Goal: Task Accomplishment & Management: Complete application form

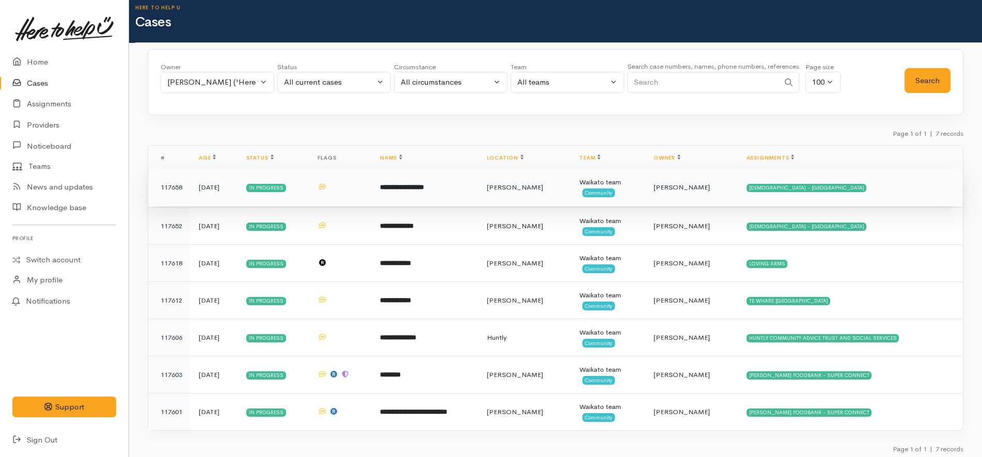
scroll to position [12, 0]
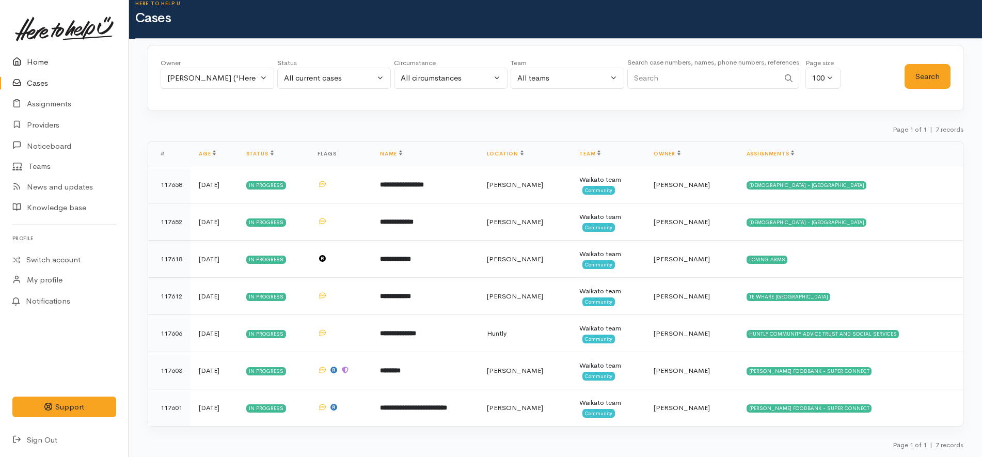
click at [59, 57] on link "Home" at bounding box center [64, 62] width 129 height 21
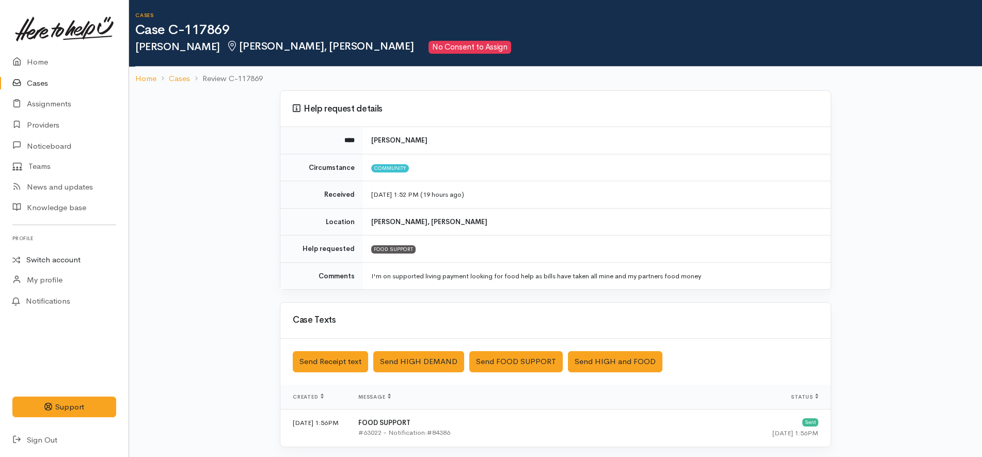
click at [53, 255] on link "Switch account" at bounding box center [64, 260] width 129 height 20
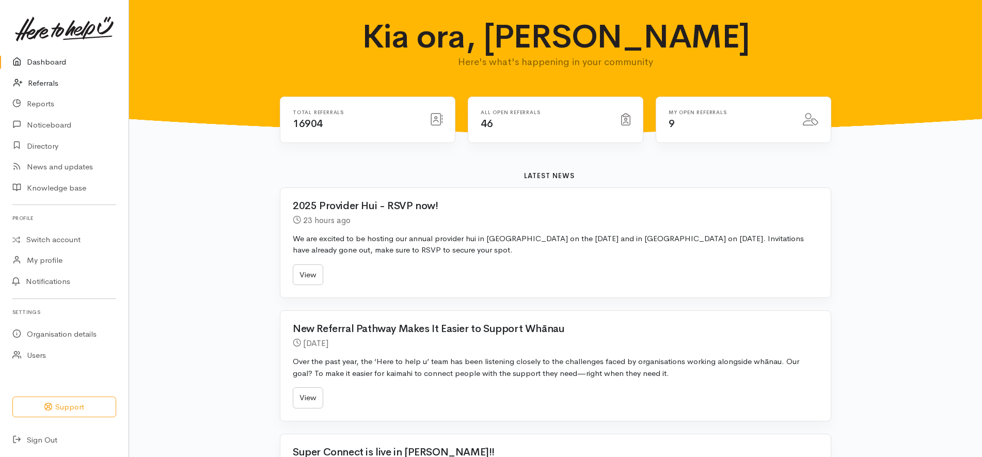
click at [62, 82] on link "Referrals" at bounding box center [64, 83] width 129 height 21
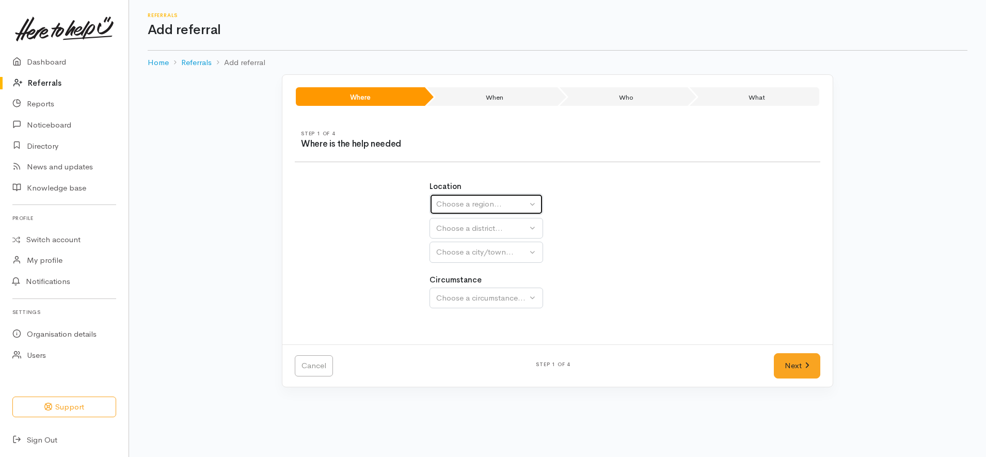
click at [516, 205] on div "Choose a region..." at bounding box center [481, 204] width 91 height 12
click at [482, 268] on link "Waikato" at bounding box center [486, 269] width 113 height 16
select select "3"
select select
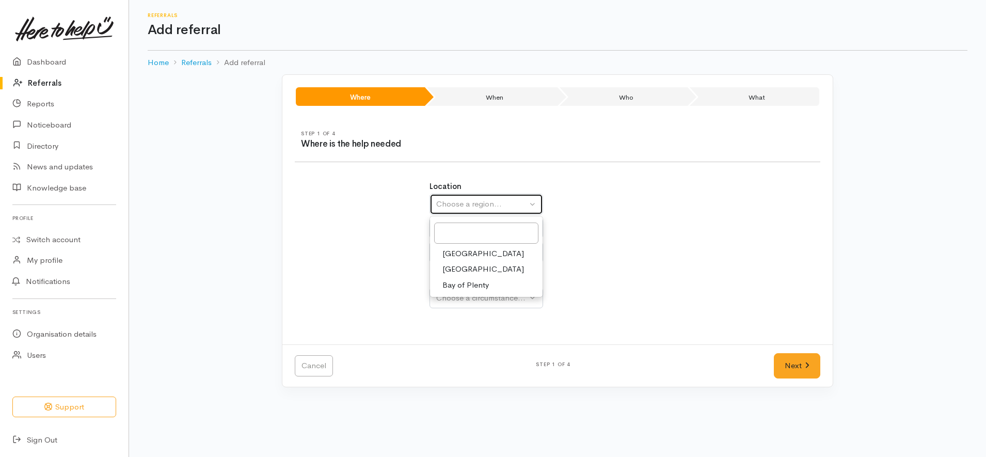
select select
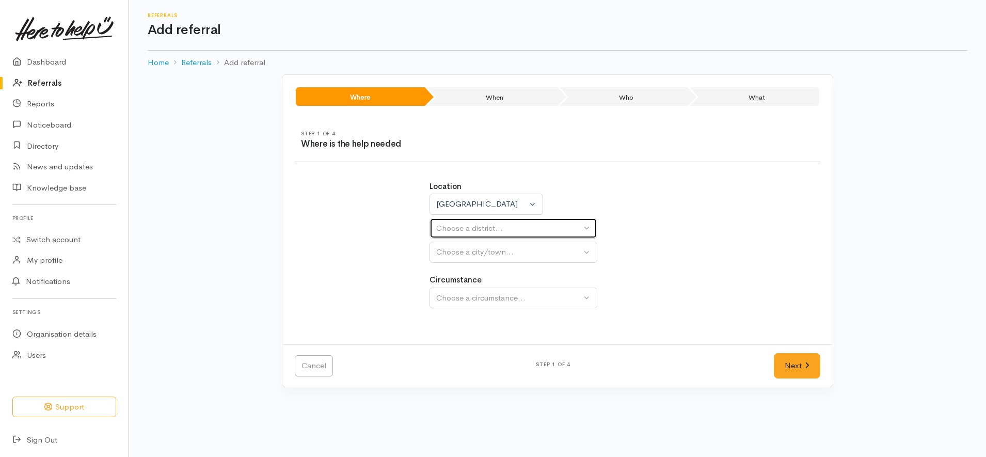
click at [506, 233] on div "Choose a district..." at bounding box center [508, 229] width 145 height 12
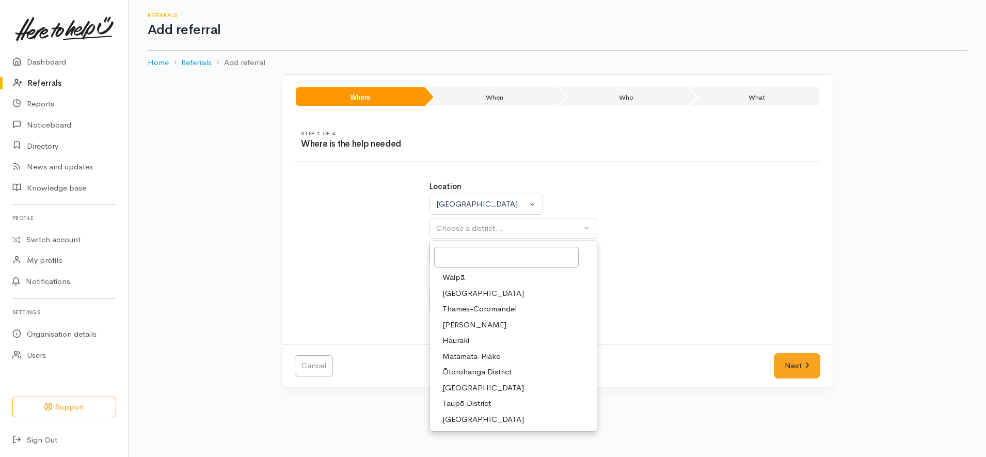
click at [475, 323] on link "Hamilton" at bounding box center [513, 325] width 167 height 16
select select "4"
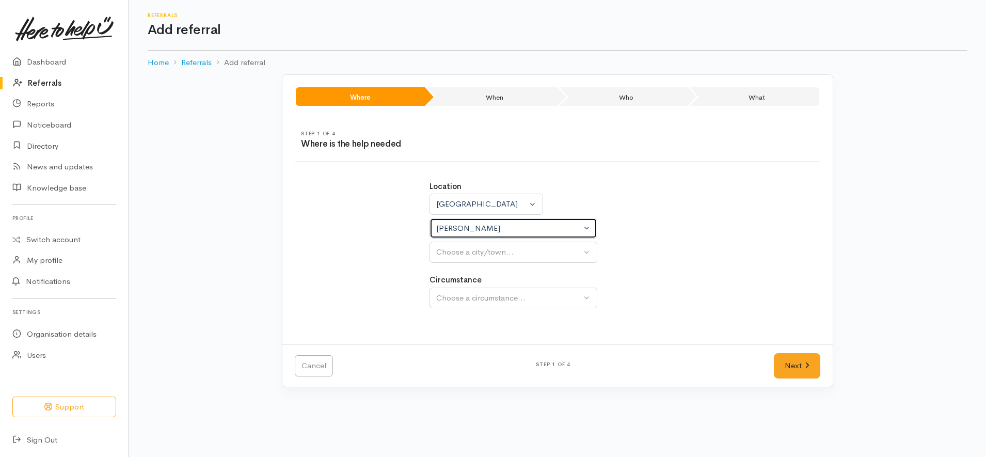
select select
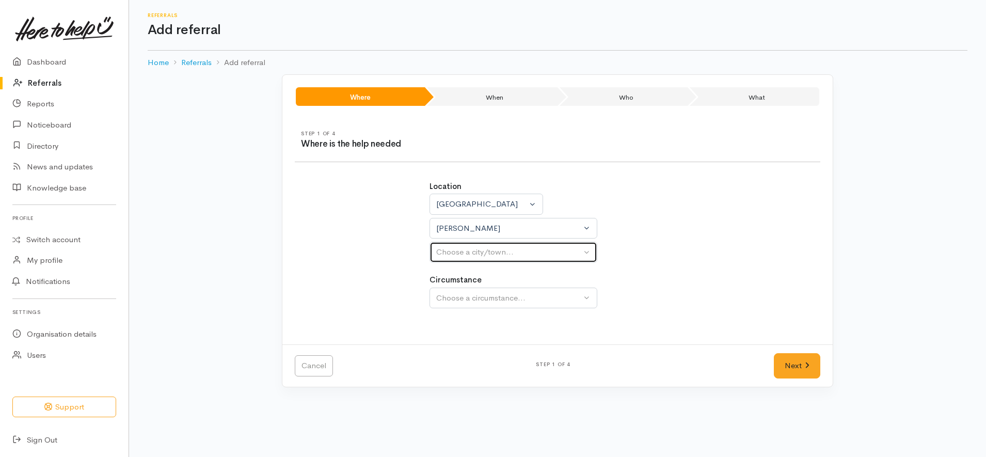
click at [526, 254] on div "Choose a city/town..." at bounding box center [508, 252] width 145 height 12
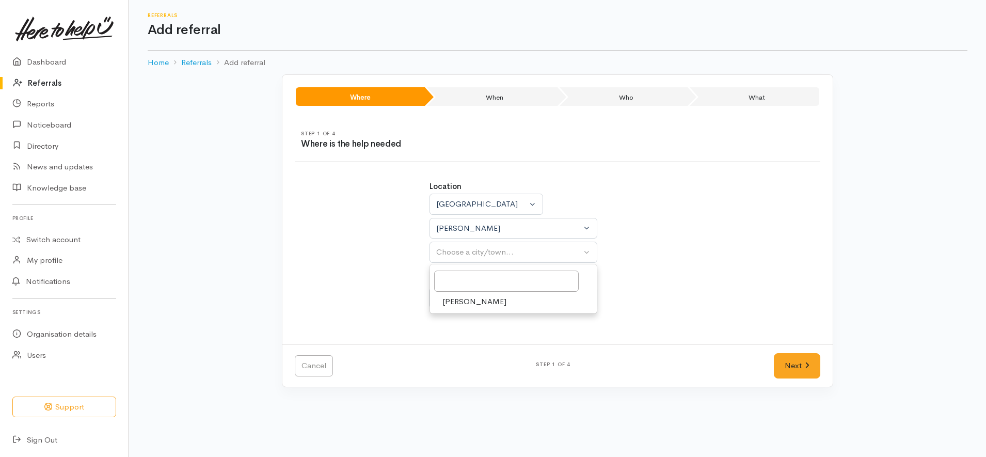
click at [510, 306] on link "[PERSON_NAME]" at bounding box center [513, 302] width 167 height 16
select select "1"
click at [529, 304] on button "Choose a circumstance..." at bounding box center [514, 298] width 168 height 21
click at [503, 340] on link "Community" at bounding box center [513, 347] width 167 height 16
select select "2"
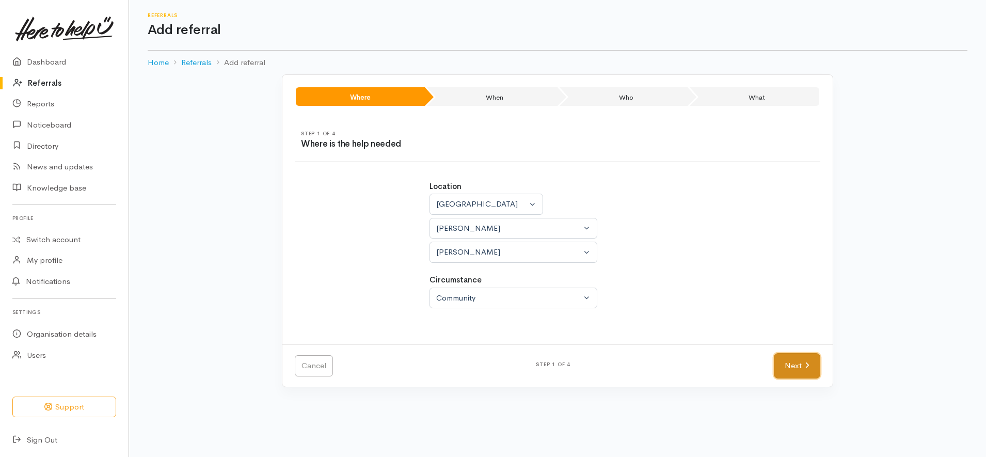
click at [794, 372] on link "Next" at bounding box center [797, 365] width 46 height 25
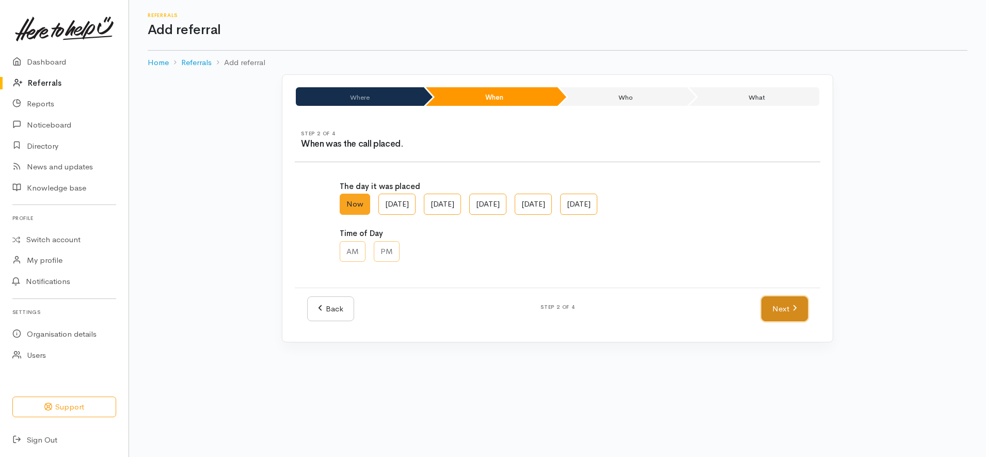
click at [776, 300] on link "Next" at bounding box center [785, 308] width 46 height 25
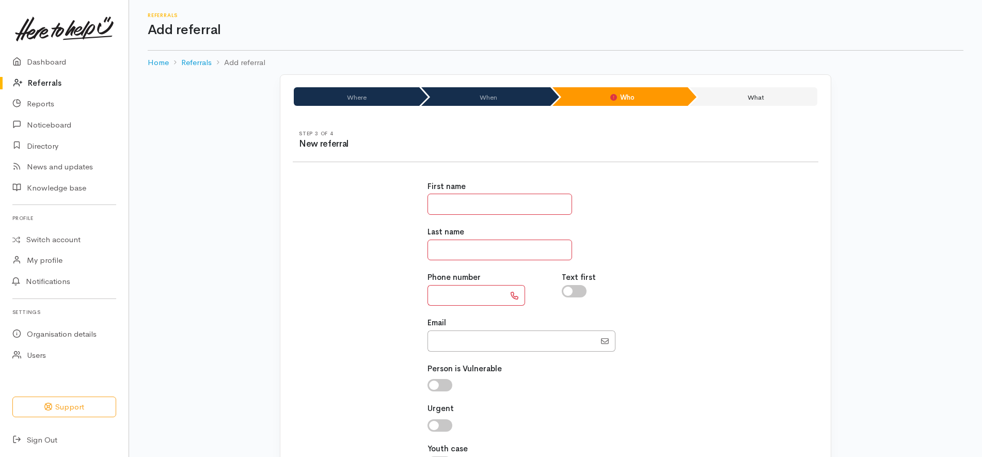
click at [463, 208] on input "text" at bounding box center [500, 204] width 145 height 21
paste input "**********"
type input "**********"
click at [454, 309] on div "**********" at bounding box center [555, 330] width 269 height 324
click at [450, 293] on input "text" at bounding box center [466, 295] width 77 height 21
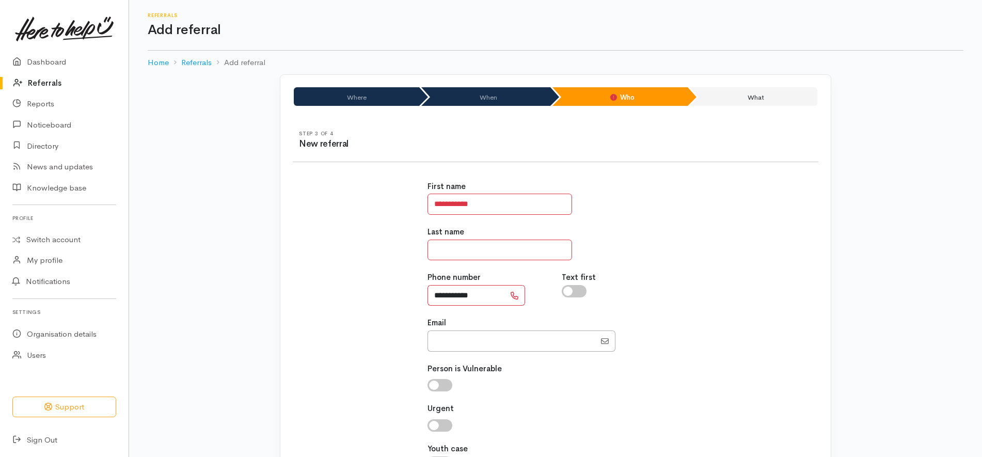
type input "**********"
click at [483, 199] on input "**********" at bounding box center [500, 204] width 145 height 21
type input "*"
paste input "******"
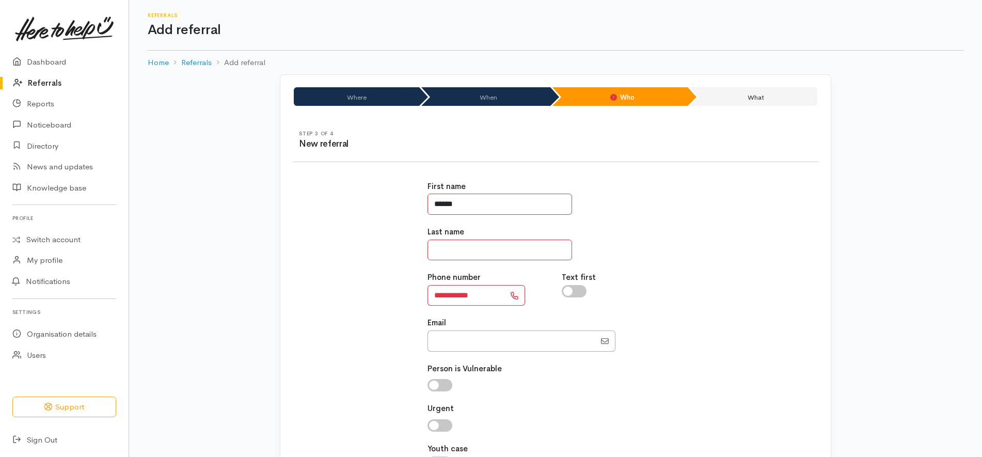
type input "******"
click at [494, 248] on input "text" at bounding box center [500, 250] width 145 height 21
type input "*"
click at [747, 251] on div "**********" at bounding box center [556, 330] width 538 height 324
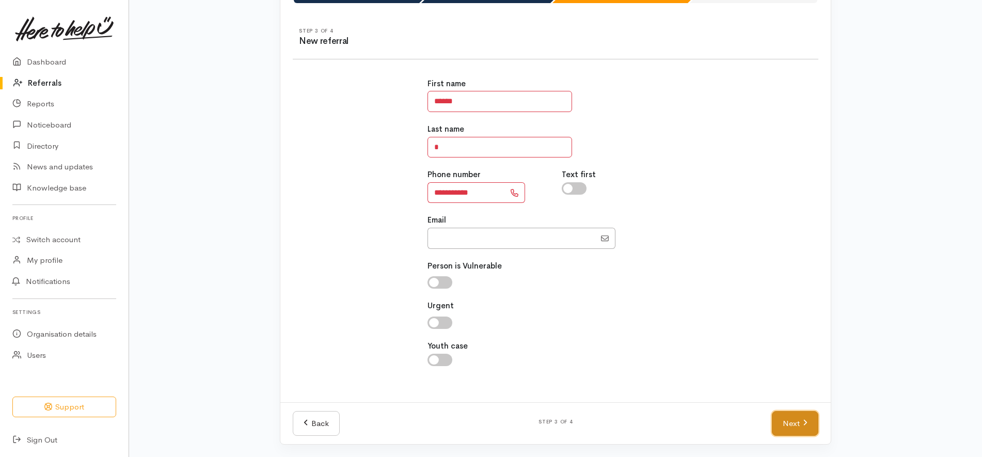
click at [791, 418] on link "Next" at bounding box center [795, 423] width 46 height 25
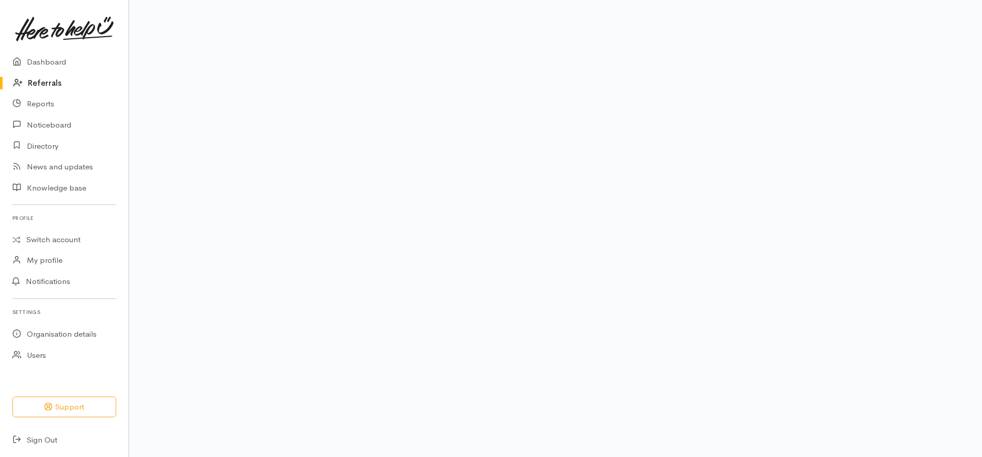
scroll to position [83, 0]
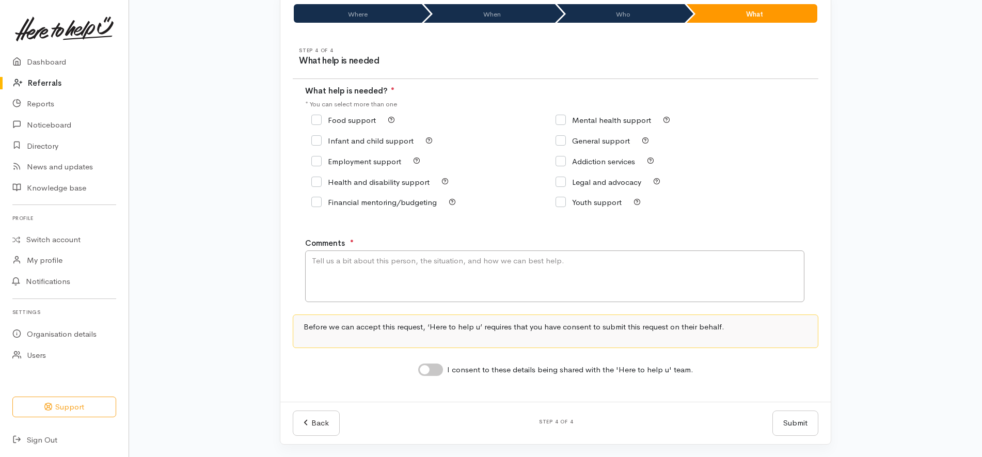
click at [348, 121] on input "Food support" at bounding box center [343, 120] width 65 height 8
checkbox input "true"
click at [437, 366] on input "I consent to these details being shared with the 'Here to help u' team." at bounding box center [430, 370] width 25 height 12
checkbox input "true"
click at [494, 272] on textarea "Comments" at bounding box center [554, 276] width 499 height 52
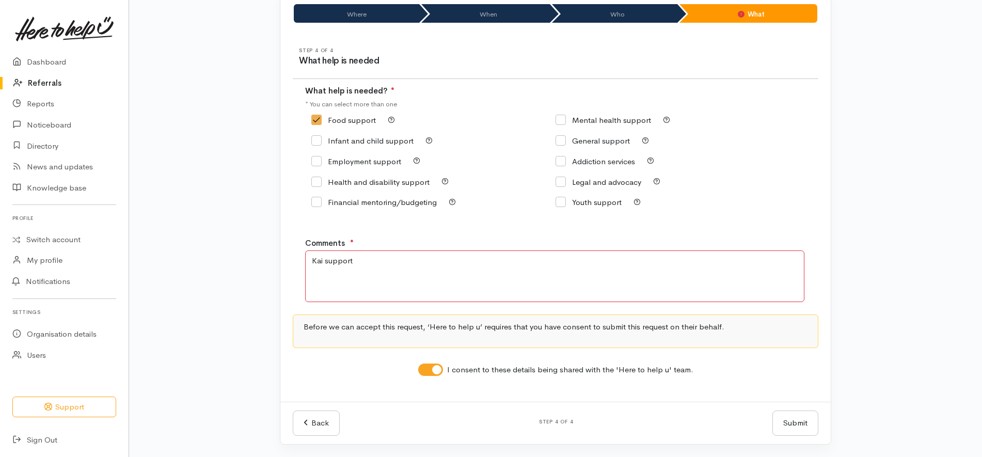
type textarea "Kai support"
click at [803, 358] on div "Before we can accept this request, ‘Here to help u’ requires that you have cons…" at bounding box center [556, 346] width 526 height 62
click at [780, 423] on button "Submit" at bounding box center [796, 423] width 46 height 25
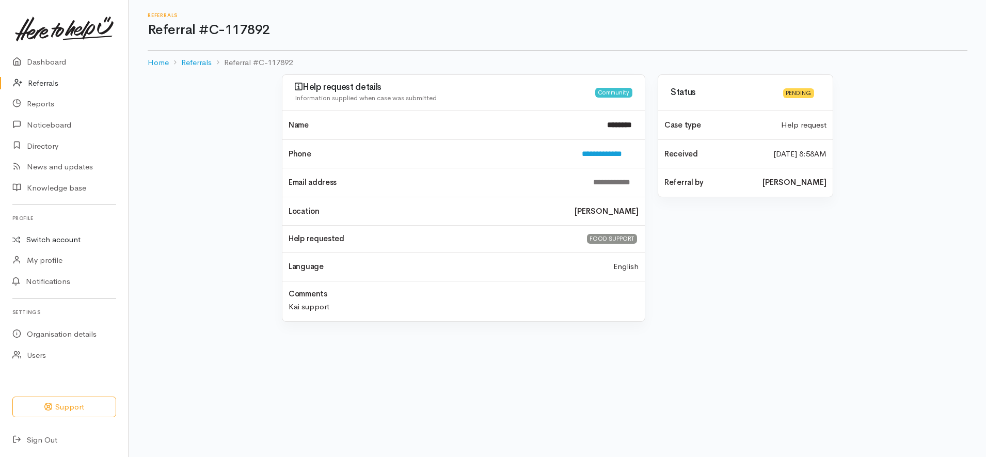
click at [58, 248] on link "Switch account" at bounding box center [64, 240] width 129 height 20
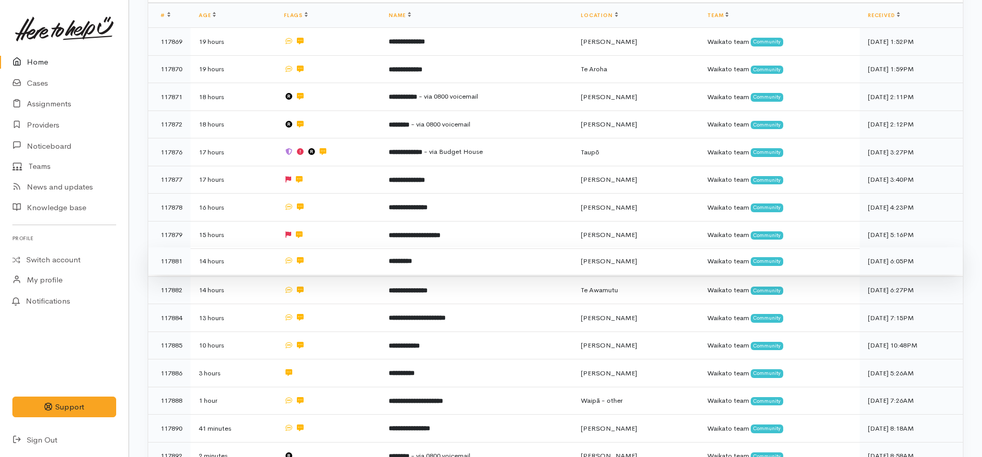
scroll to position [129, 0]
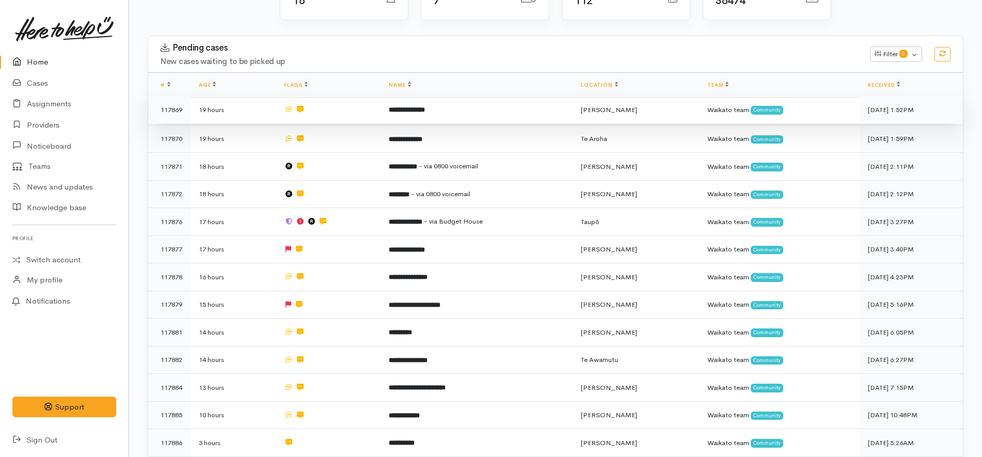
click at [278, 108] on td at bounding box center [328, 110] width 105 height 28
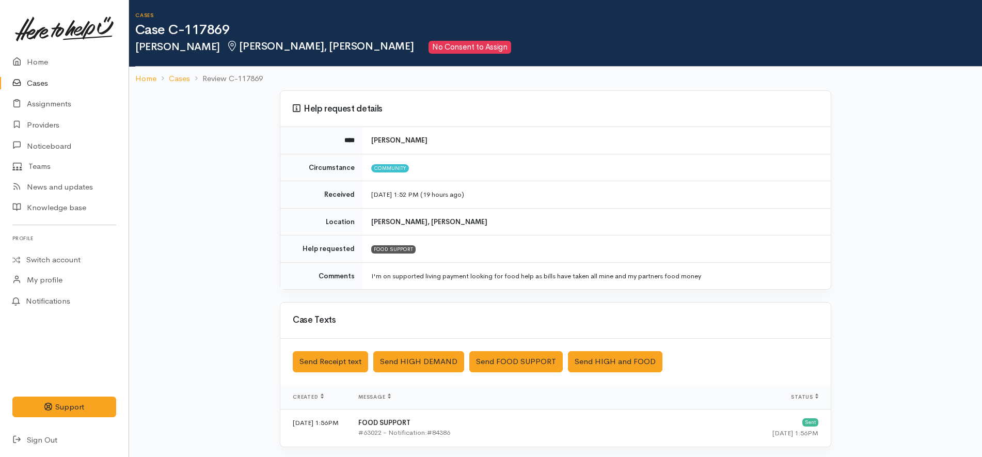
click at [72, 51] on link at bounding box center [64, 28] width 104 height 45
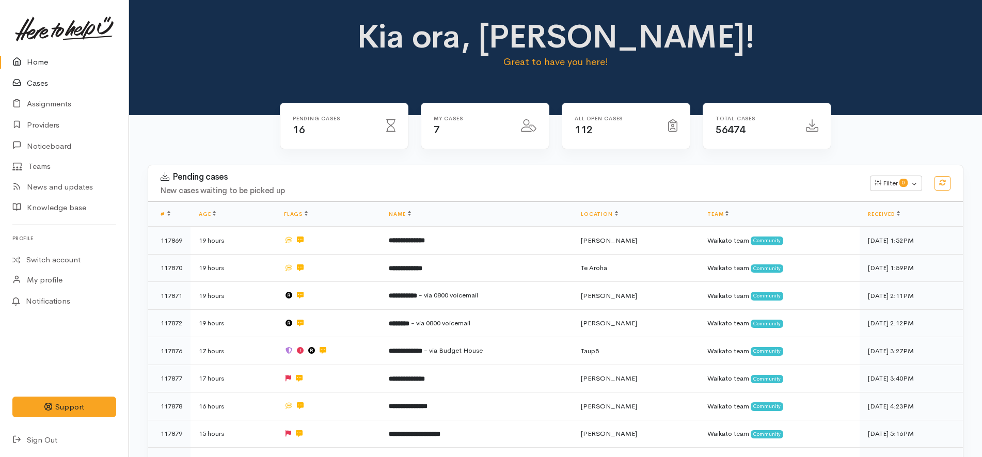
click at [48, 79] on link "Cases" at bounding box center [64, 83] width 129 height 21
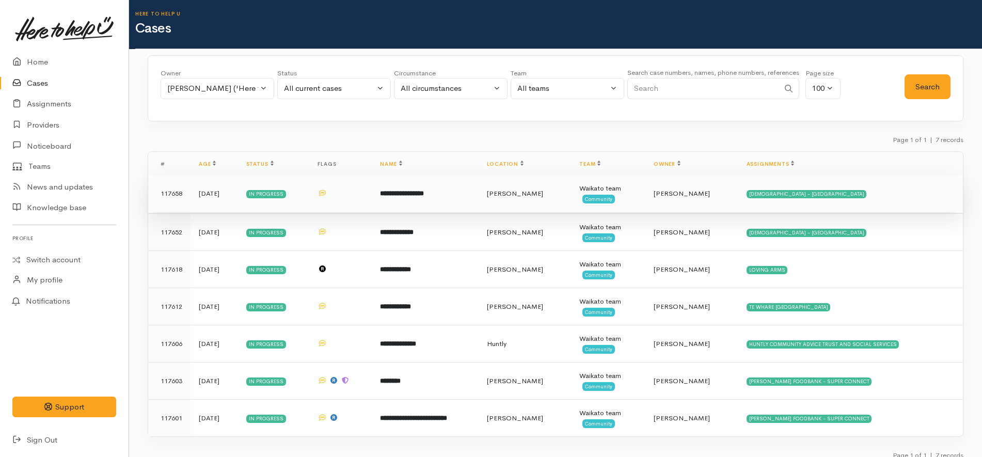
scroll to position [12, 0]
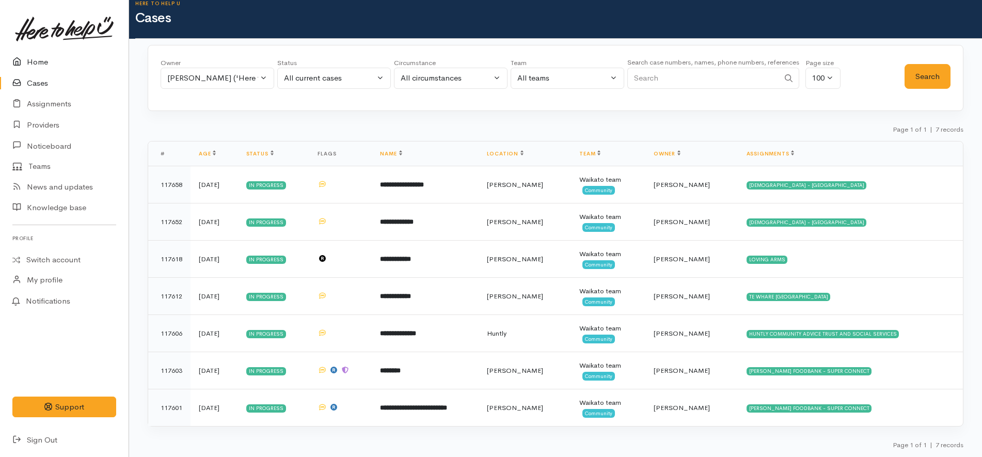
click at [72, 64] on link "Home" at bounding box center [64, 62] width 129 height 21
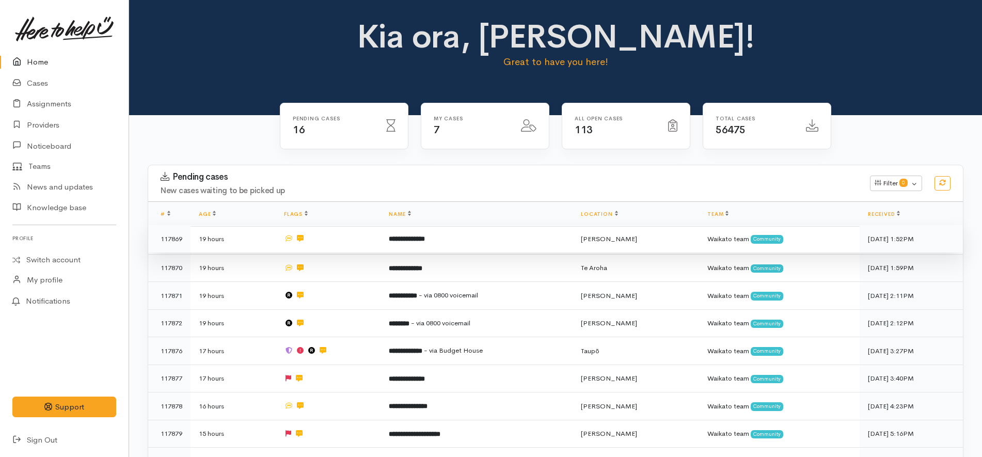
click at [351, 238] on td at bounding box center [328, 239] width 105 height 28
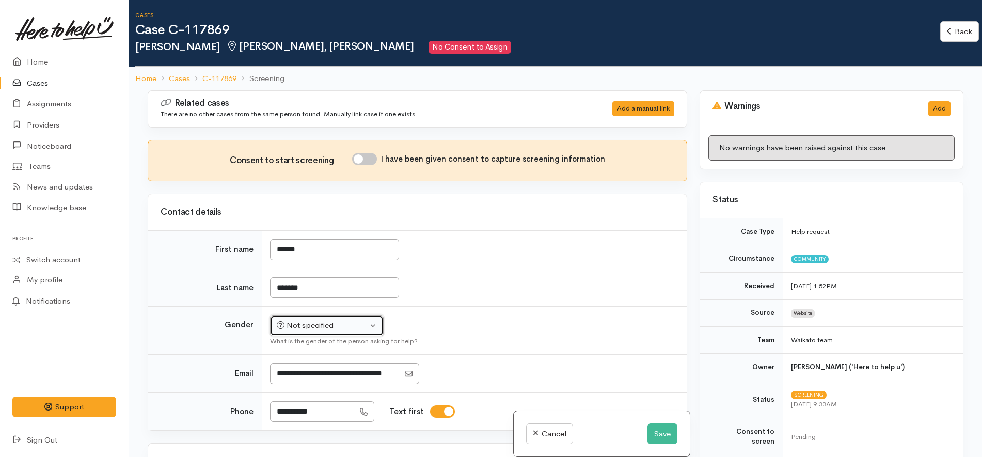
click at [357, 320] on div "Not specified" at bounding box center [322, 326] width 91 height 12
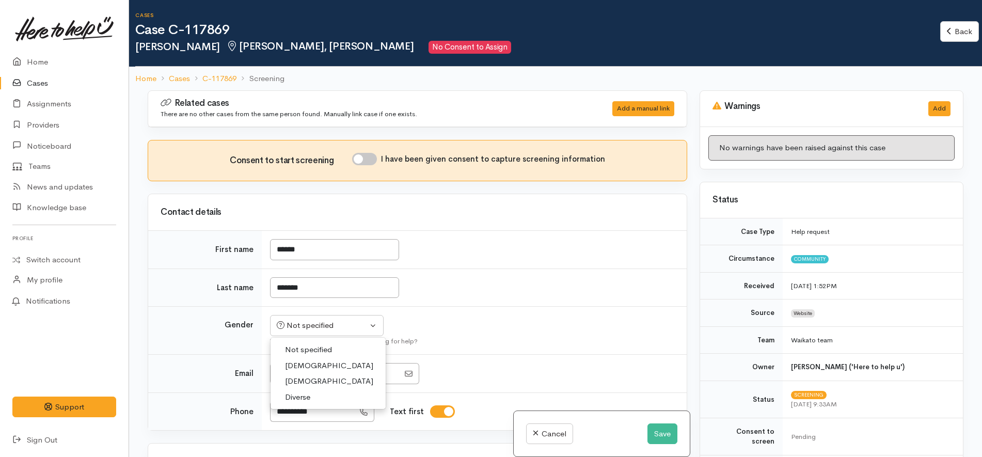
click at [307, 368] on link "[DEMOGRAPHIC_DATA]" at bounding box center [328, 366] width 115 height 16
select select "[DEMOGRAPHIC_DATA]"
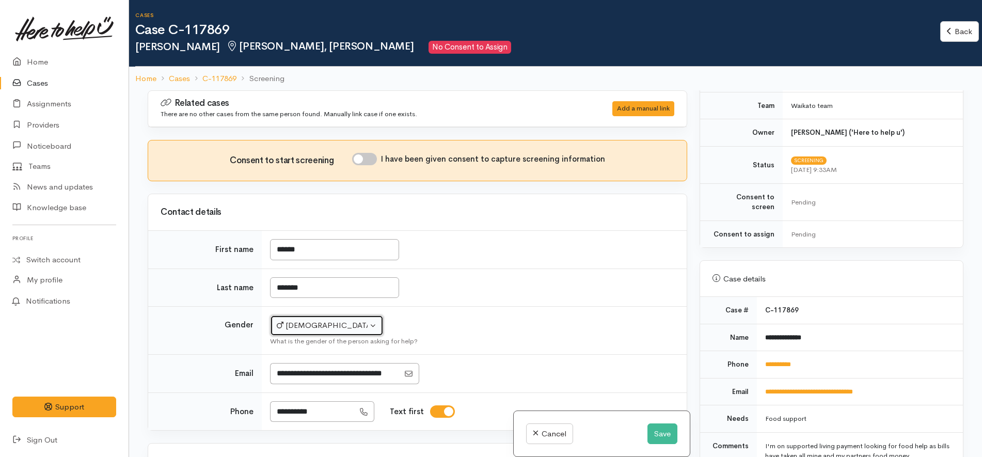
scroll to position [387, 0]
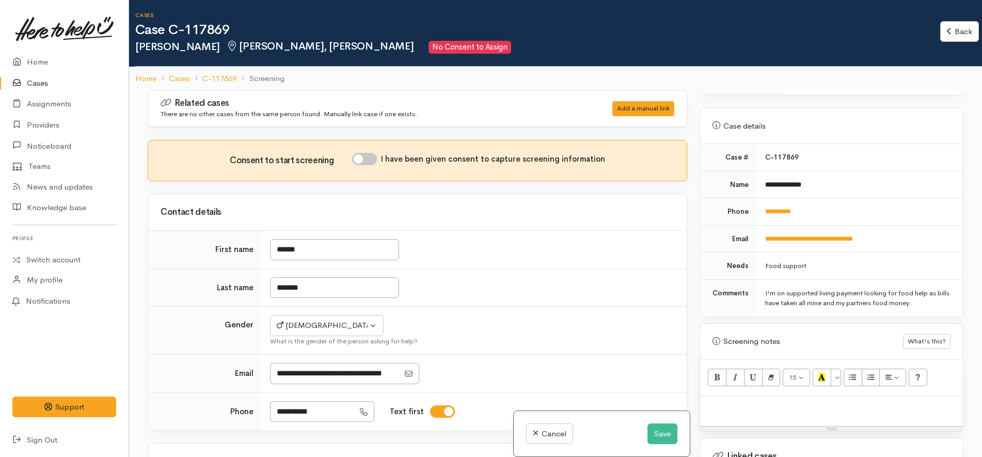
click at [819, 206] on td "**********" at bounding box center [860, 211] width 206 height 27
click at [662, 435] on button "Save" at bounding box center [663, 433] width 30 height 21
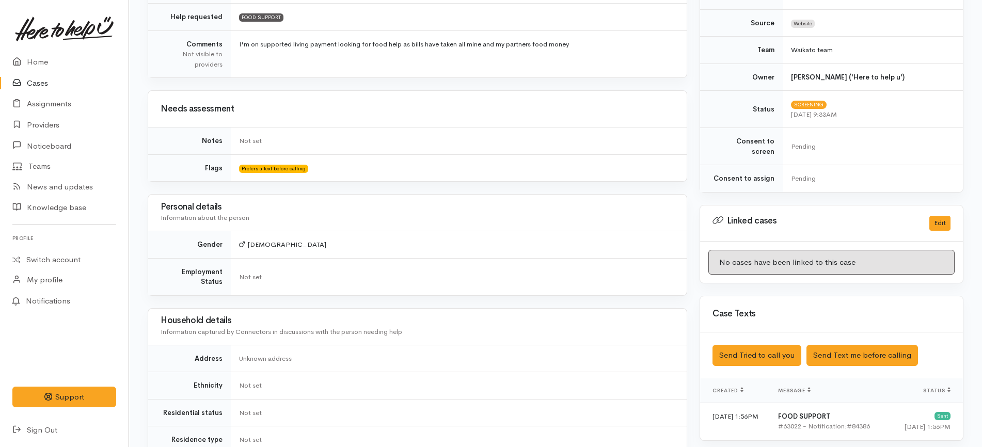
scroll to position [559, 0]
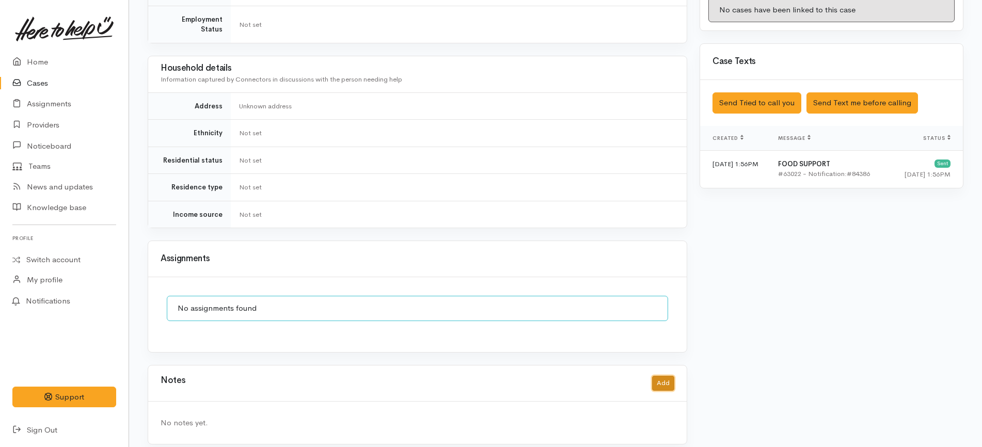
click at [670, 376] on button "Add" at bounding box center [663, 383] width 22 height 15
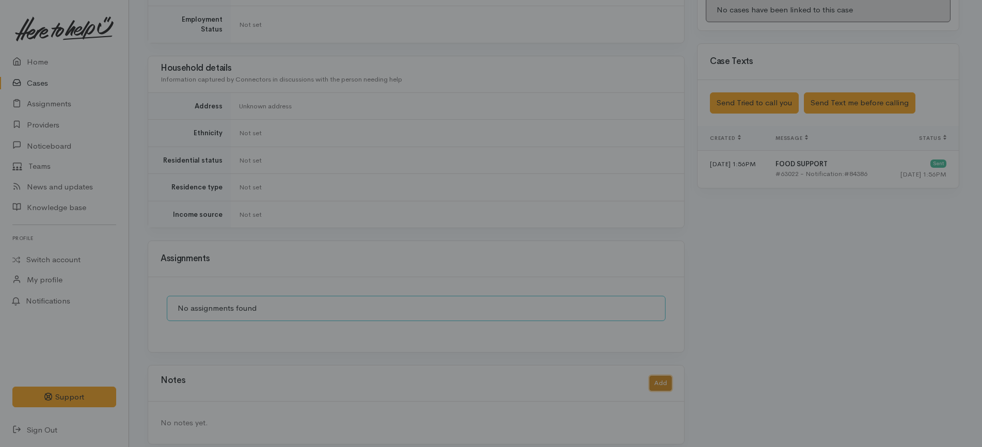
scroll to position [549, 0]
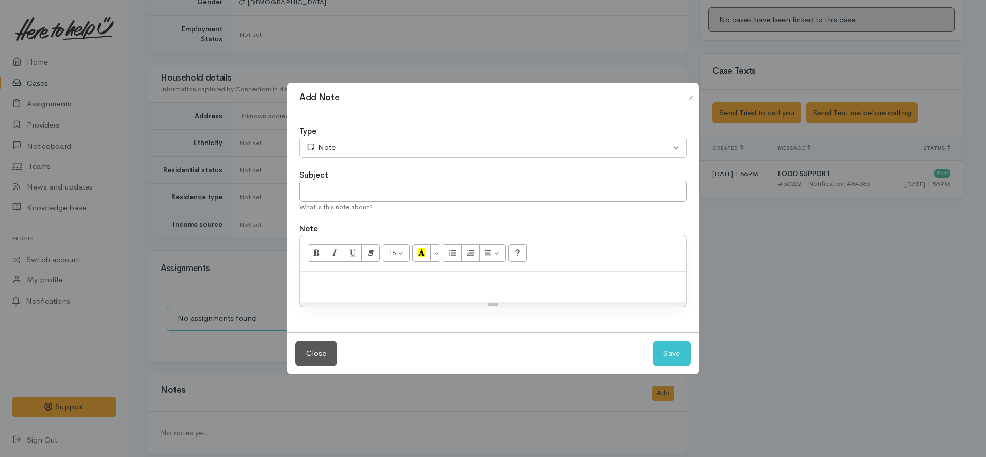
click at [564, 289] on div at bounding box center [493, 287] width 386 height 30
click at [564, 289] on div "I spoke to Brandon, he said Andrew was in an appt. Re" at bounding box center [493, 287] width 386 height 30
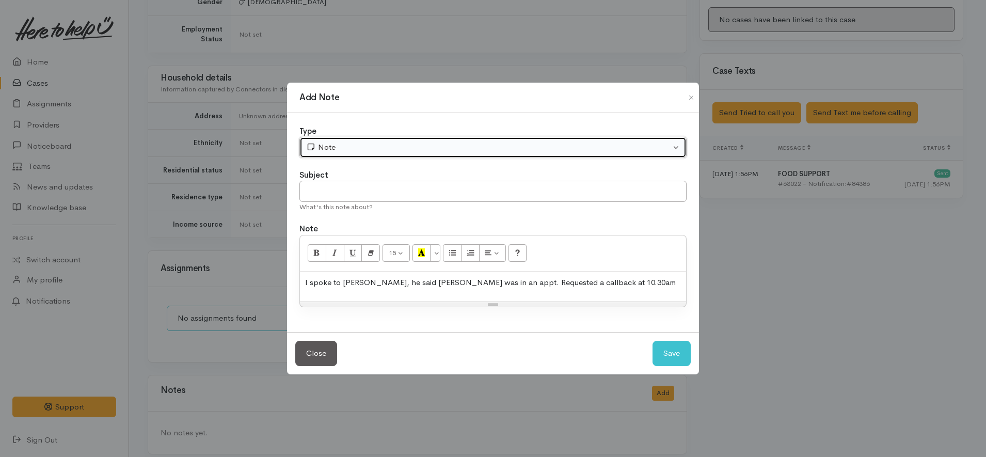
click at [357, 151] on div "Note" at bounding box center [488, 148] width 365 height 12
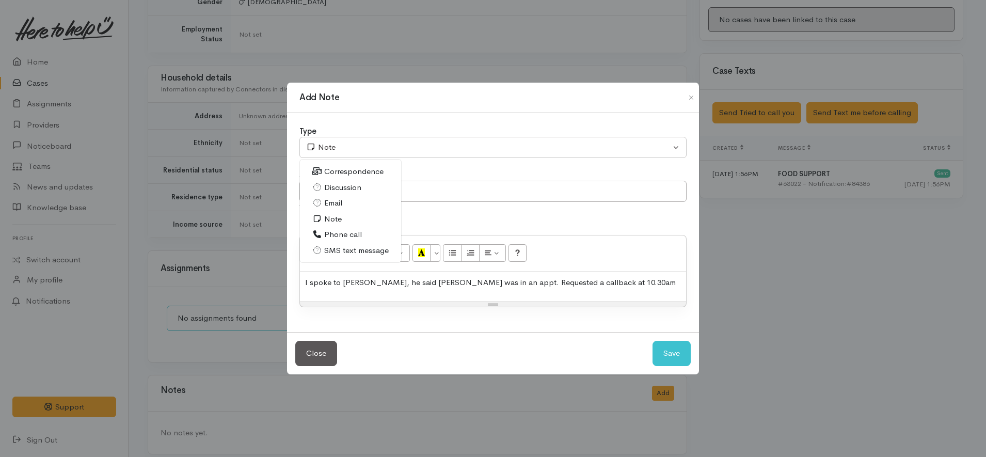
click at [335, 194] on link "Discussion" at bounding box center [350, 188] width 101 height 16
click at [672, 351] on button "Save" at bounding box center [672, 353] width 38 height 25
select select "1"
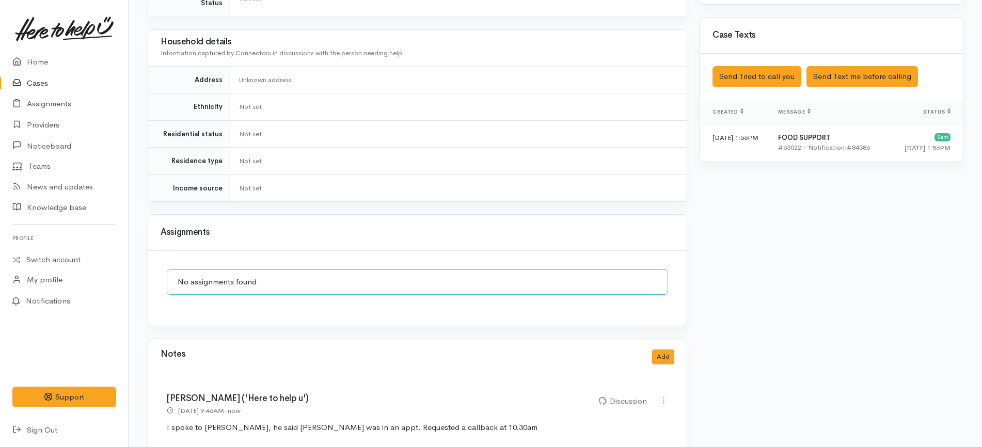
scroll to position [602, 0]
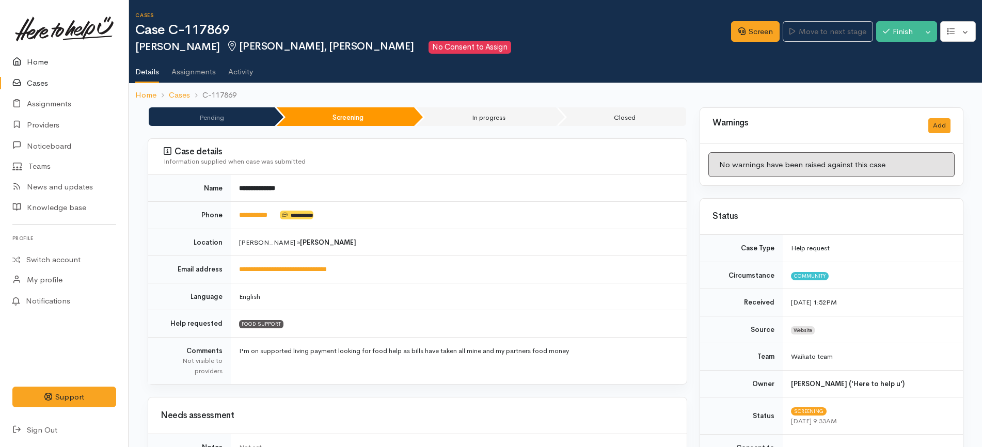
click at [59, 62] on link "Home" at bounding box center [64, 62] width 129 height 21
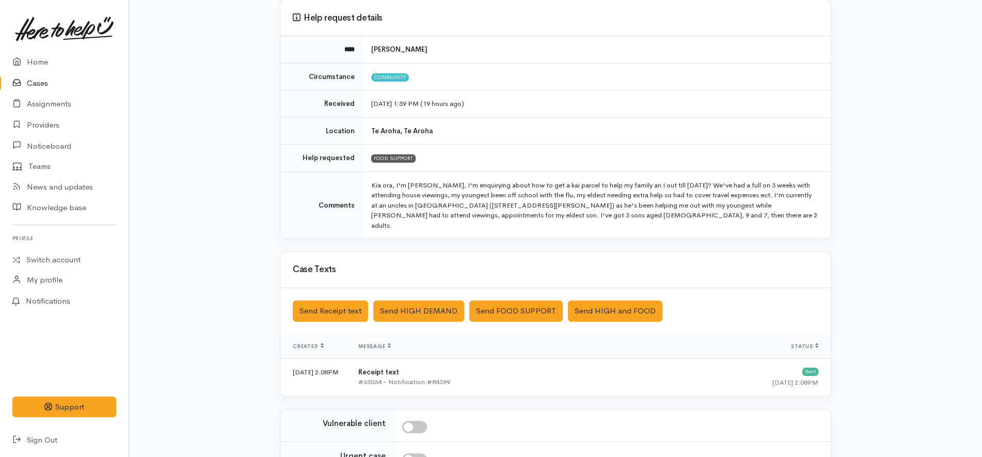
scroll to position [222, 0]
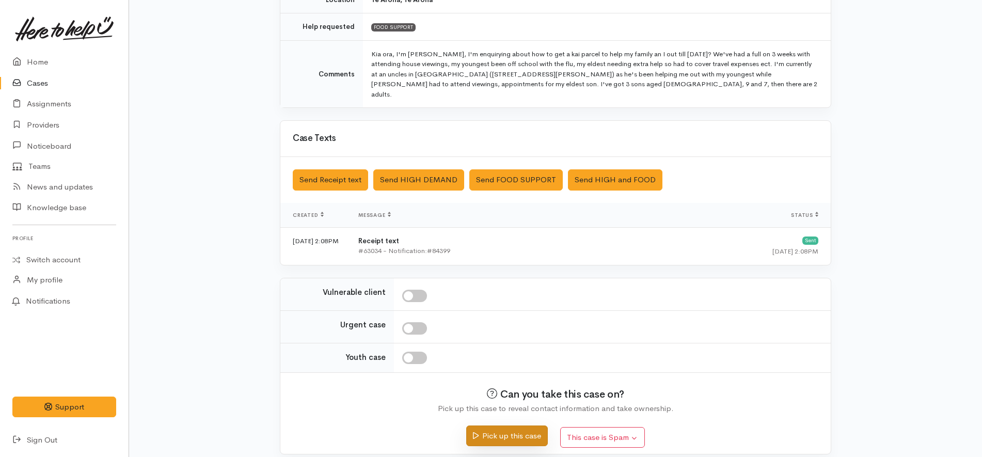
click at [518, 429] on button "Pick up this case" at bounding box center [506, 436] width 81 height 21
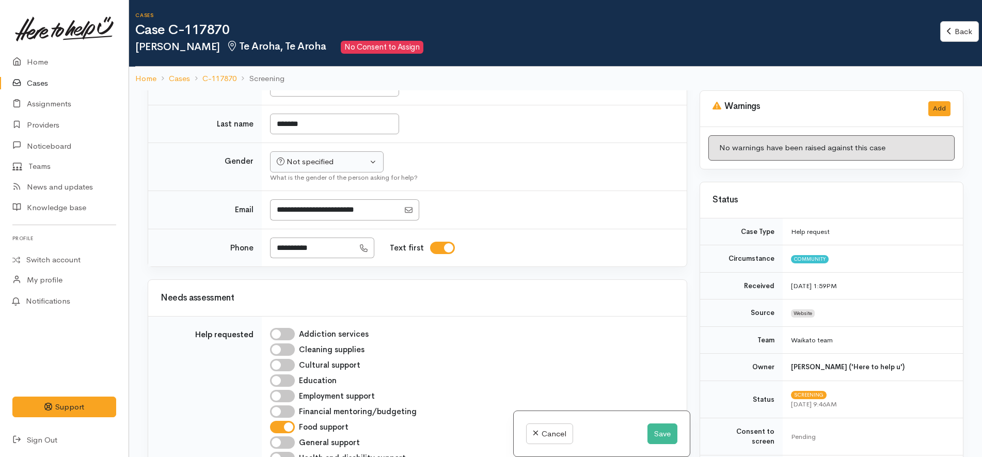
scroll to position [452, 0]
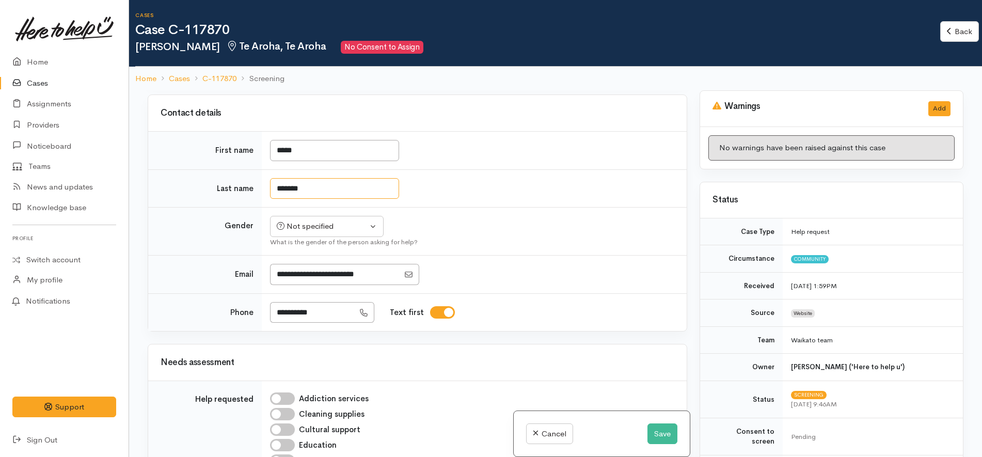
click at [290, 180] on input "*******" at bounding box center [334, 188] width 129 height 21
type input "*******"
click at [293, 221] on div "Not specified" at bounding box center [322, 227] width 91 height 12
drag, startPoint x: 304, startPoint y: 272, endPoint x: 354, endPoint y: 256, distance: 52.6
click at [304, 276] on span "[DEMOGRAPHIC_DATA]" at bounding box center [335, 282] width 88 height 12
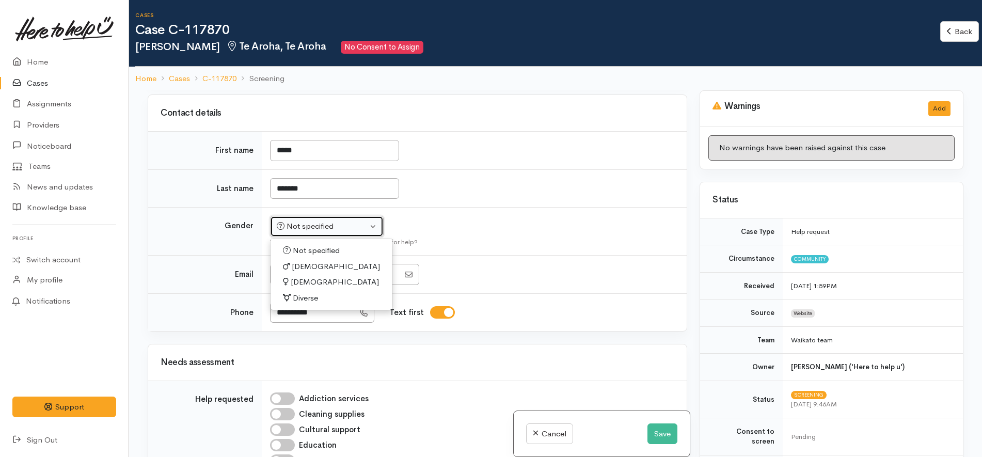
select select "[DEMOGRAPHIC_DATA]"
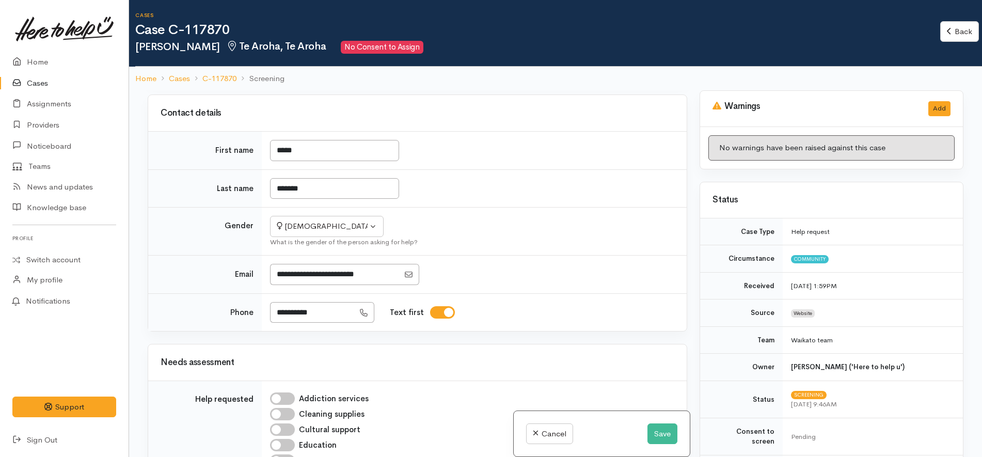
click at [495, 209] on td "Not specified Male Female Diverse Female Not specified Male Female Diverse What…" at bounding box center [474, 232] width 425 height 48
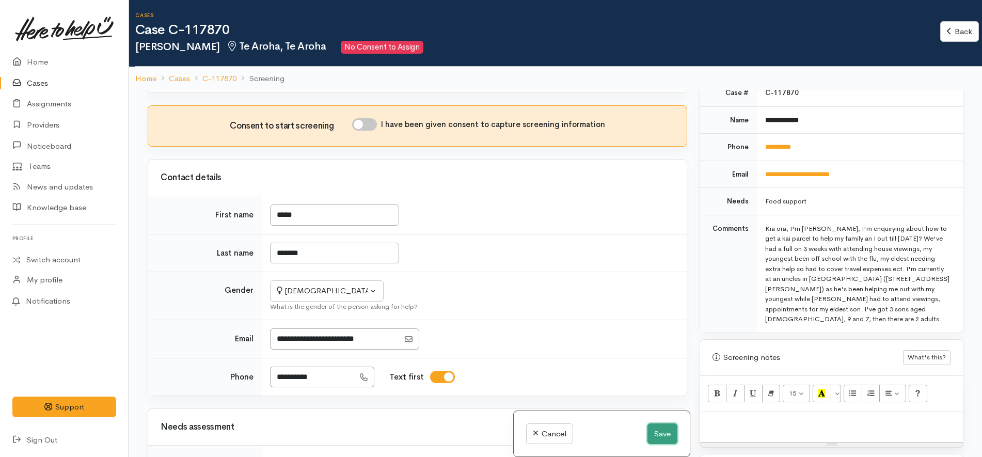
click at [663, 432] on button "Save" at bounding box center [663, 433] width 30 height 21
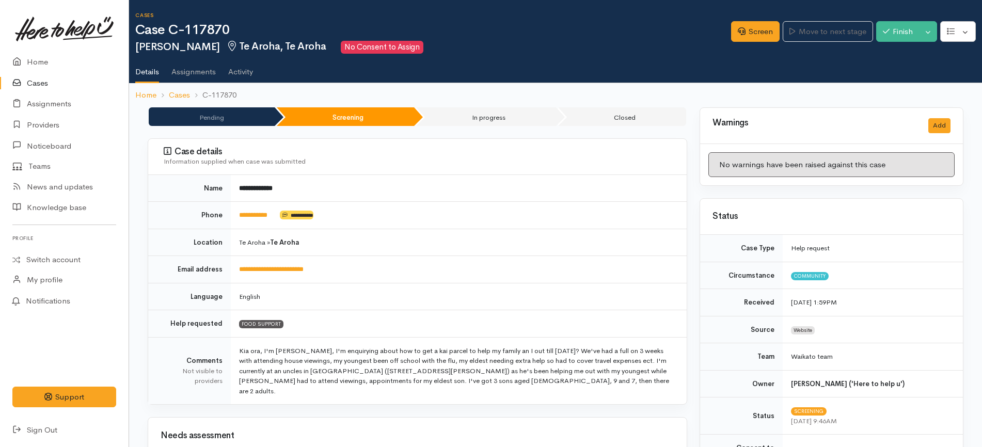
scroll to position [387, 0]
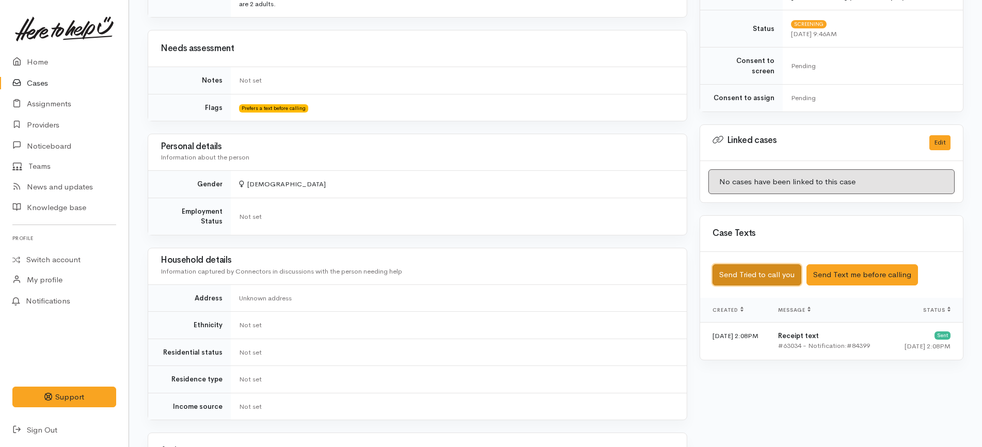
click at [780, 265] on button "Send Tried to call you" at bounding box center [757, 274] width 89 height 21
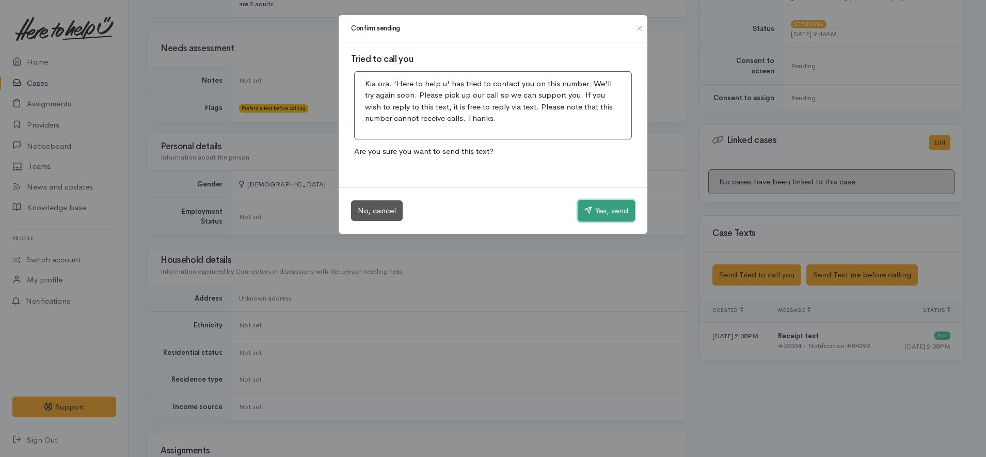
click at [616, 214] on button "Yes, send" at bounding box center [606, 211] width 57 height 22
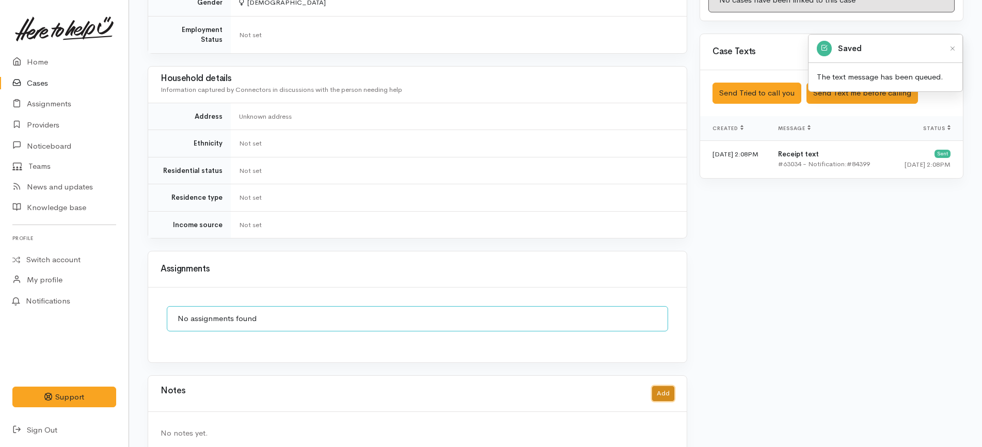
click at [661, 386] on button "Add" at bounding box center [663, 393] width 22 height 15
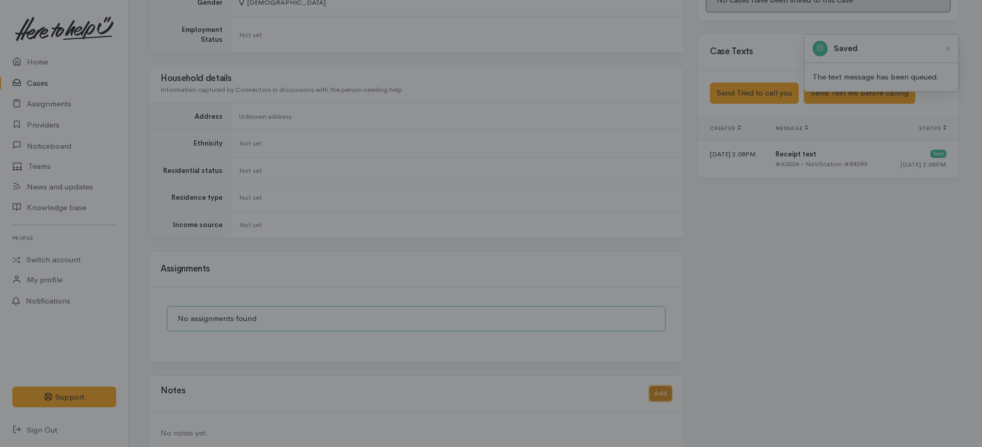
scroll to position [559, 0]
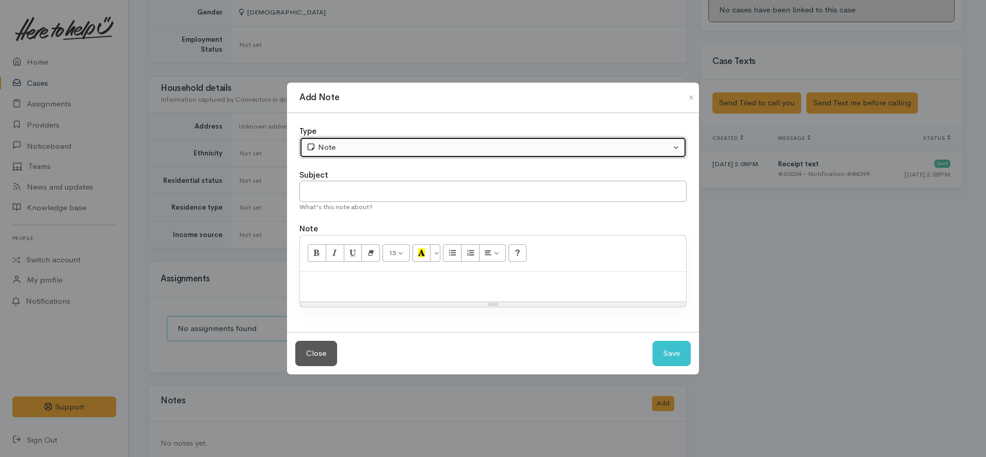
click at [404, 141] on button "Note" at bounding box center [493, 147] width 387 height 21
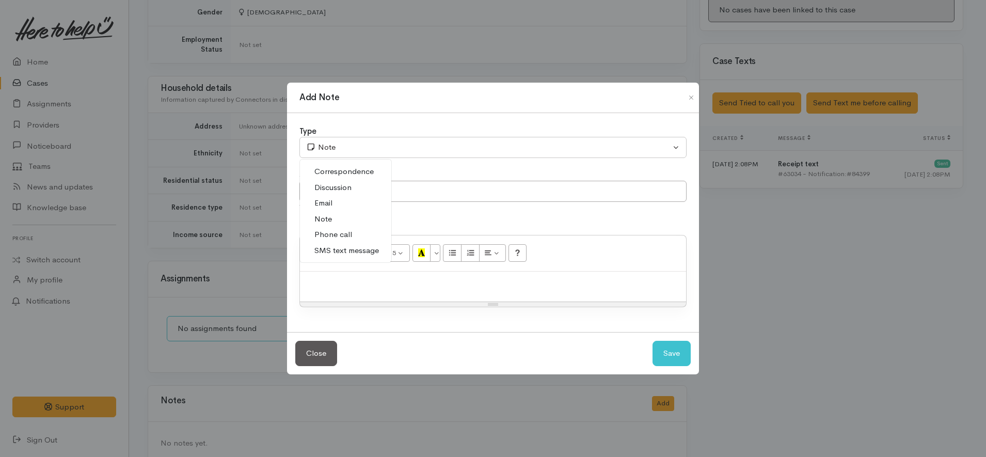
click at [349, 235] on span "Phone call" at bounding box center [334, 235] width 38 height 12
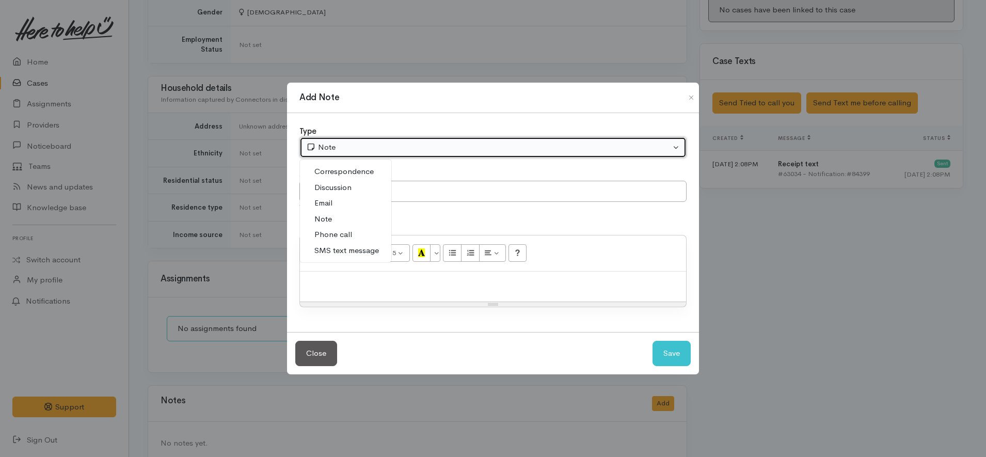
select select "3"
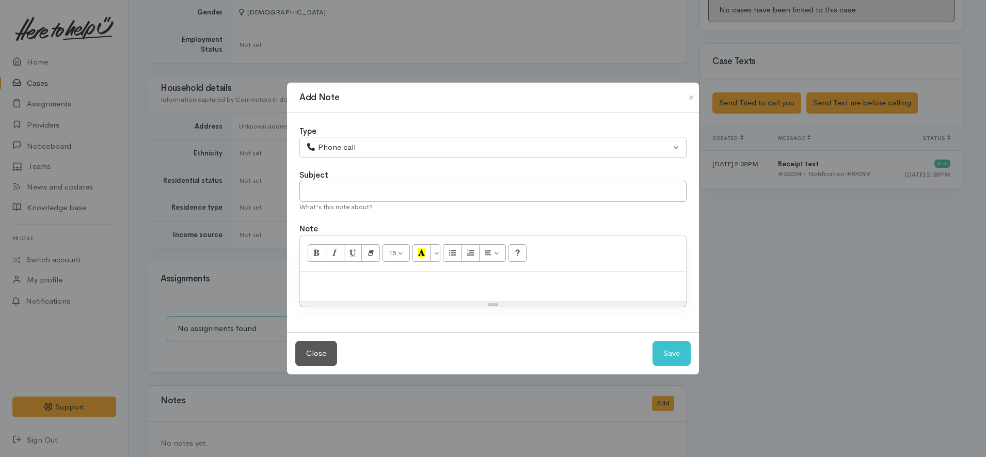
click at [428, 282] on p at bounding box center [493, 283] width 376 height 12
paste div
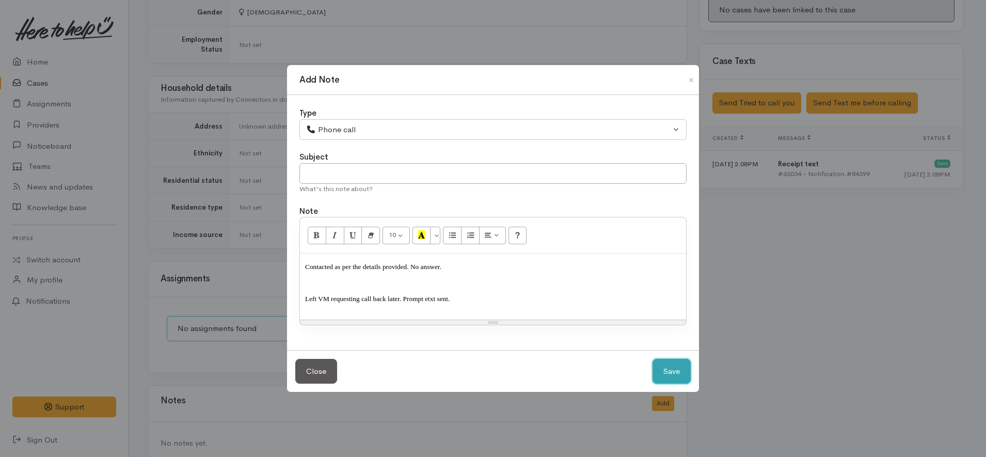
click at [679, 368] on button "Save" at bounding box center [672, 371] width 38 height 25
select select "1"
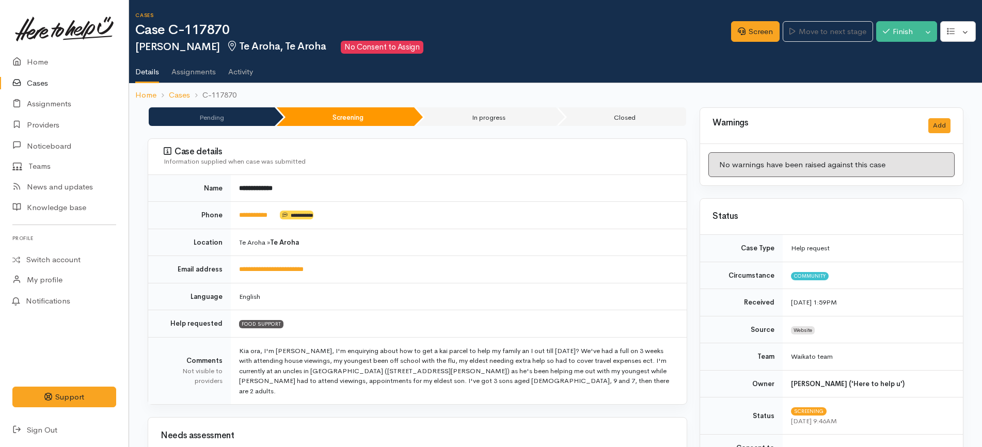
scroll to position [452, 0]
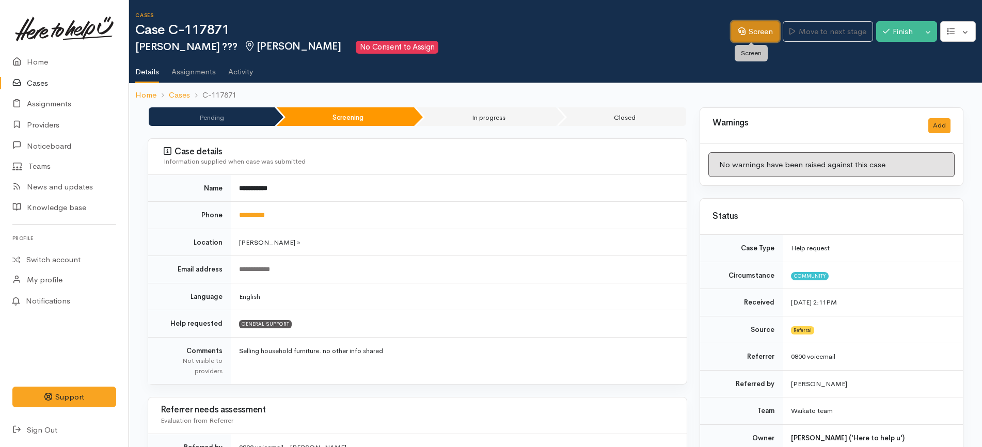
click at [750, 30] on link "Screen" at bounding box center [755, 31] width 49 height 21
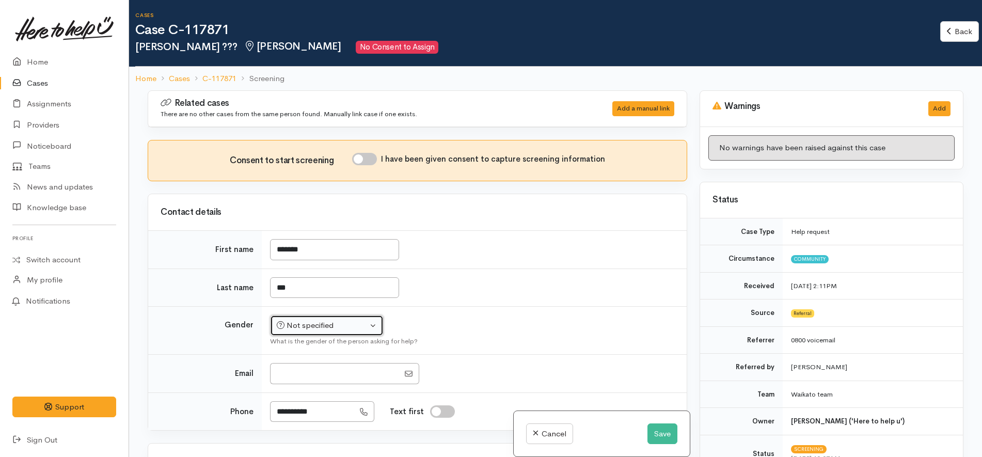
click at [352, 332] on button "Not specified" at bounding box center [327, 325] width 114 height 21
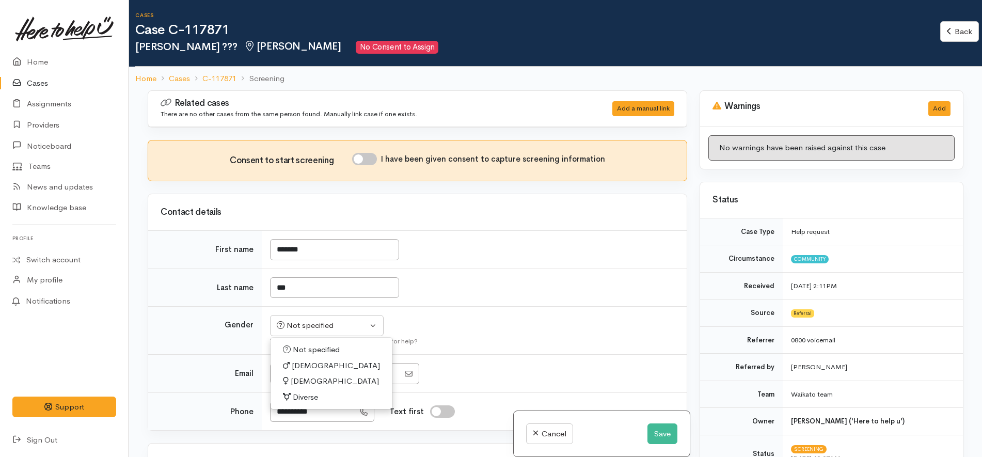
click at [298, 383] on span "[DEMOGRAPHIC_DATA]" at bounding box center [335, 381] width 88 height 12
select select "[DEMOGRAPHIC_DATA]"
click at [442, 238] on td "*******" at bounding box center [474, 250] width 425 height 38
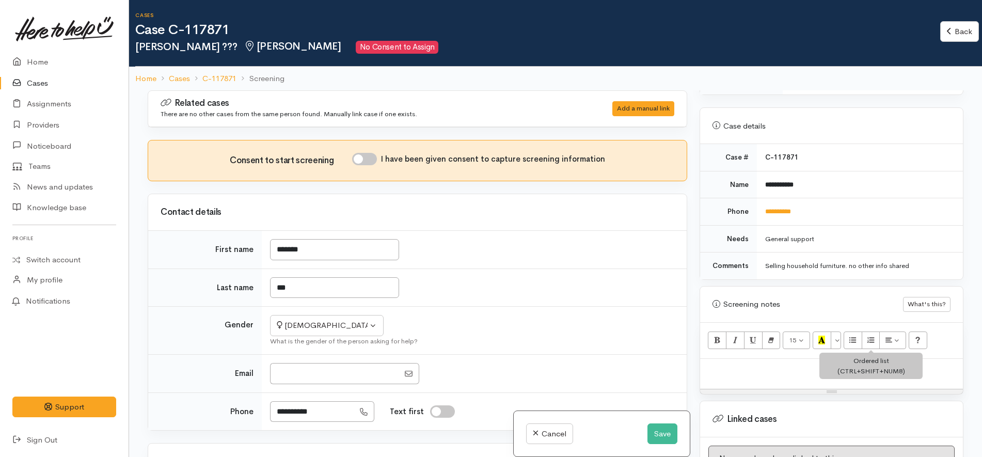
scroll to position [374, 0]
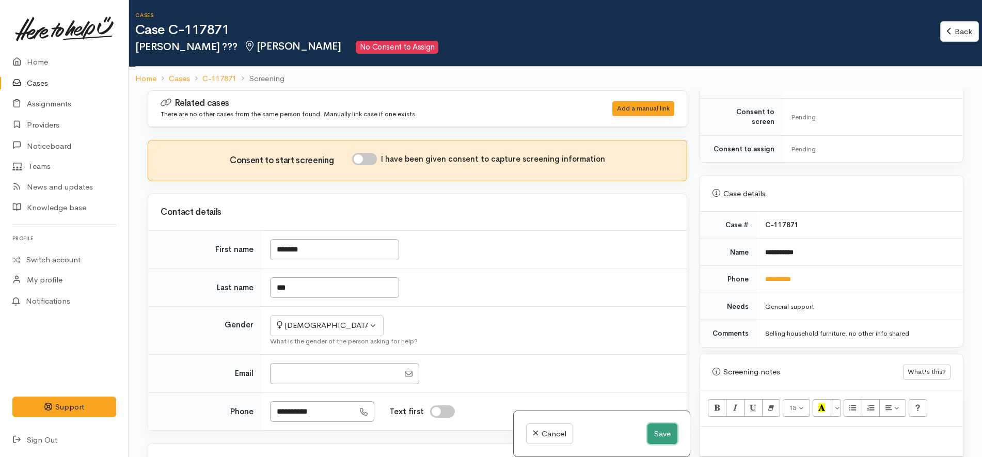
click at [653, 436] on button "Save" at bounding box center [663, 433] width 30 height 21
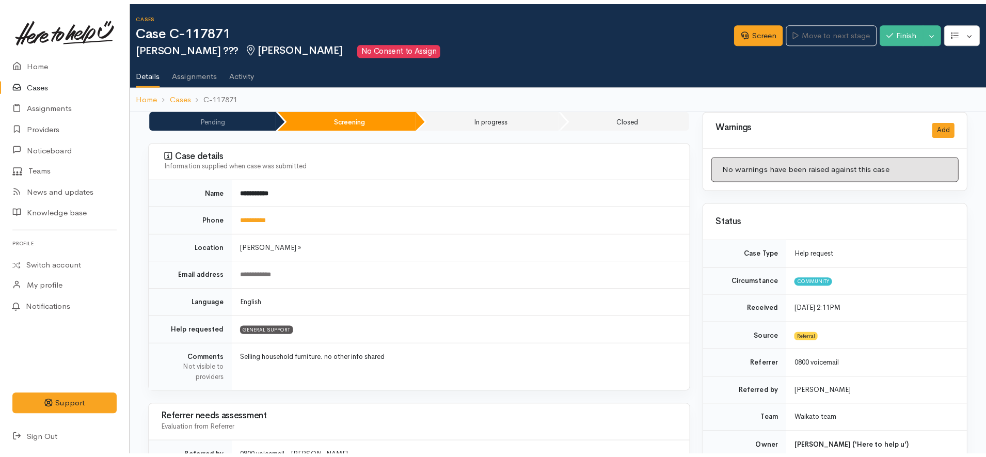
scroll to position [387, 0]
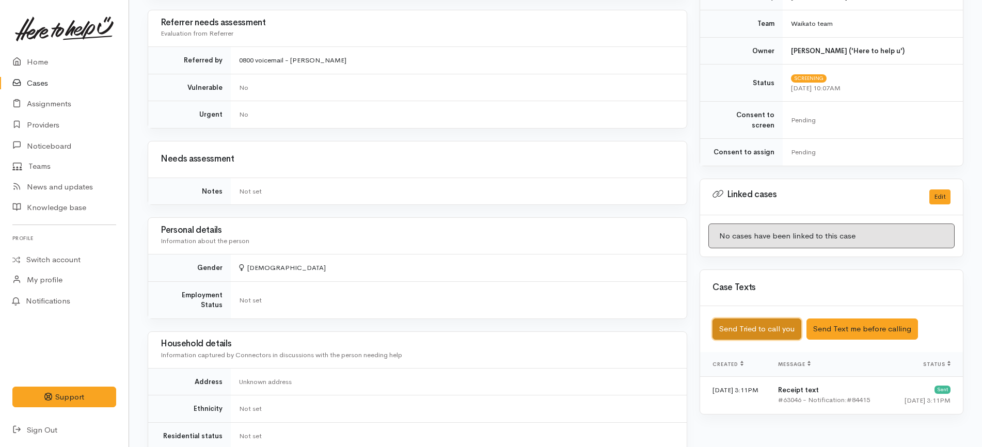
click at [788, 319] on button "Send Tried to call you" at bounding box center [757, 329] width 89 height 21
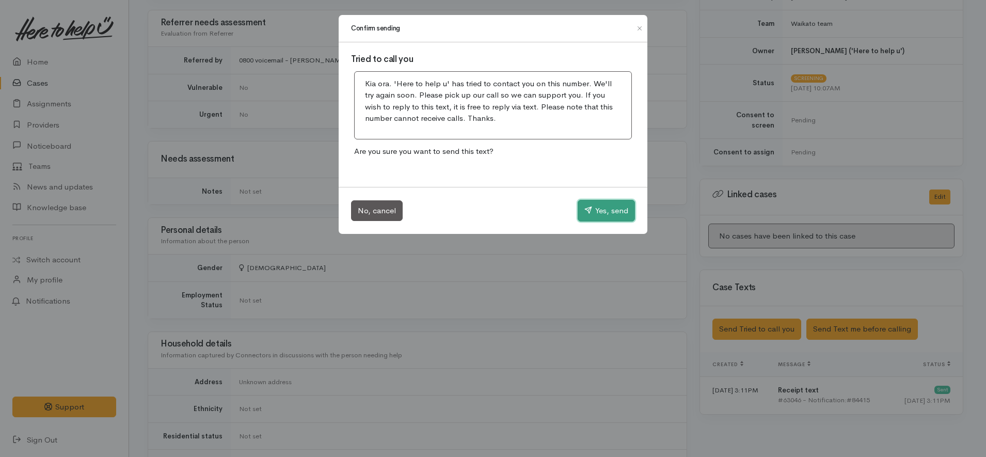
click at [628, 200] on button "Yes, send" at bounding box center [606, 211] width 57 height 22
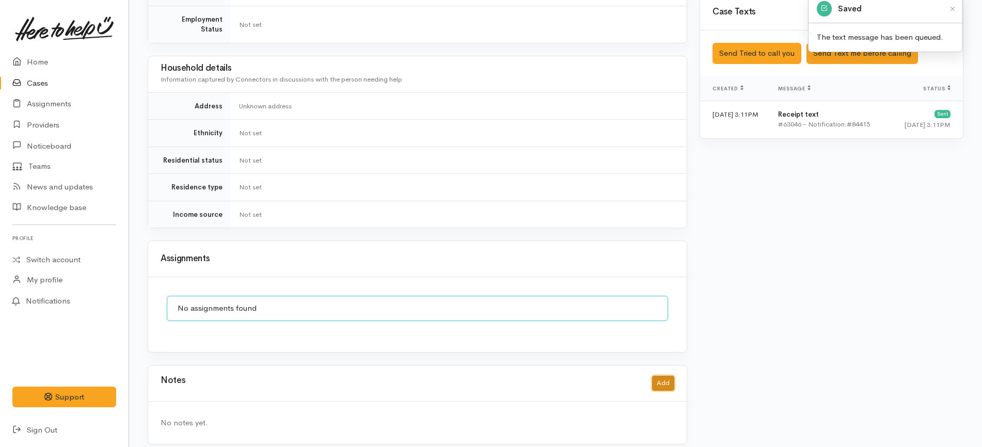
click at [666, 376] on button "Add" at bounding box center [663, 383] width 22 height 15
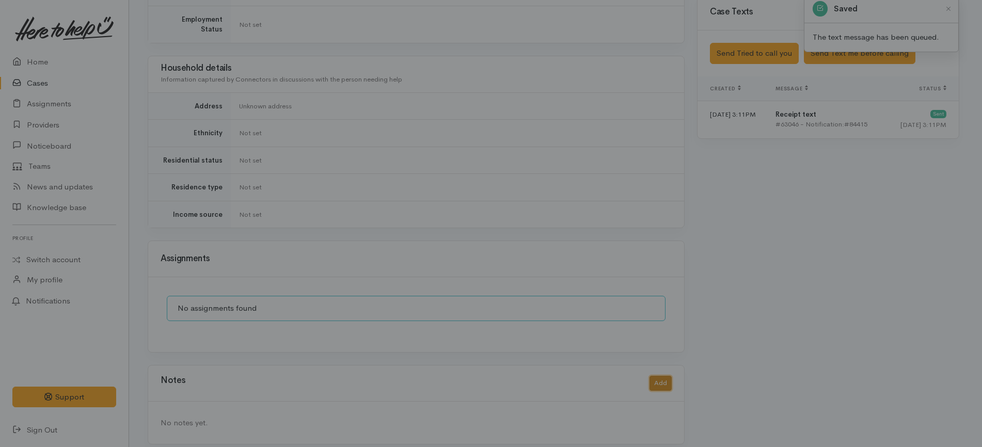
scroll to position [653, 0]
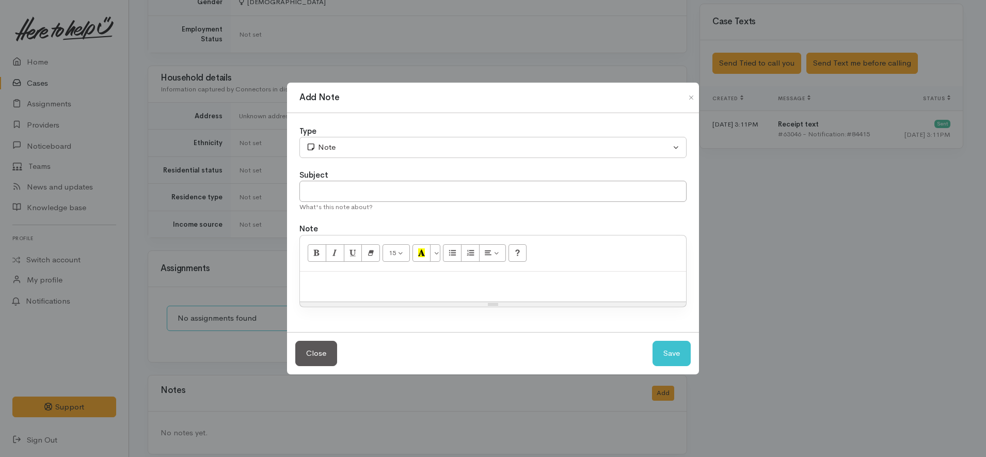
click at [460, 294] on div at bounding box center [493, 287] width 386 height 30
paste div
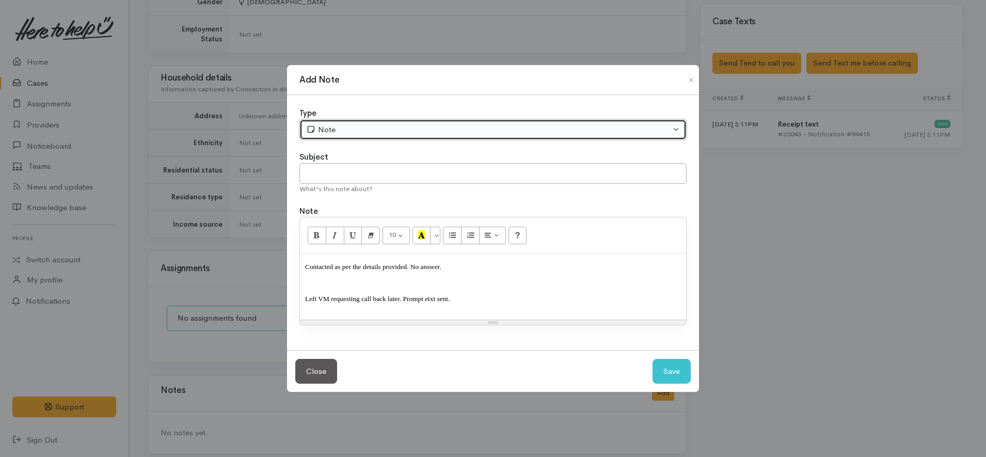
click at [368, 129] on div "Note" at bounding box center [488, 130] width 365 height 12
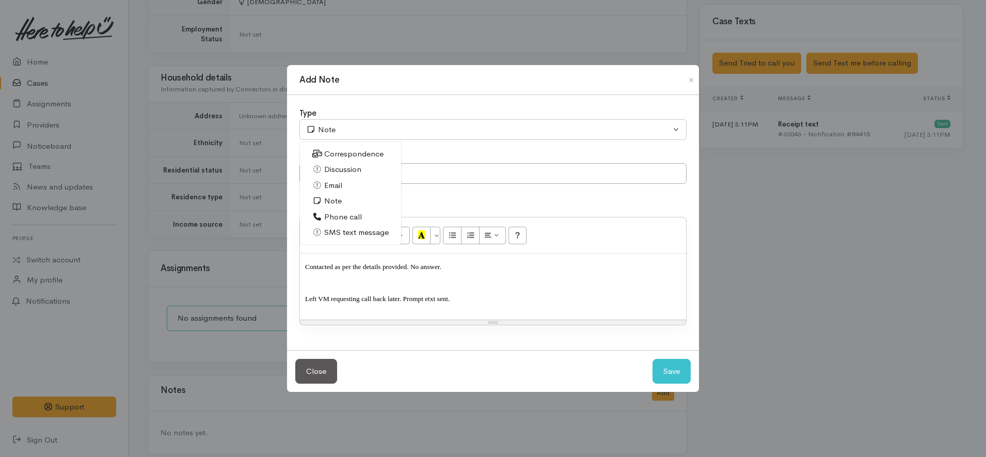
click at [351, 221] on span "Phone call" at bounding box center [343, 217] width 38 height 12
click at [675, 369] on button "Save" at bounding box center [672, 371] width 38 height 25
select select "1"
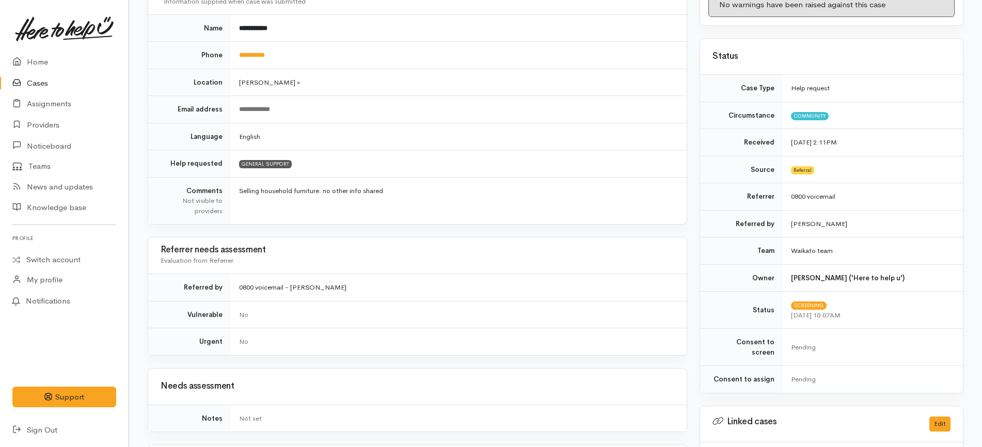
scroll to position [0, 0]
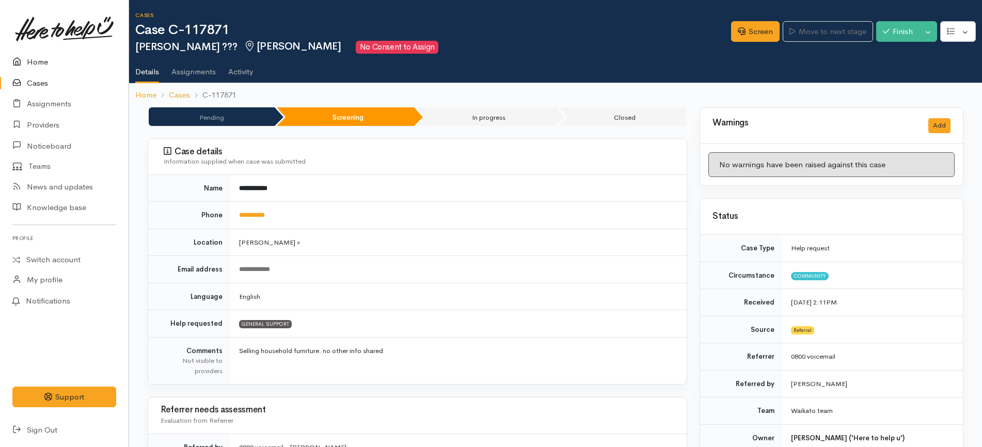
click at [78, 58] on link "Home" at bounding box center [64, 62] width 129 height 21
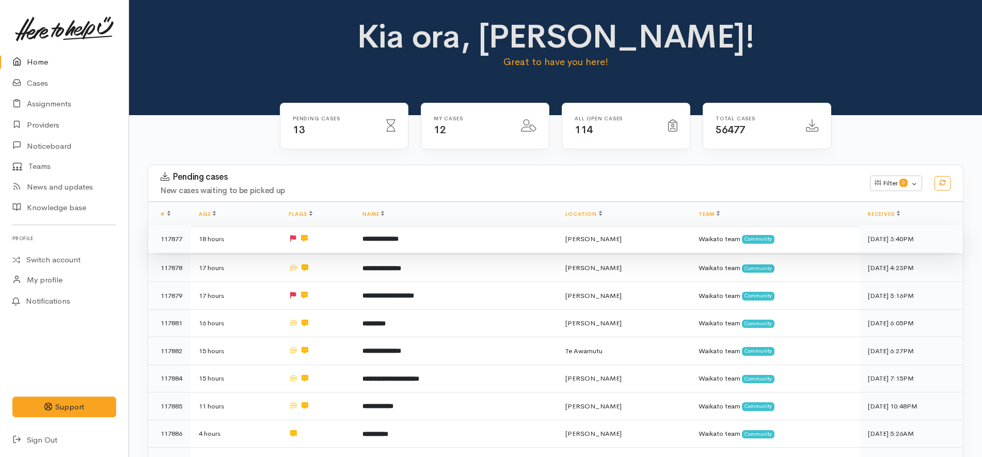
click at [354, 243] on td at bounding box center [317, 239] width 74 height 28
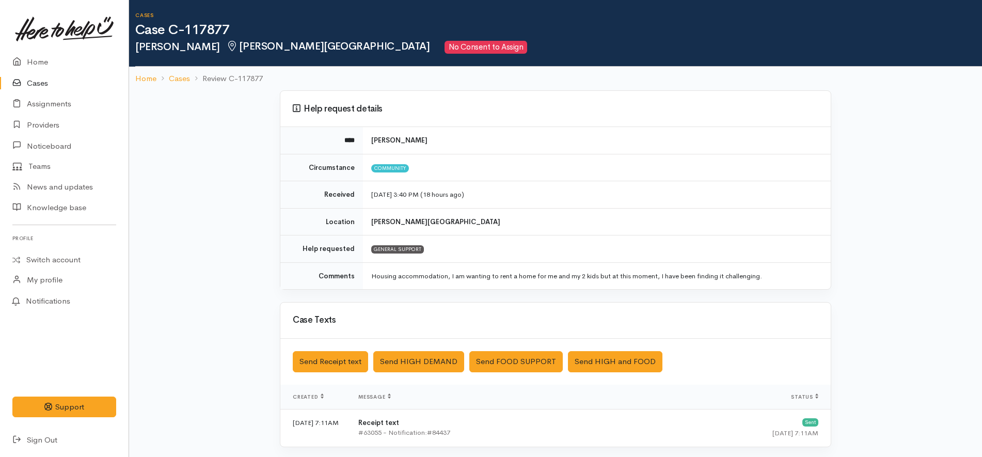
click at [87, 46] on link at bounding box center [64, 28] width 104 height 45
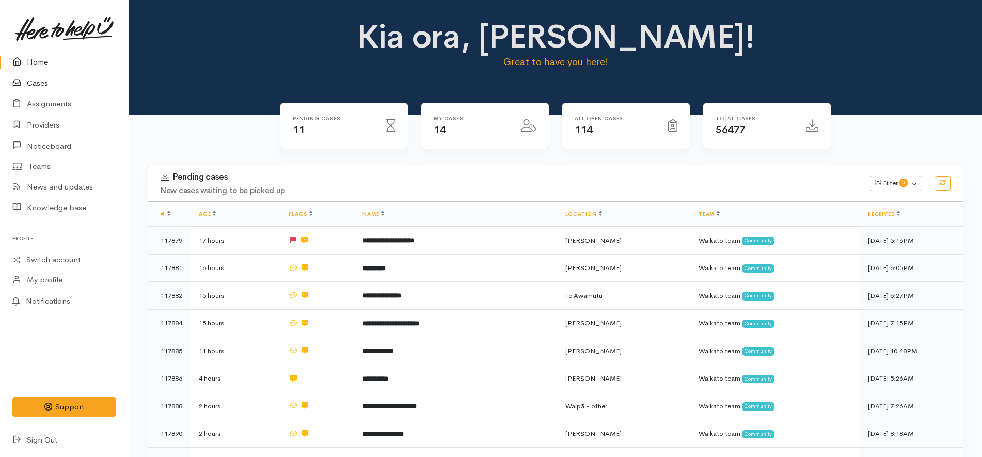
click at [71, 82] on link "Cases" at bounding box center [64, 83] width 129 height 21
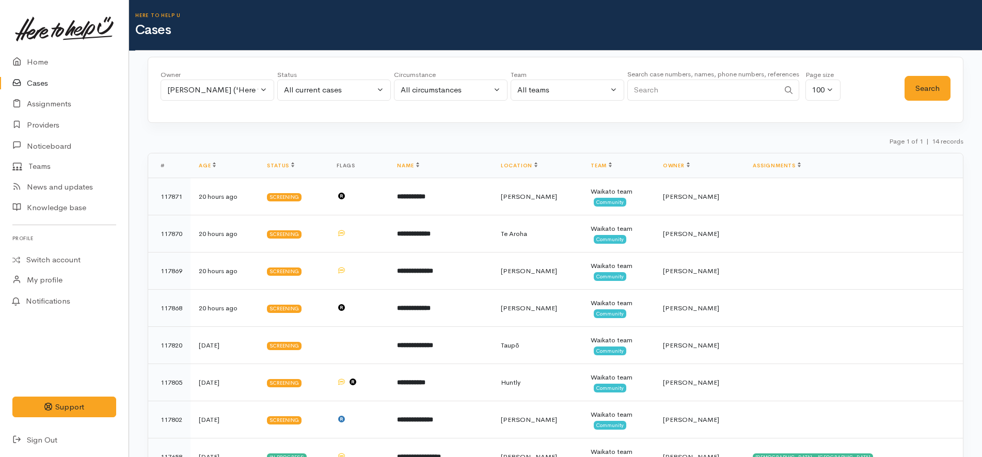
click at [681, 111] on div "Owner All My cases [PERSON_NAME] ('Here to help u') [PERSON_NAME] ('Here to hel…" at bounding box center [556, 90] width 816 height 66
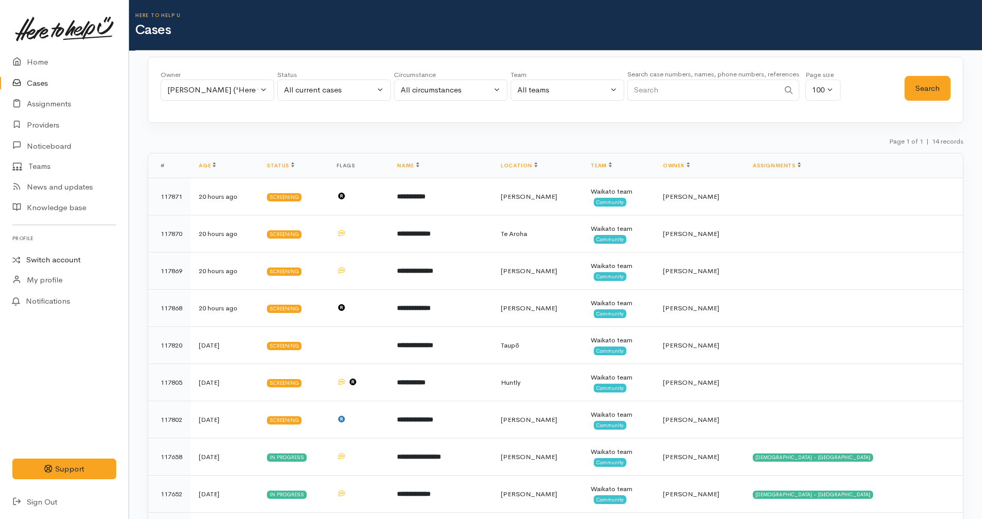
click at [69, 257] on link "Switch account" at bounding box center [64, 260] width 129 height 20
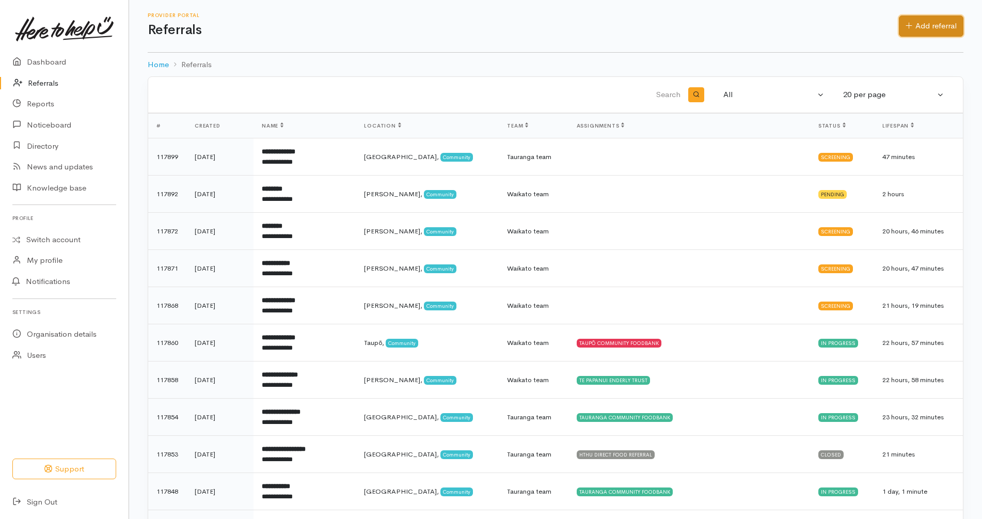
click at [938, 31] on link "Add referral" at bounding box center [931, 25] width 65 height 21
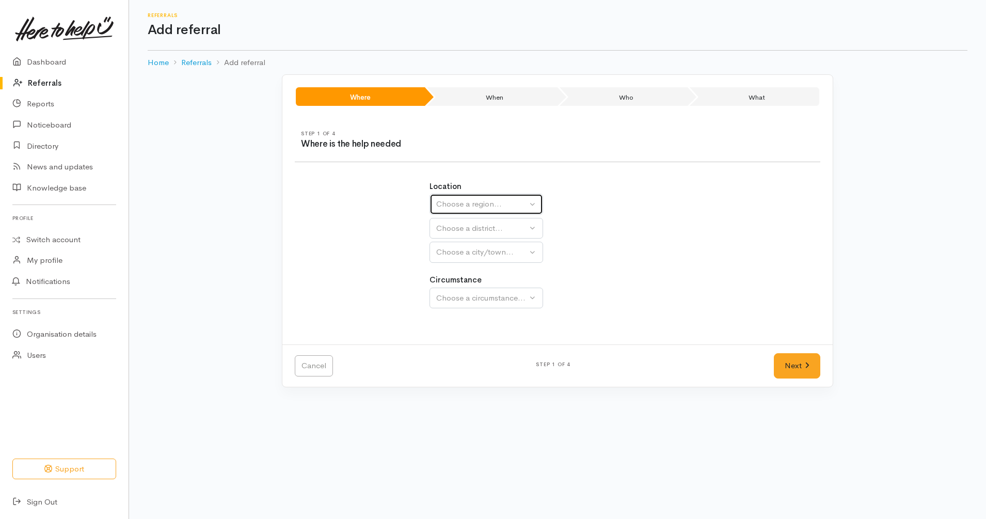
click at [466, 201] on div "Choose a region..." at bounding box center [481, 204] width 91 height 12
click at [477, 269] on link "Waikato" at bounding box center [486, 269] width 113 height 16
select select "3"
select select
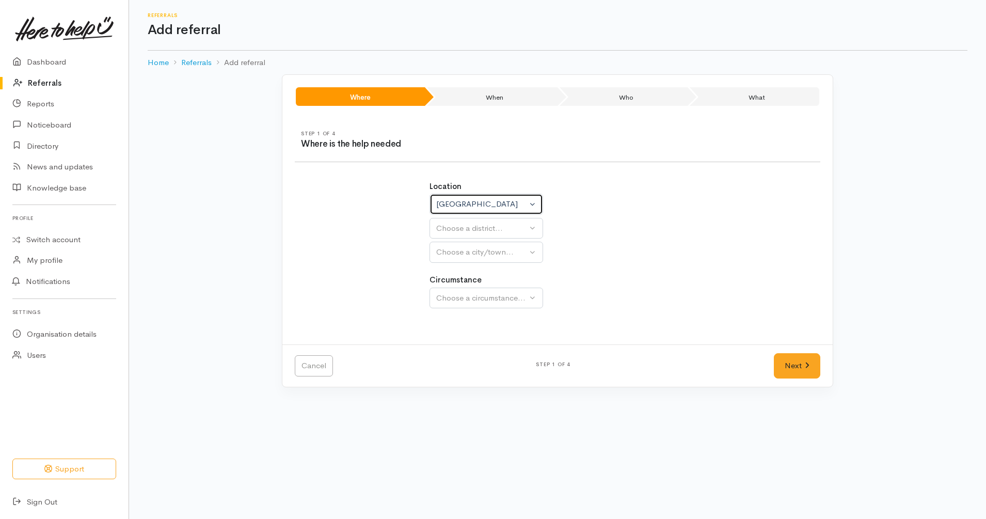
select select
click at [486, 229] on div "Choose a district..." at bounding box center [508, 229] width 145 height 12
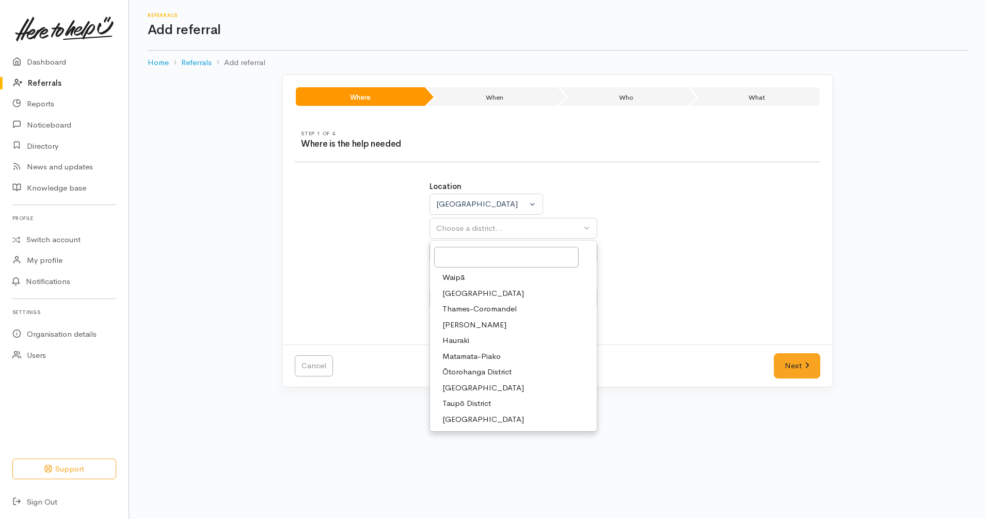
click at [462, 406] on span "Taupō District" at bounding box center [467, 404] width 49 height 12
select select "14"
select select
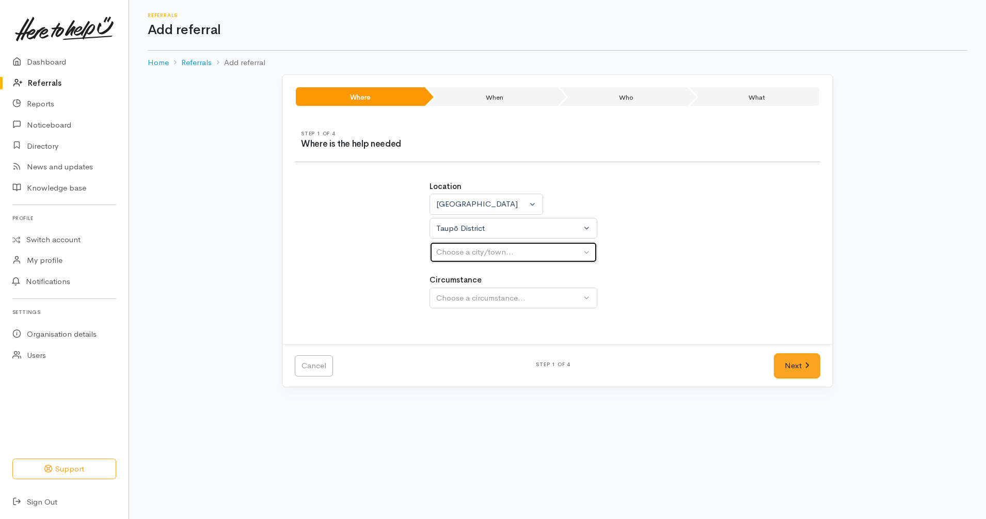
click at [500, 259] on button "Choose a city/town..." at bounding box center [514, 252] width 168 height 21
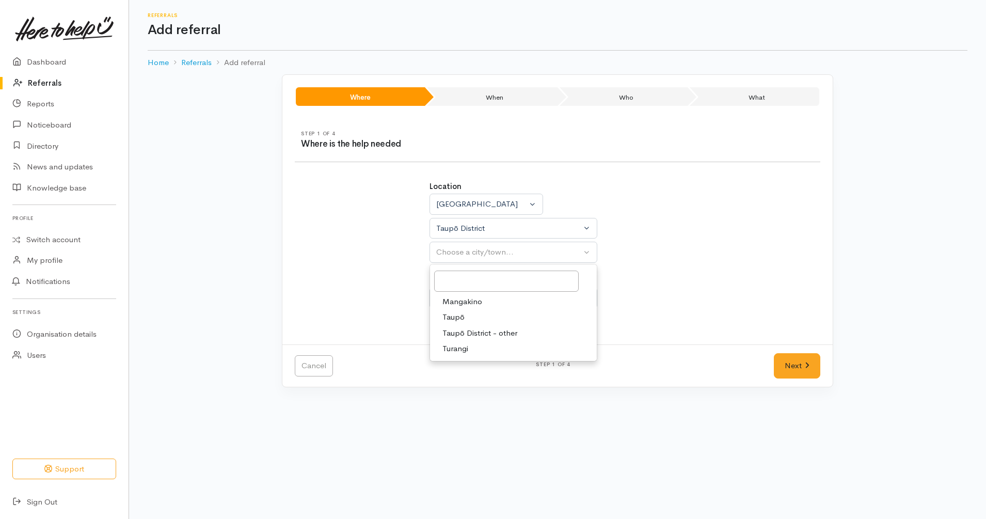
click at [468, 322] on link "Taupō" at bounding box center [513, 317] width 167 height 16
select select "183"
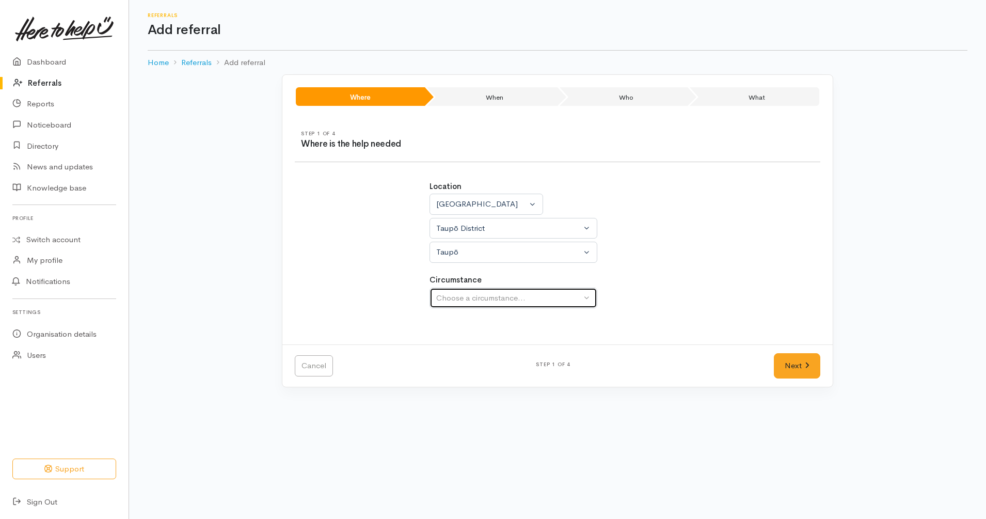
click at [476, 294] on button "Choose a circumstance..." at bounding box center [514, 298] width 168 height 21
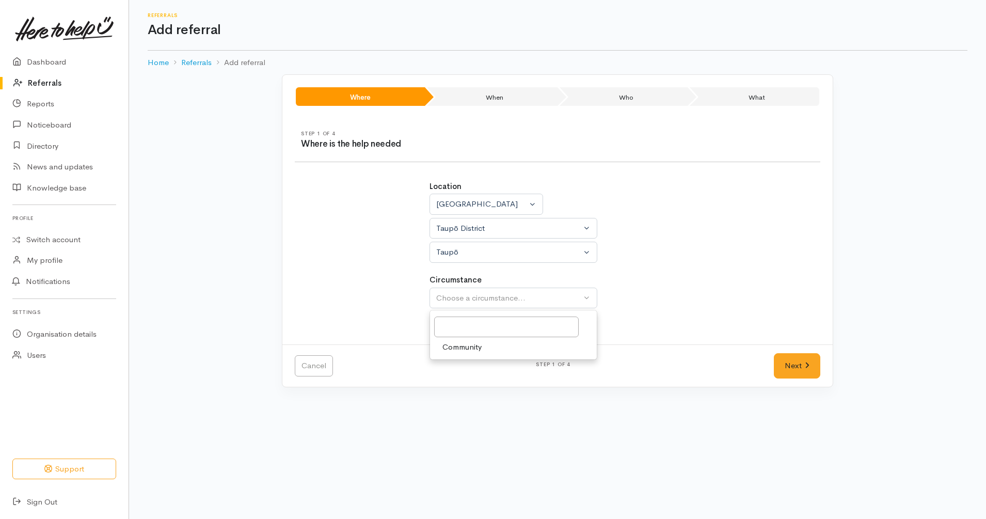
click at [468, 346] on span "Community" at bounding box center [462, 347] width 39 height 12
select select "2"
click at [795, 367] on link "Next" at bounding box center [797, 365] width 46 height 25
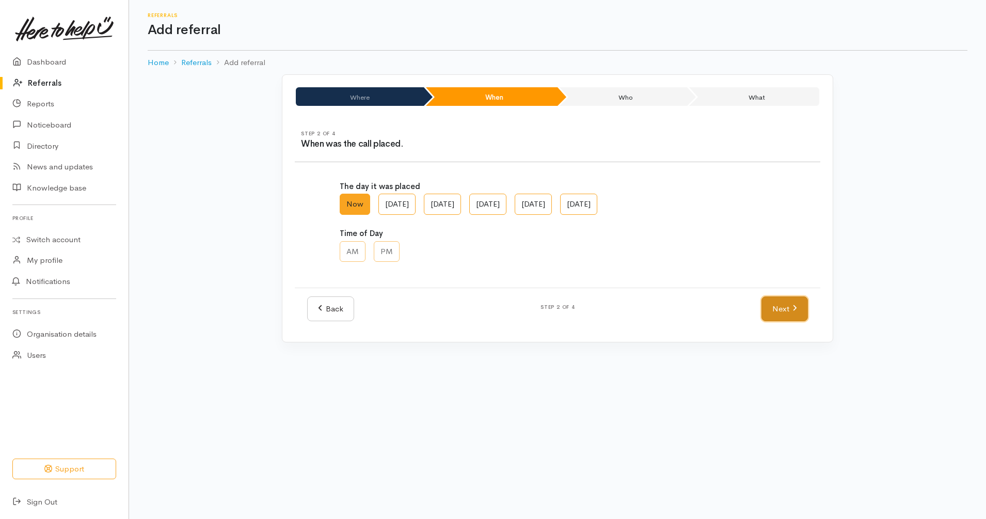
click at [789, 307] on link "Next" at bounding box center [785, 308] width 46 height 25
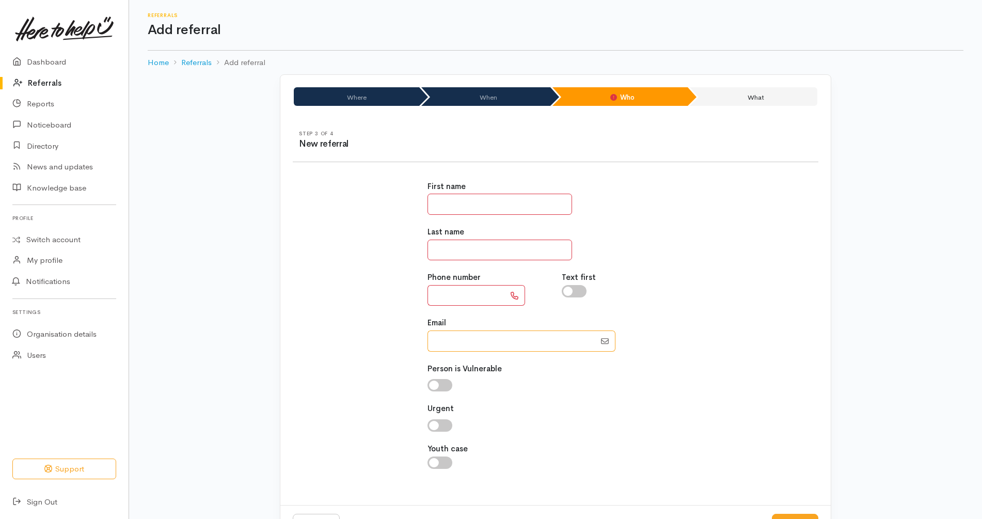
drag, startPoint x: 498, startPoint y: 343, endPoint x: 501, endPoint y: 350, distance: 7.4
click at [498, 344] on input "Email" at bounding box center [512, 341] width 168 height 21
paste input "642109064211"
type input "02109064211"
click at [466, 294] on input "text" at bounding box center [466, 295] width 77 height 21
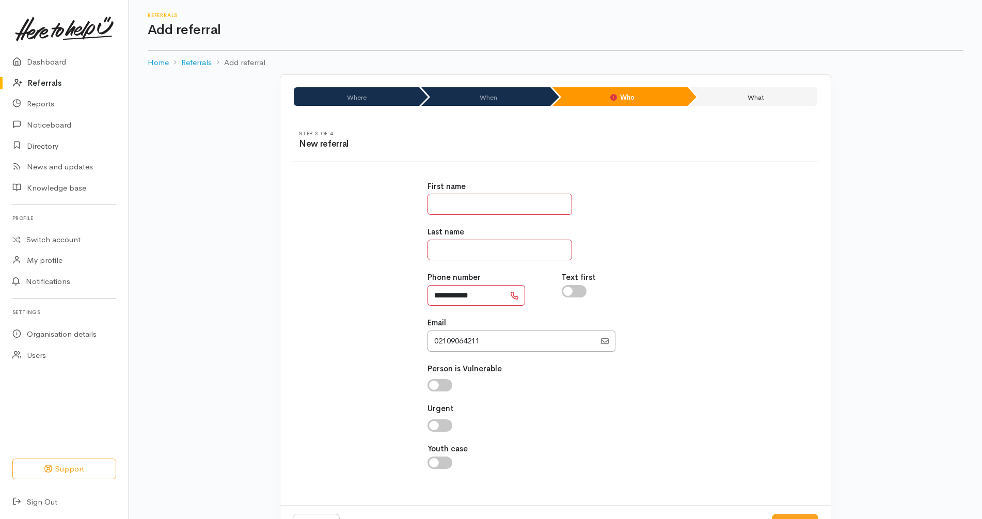
type input "**********"
click at [494, 341] on input "Email" at bounding box center [512, 341] width 168 height 21
click at [494, 202] on input "text" at bounding box center [500, 204] width 145 height 21
type input "******"
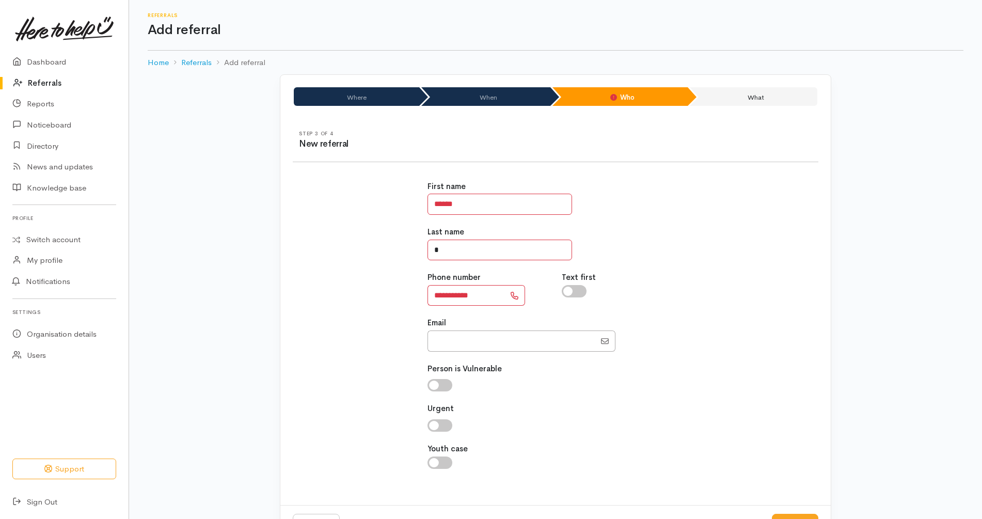
type input "*"
click at [626, 225] on div "**********" at bounding box center [555, 330] width 269 height 324
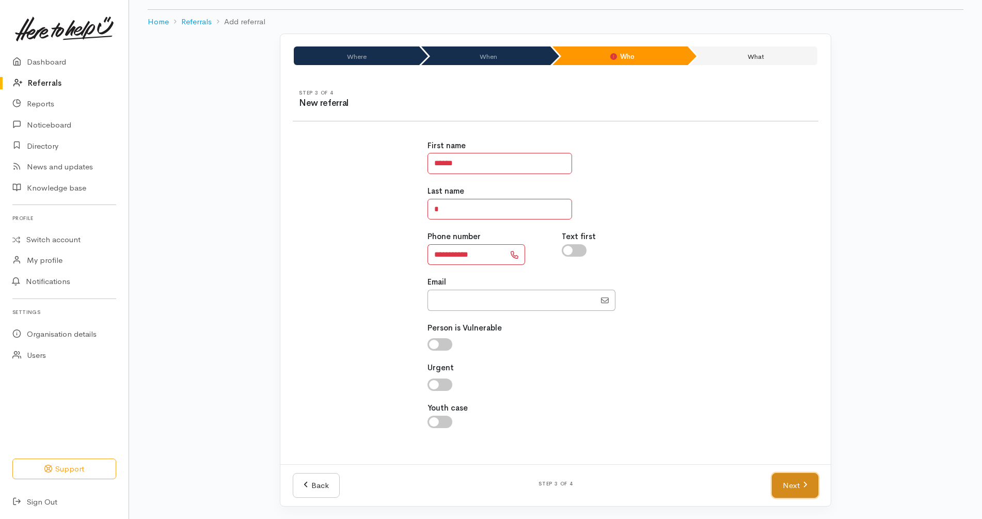
click at [795, 485] on link "Next" at bounding box center [795, 485] width 46 height 25
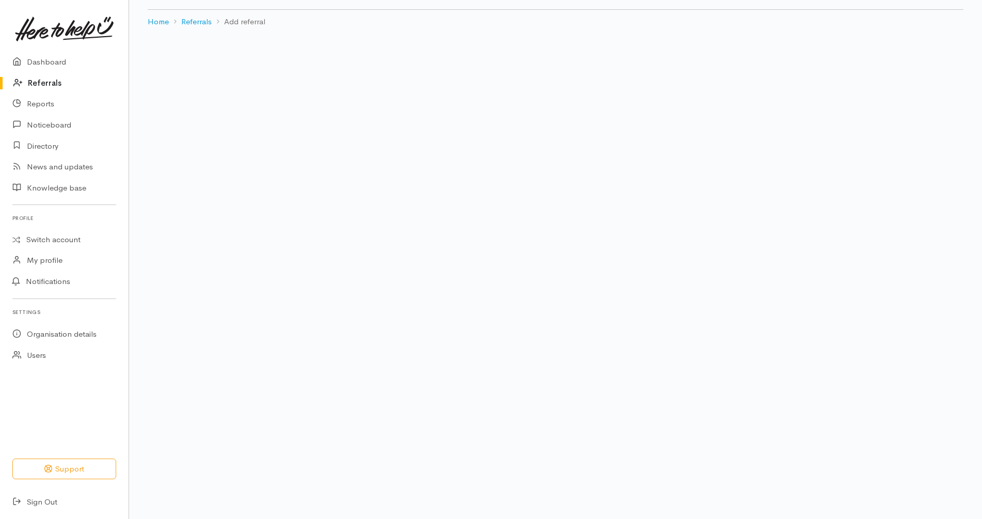
scroll to position [21, 0]
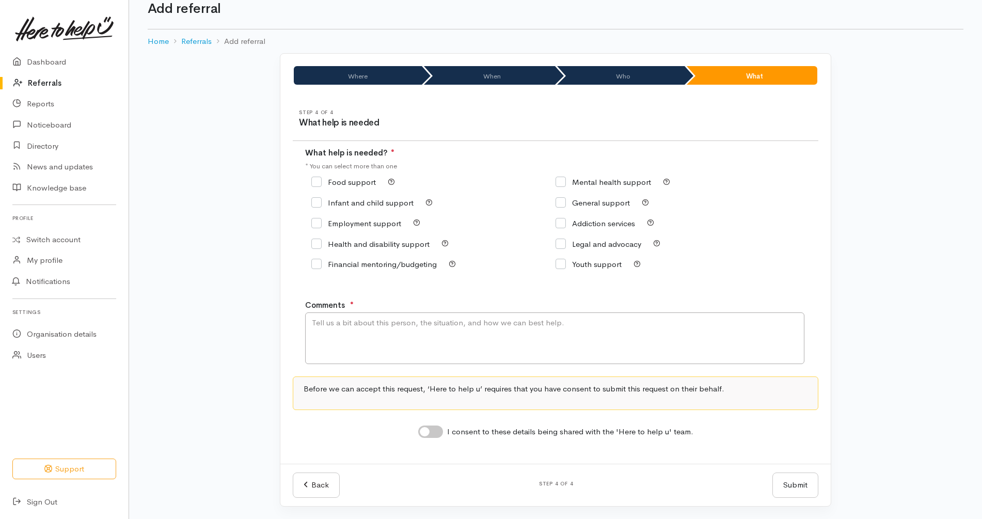
click at [363, 186] on label "Food support" at bounding box center [343, 182] width 65 height 8
click at [363, 186] on input "Food support" at bounding box center [343, 182] width 65 height 8
checkbox input "true"
click at [416, 327] on textarea "Comments" at bounding box center [554, 338] width 499 height 52
paste textarea "hi my name's chris lee i am in taupo i'm a pensioner i was after some food plea…"
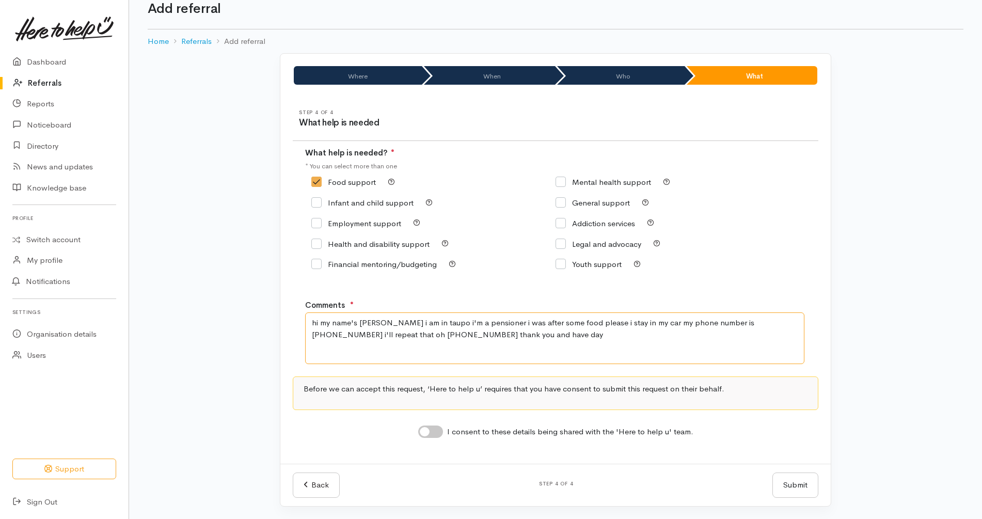
type textarea "hi my name's chris lee i am in taupo i'm a pensioner i was after some food plea…"
click at [443, 438] on div "I consent to these details being shared with the 'Here to help u' team." at bounding box center [555, 432] width 275 height 13
click at [439, 433] on input "I consent to these details being shared with the 'Here to help u' team." at bounding box center [430, 432] width 25 height 12
checkbox input "true"
click at [454, 321] on textarea "hi my name's chris lee i am in taupo i'm a pensioner i was after some food plea…" at bounding box center [554, 338] width 499 height 52
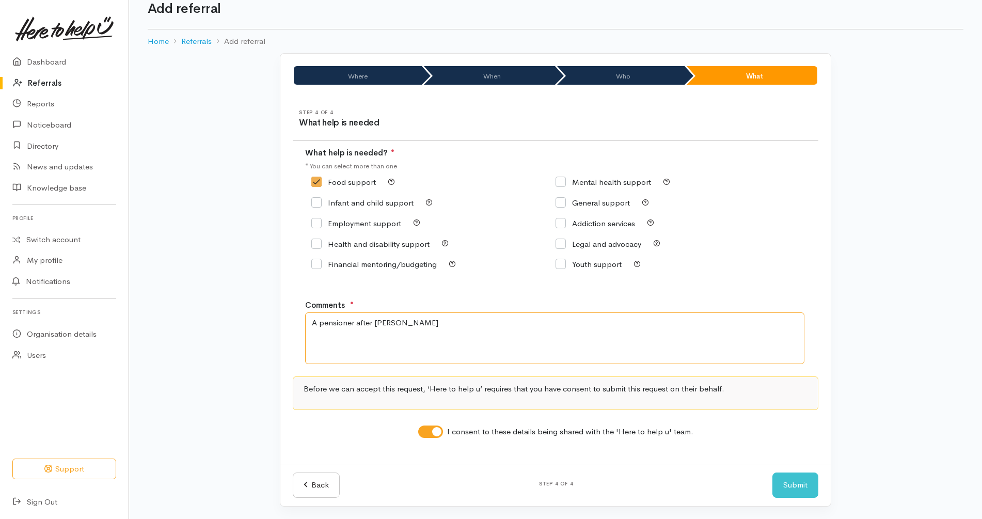
type textarea "A pensioner after kai"
click at [896, 262] on div "Where When Who What Step 1 of 4 Where is the help needed Location Auckland Waik…" at bounding box center [555, 286] width 853 height 466
click at [796, 486] on button "Submit" at bounding box center [796, 485] width 46 height 25
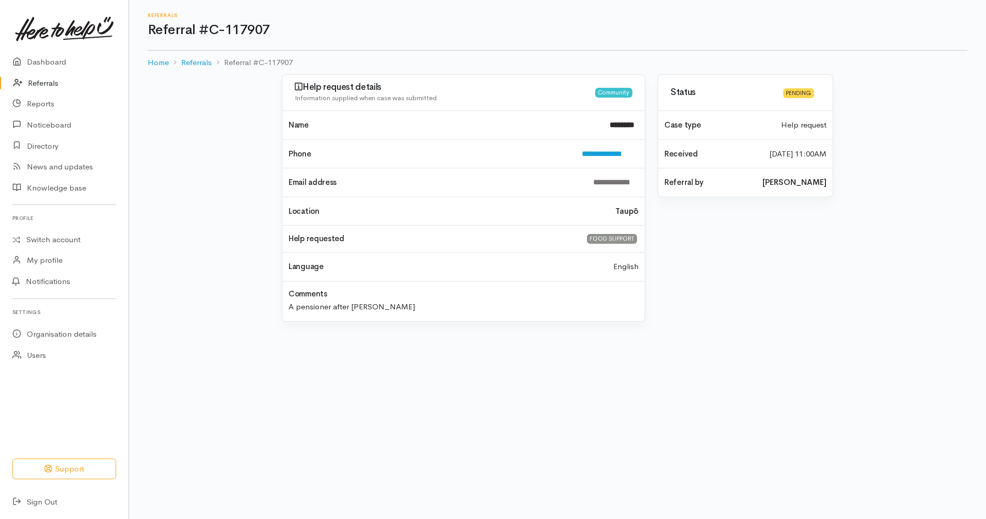
click at [66, 84] on link "Referrals" at bounding box center [64, 83] width 129 height 21
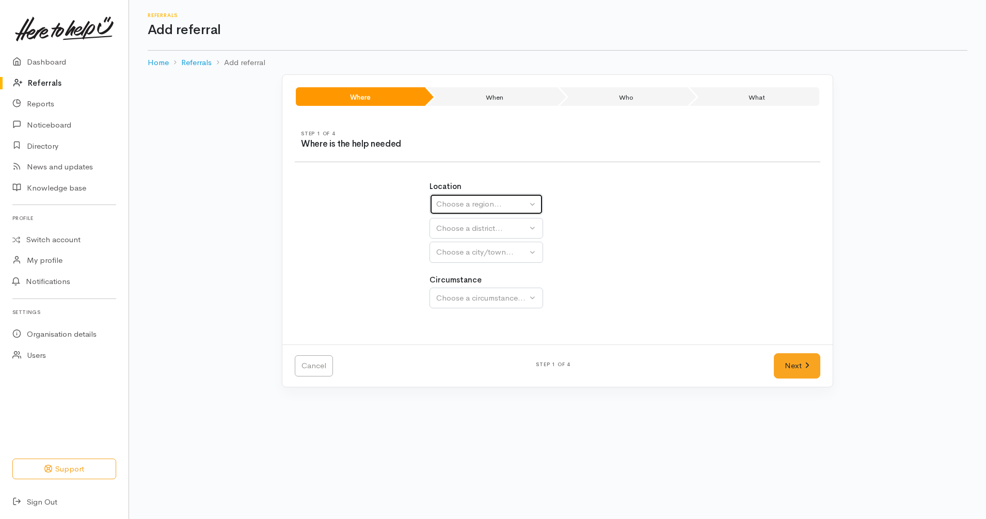
click at [498, 206] on div "Choose a region..." at bounding box center [481, 204] width 91 height 12
click at [495, 265] on link "Waikato" at bounding box center [486, 269] width 113 height 16
select select "3"
click at [498, 228] on div "Choose a district..." at bounding box center [481, 229] width 91 height 12
select select
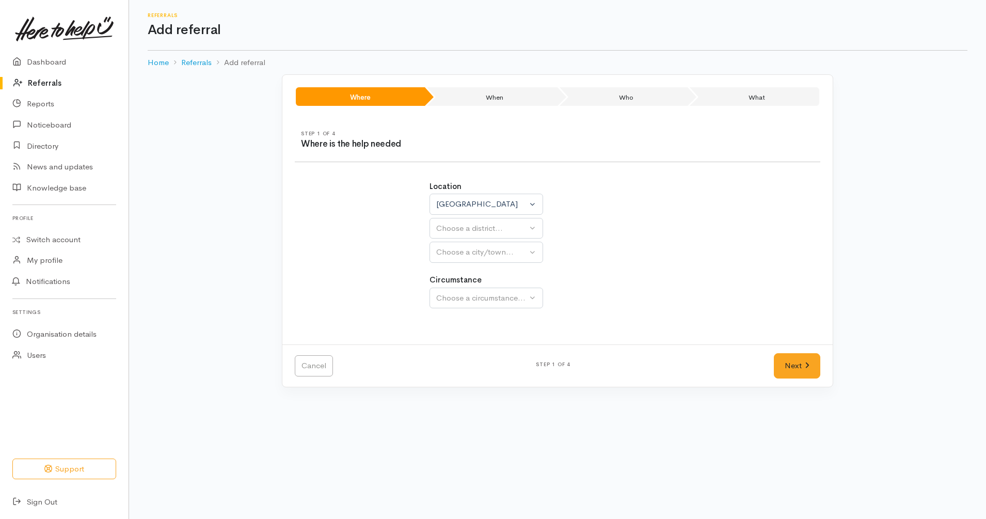
select select
click at [510, 231] on div "Choose a district..." at bounding box center [508, 229] width 145 height 12
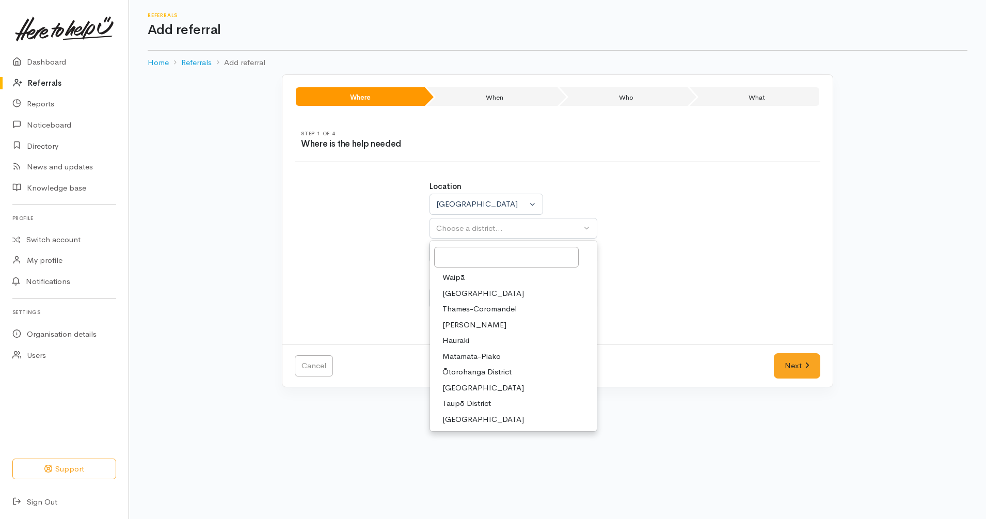
click at [487, 329] on link "Hamilton" at bounding box center [513, 325] width 167 height 16
select select "4"
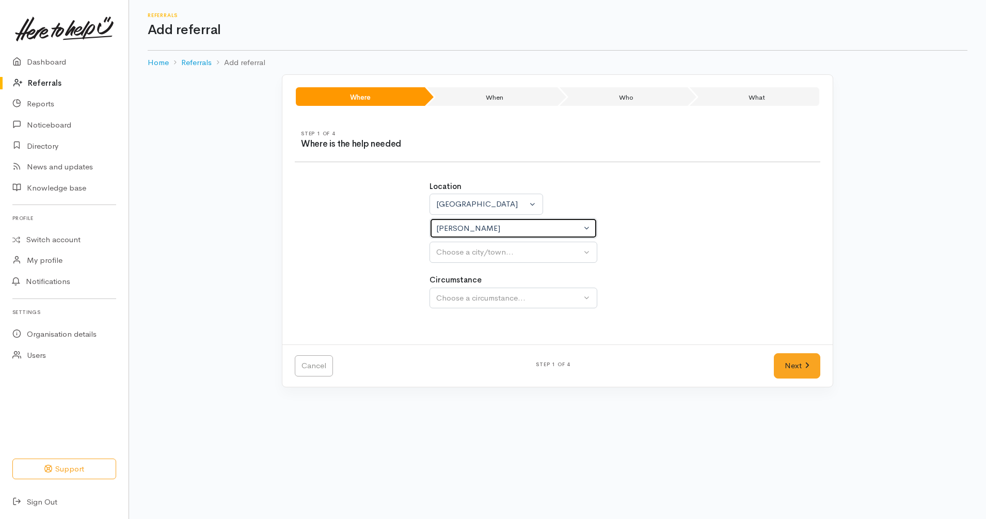
select select
click at [517, 251] on div "Choose a city/town..." at bounding box center [508, 252] width 145 height 12
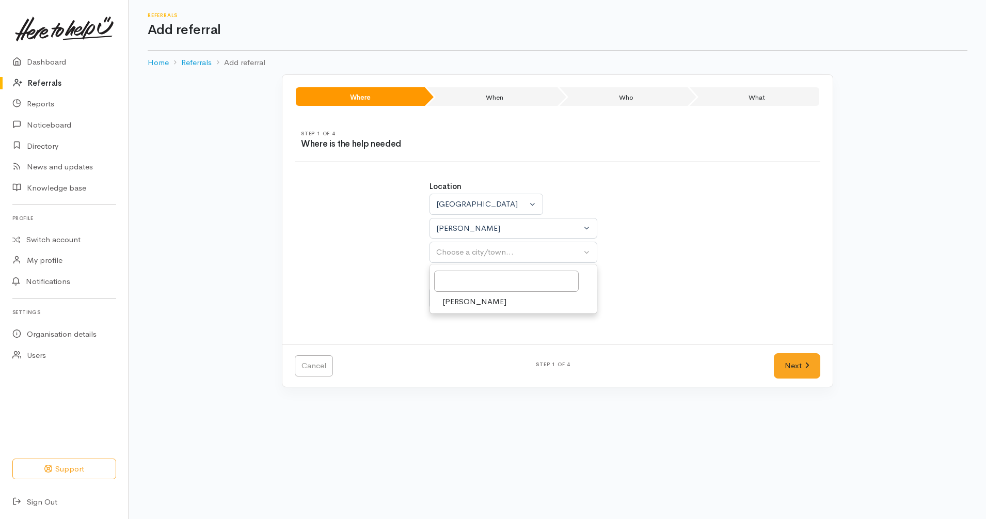
click at [498, 305] on link "Hamilton" at bounding box center [513, 302] width 167 height 16
select select "1"
click at [511, 295] on div "Choose a circumstance..." at bounding box center [508, 298] width 145 height 12
click at [482, 348] on link "Community" at bounding box center [513, 347] width 167 height 16
select select "2"
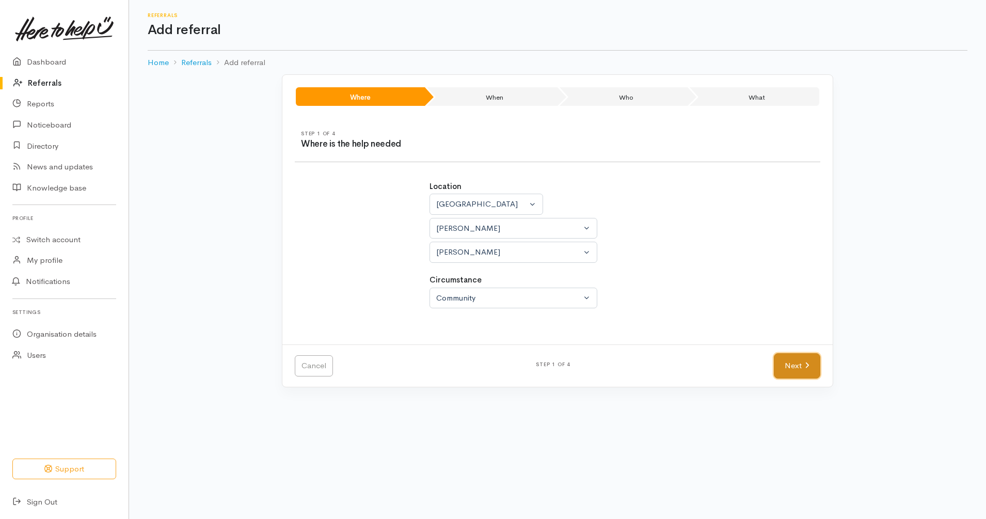
click at [809, 368] on icon at bounding box center [807, 365] width 5 height 8
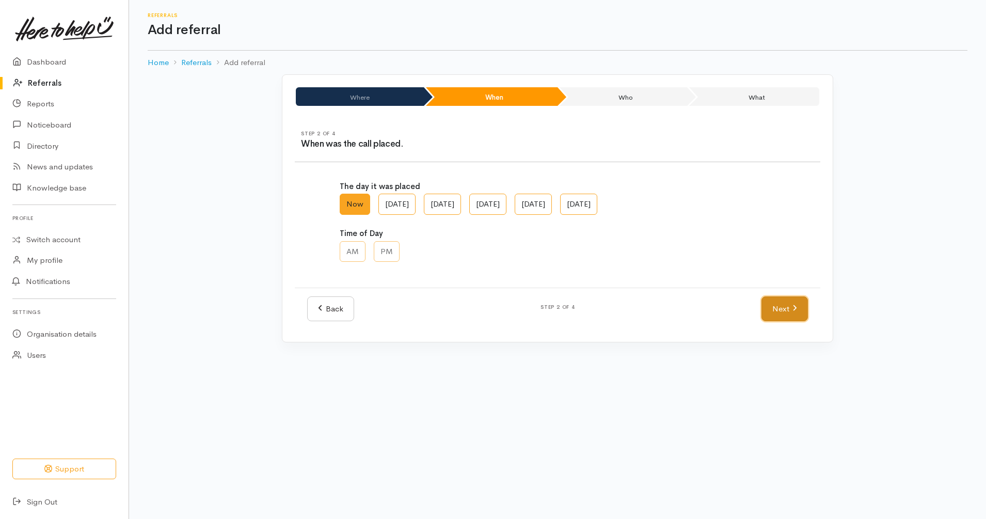
click at [795, 307] on icon at bounding box center [795, 308] width 5 height 8
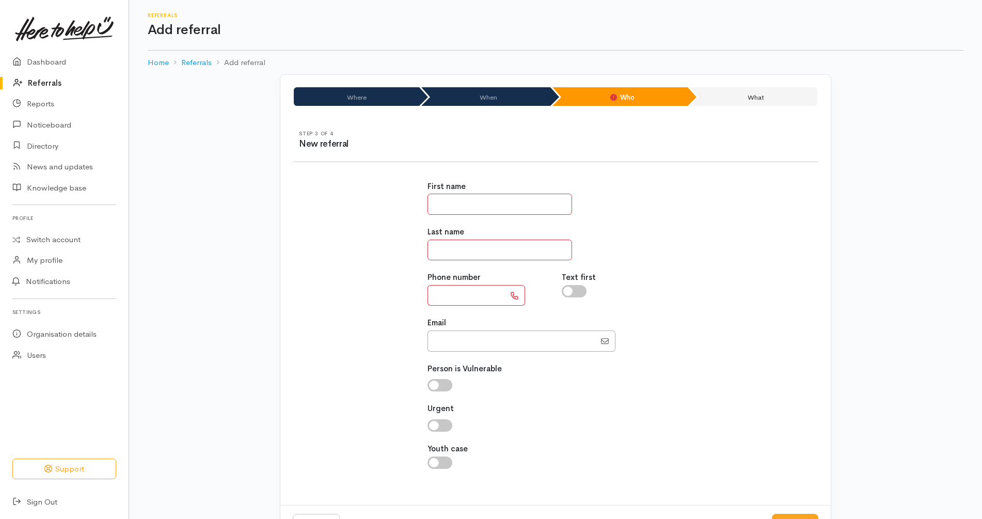
click at [509, 204] on input "text" at bounding box center [500, 204] width 145 height 21
type input "*****"
type input "*"
click at [451, 349] on input "Email" at bounding box center [512, 341] width 168 height 21
paste input "64272722017"
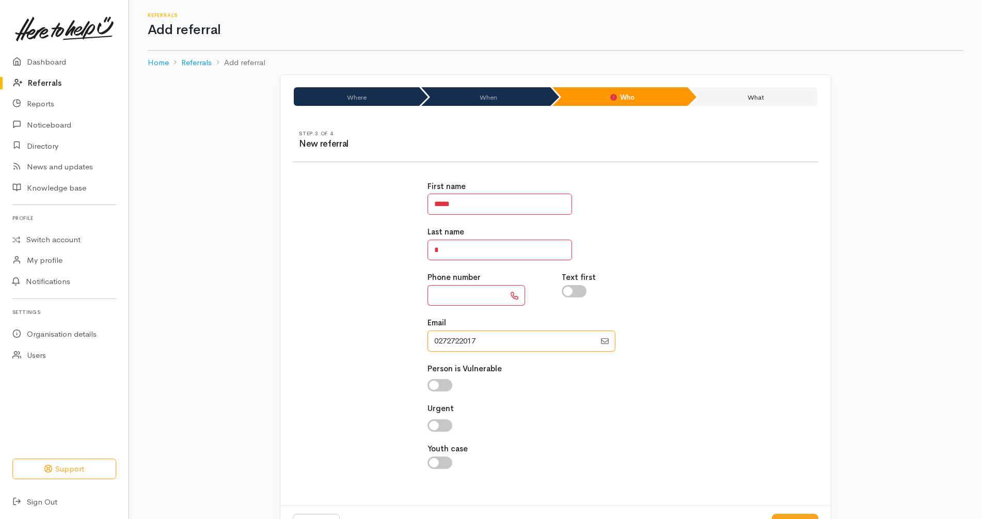
type input "0272722017"
click at [471, 292] on input "text" at bounding box center [466, 295] width 77 height 21
click at [662, 240] on div "Last name *" at bounding box center [556, 243] width 257 height 34
click at [490, 295] on input "*****" at bounding box center [466, 295] width 77 height 21
type input "**********"
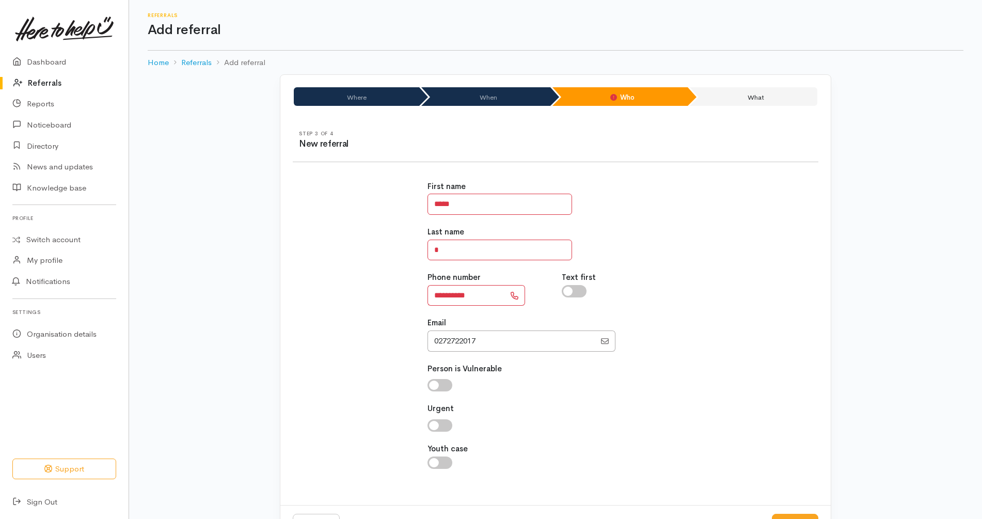
click at [493, 330] on div "Email" at bounding box center [556, 334] width 257 height 34
click at [494, 342] on input "Email" at bounding box center [512, 341] width 168 height 21
click at [723, 306] on div "**********" at bounding box center [556, 330] width 538 height 324
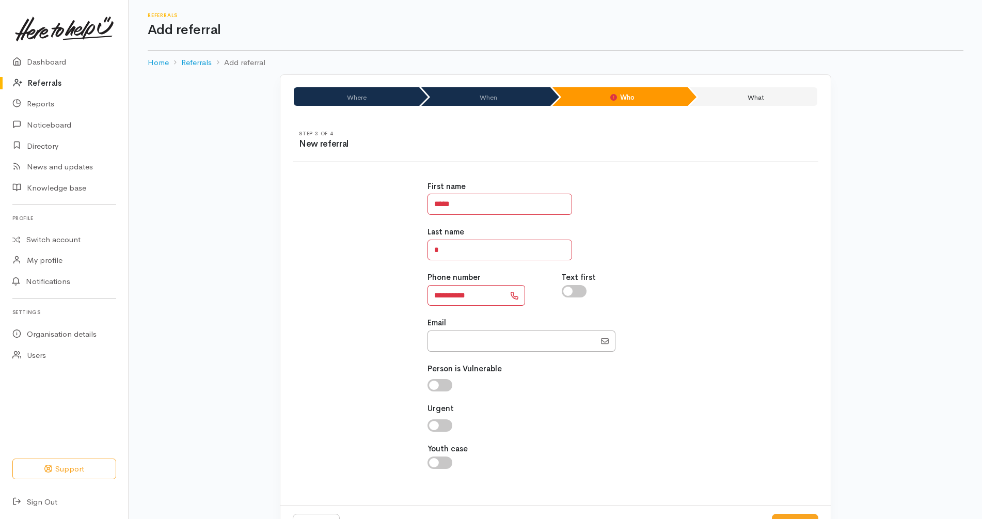
scroll to position [41, 0]
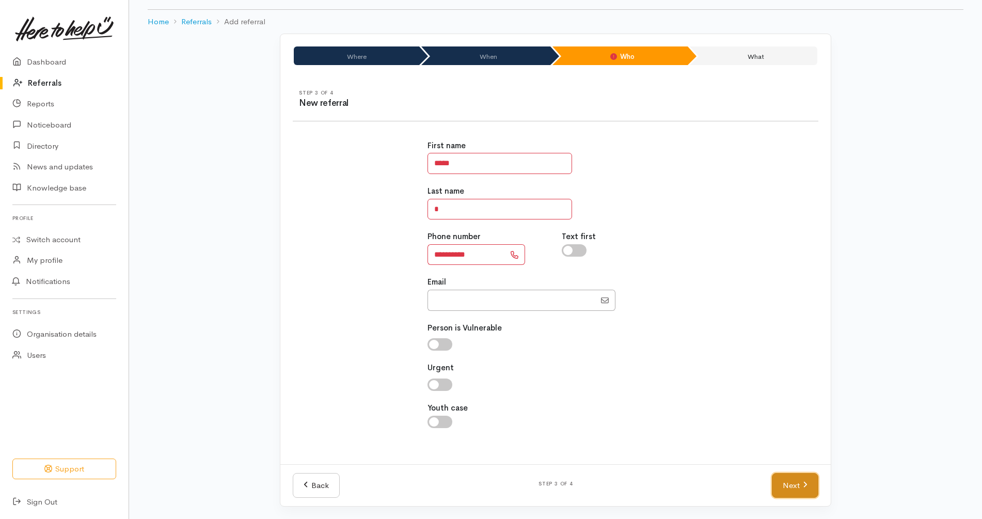
click at [802, 478] on link "Next" at bounding box center [795, 485] width 46 height 25
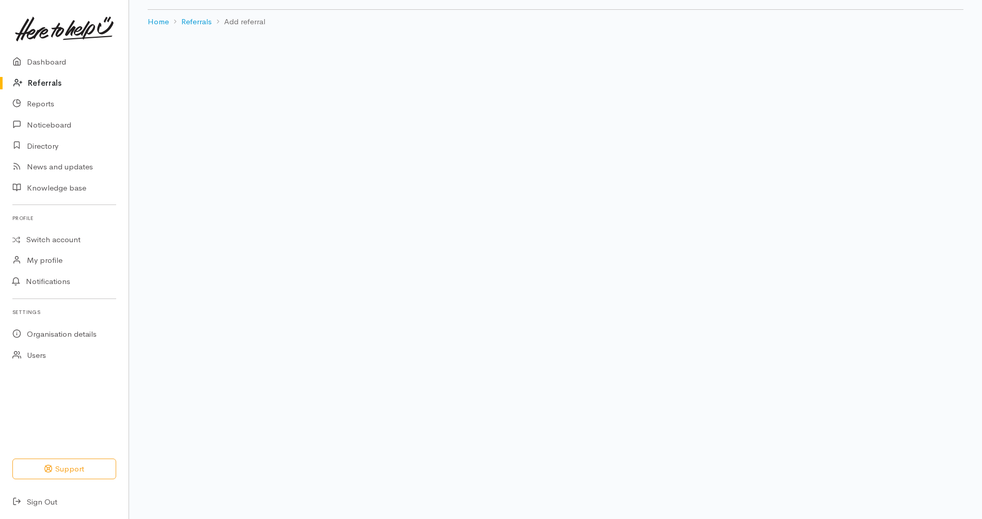
scroll to position [21, 0]
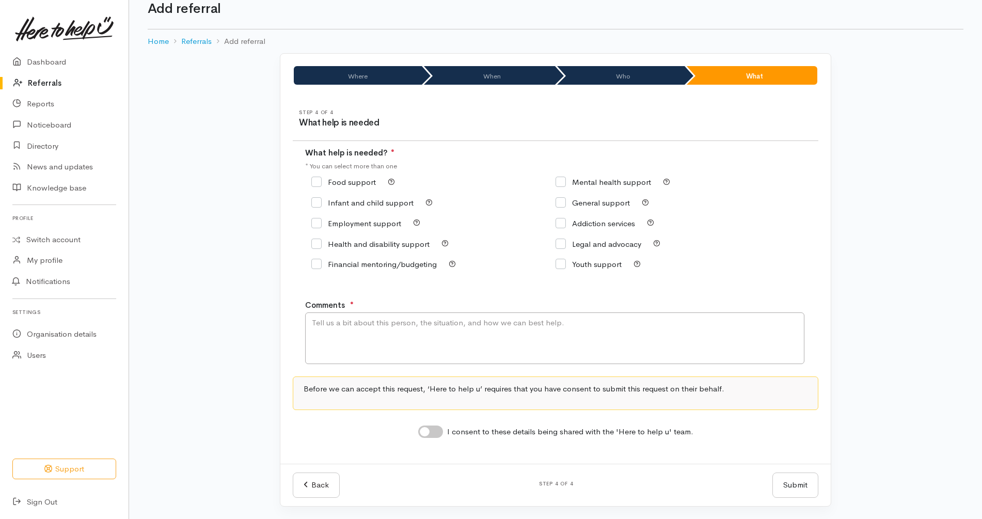
click at [347, 179] on input "Food support" at bounding box center [343, 182] width 65 height 8
checkbox input "true"
click at [438, 428] on input "I consent to these details being shared with the 'Here to help u' team." at bounding box center [430, 432] width 25 height 12
checkbox input "true"
click at [506, 324] on textarea "Comments" at bounding box center [554, 338] width 499 height 52
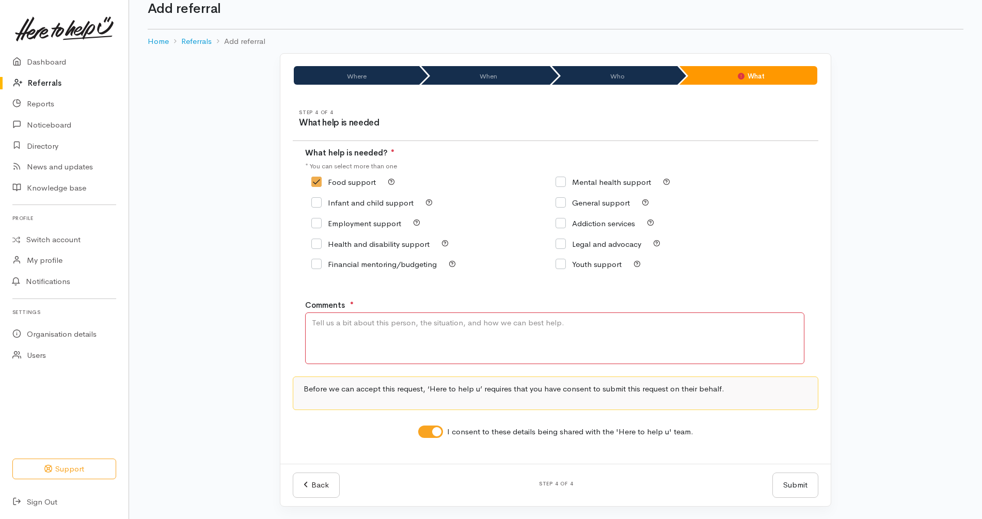
click at [480, 344] on textarea "Comments" at bounding box center [554, 338] width 499 height 52
paste textarea "my name is chris pinkham i live at 102 pittsburgh rd hamilton i'm ringing up in…"
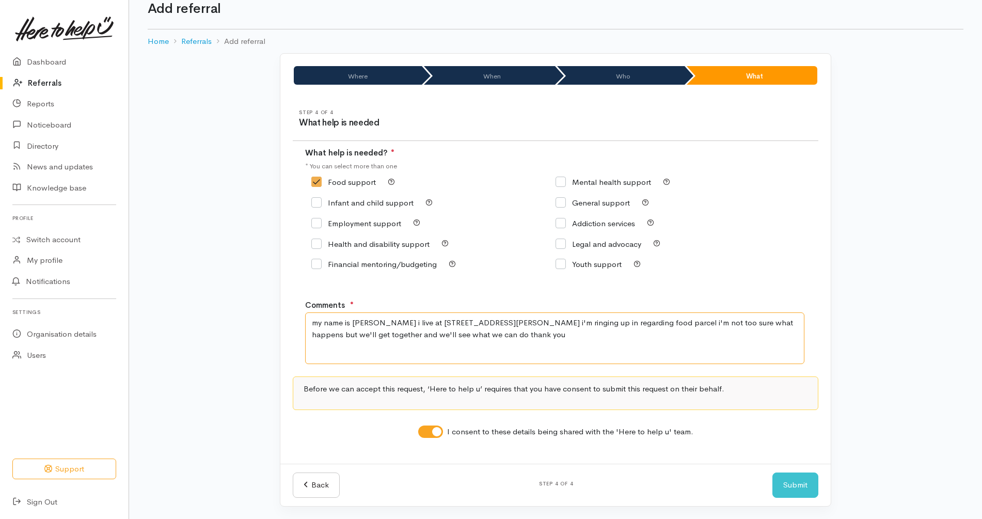
click at [403, 321] on textarea "my name is chris pinkham i live at 102 pittsburgh rd hamilton i'm ringing up in…" at bounding box center [554, 338] width 499 height 52
drag, startPoint x: 406, startPoint y: 320, endPoint x: 289, endPoint y: 320, distance: 117.2
click at [289, 320] on div "Step 4 of 4 What help is needed What help is needed? ● * You can select more th…" at bounding box center [555, 280] width 551 height 367
click at [429, 338] on textarea "I live at 102 pittsburgh rd hamilton i'm ringing up in regarding food parcel i'…" at bounding box center [554, 338] width 499 height 52
click at [432, 323] on textarea "I live at 102 pittsburgh rd hamilton i'm ringing up in regarding food parcel i'…" at bounding box center [554, 338] width 499 height 52
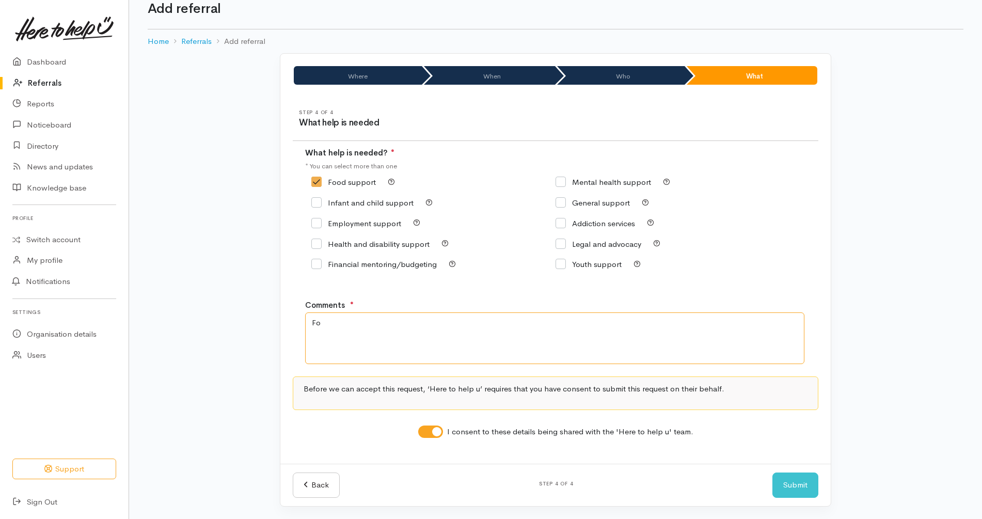
type textarea "F"
type textarea "Kai support needed"
click at [732, 189] on div "Mental health support" at bounding box center [678, 182] width 244 height 14
click at [802, 482] on button "Submit" at bounding box center [796, 485] width 46 height 25
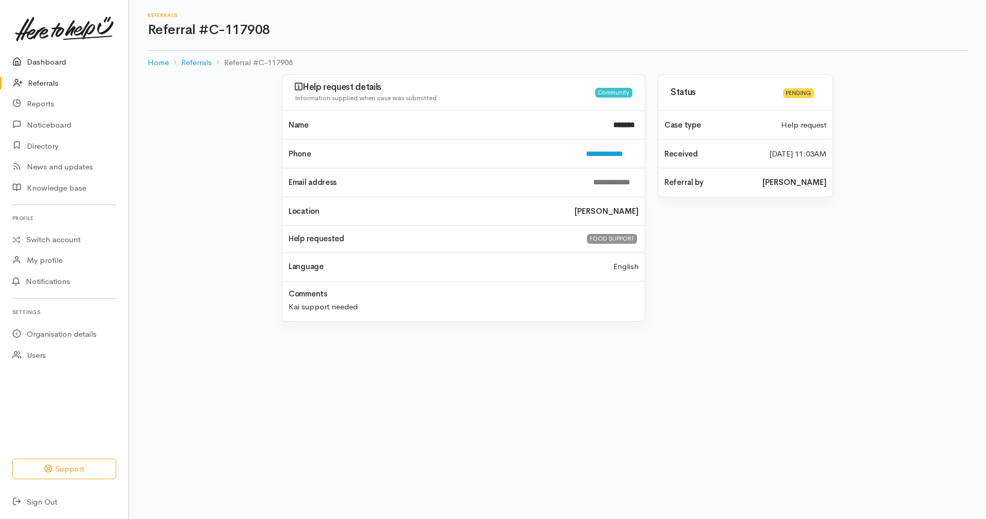
click at [51, 59] on link "Dashboard" at bounding box center [64, 62] width 129 height 21
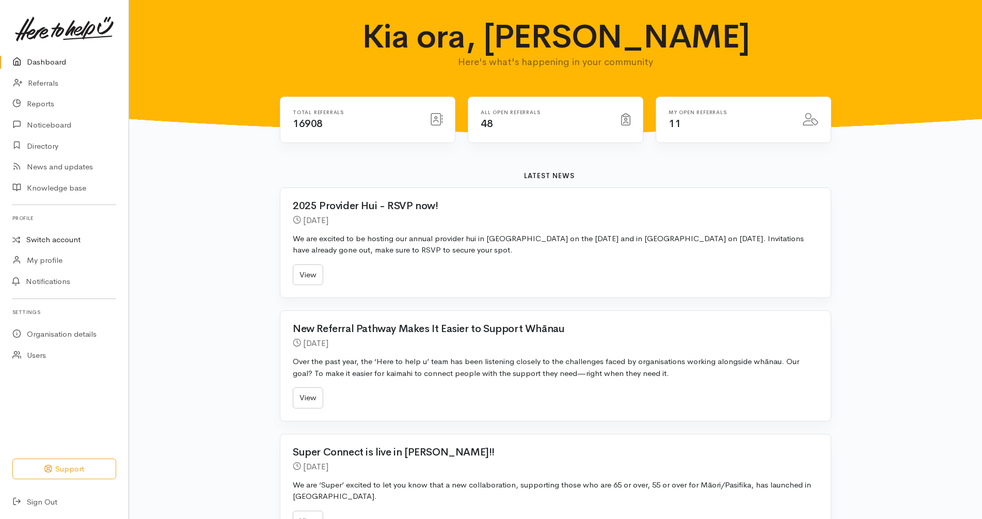
click at [64, 242] on link "Switch account" at bounding box center [64, 240] width 129 height 20
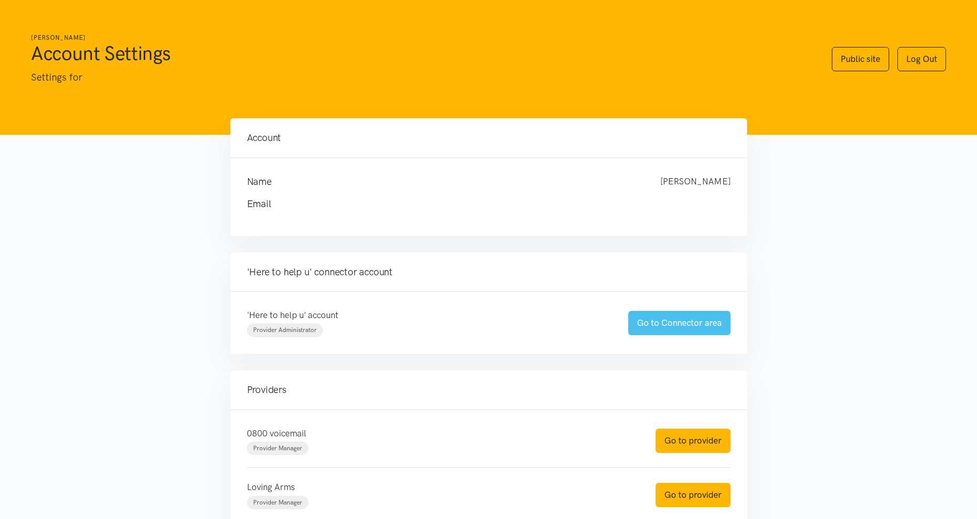
click at [695, 323] on link "Go to Connector area" at bounding box center [679, 323] width 102 height 24
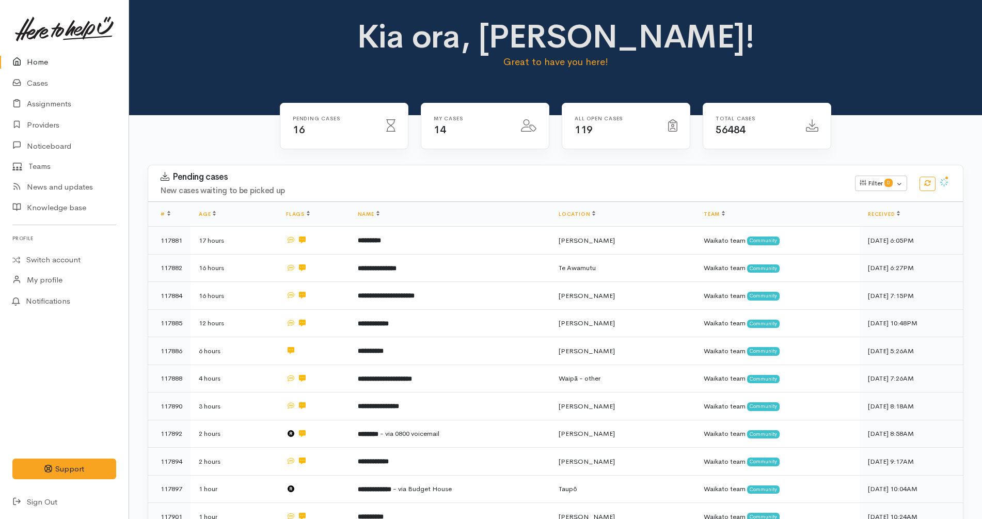
click at [60, 61] on link "Home" at bounding box center [64, 62] width 129 height 21
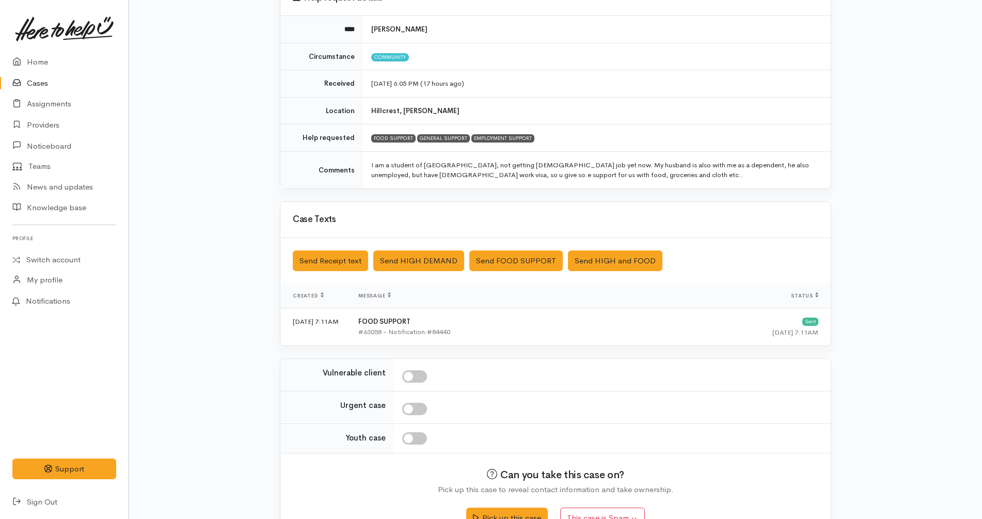
scroll to position [140, 0]
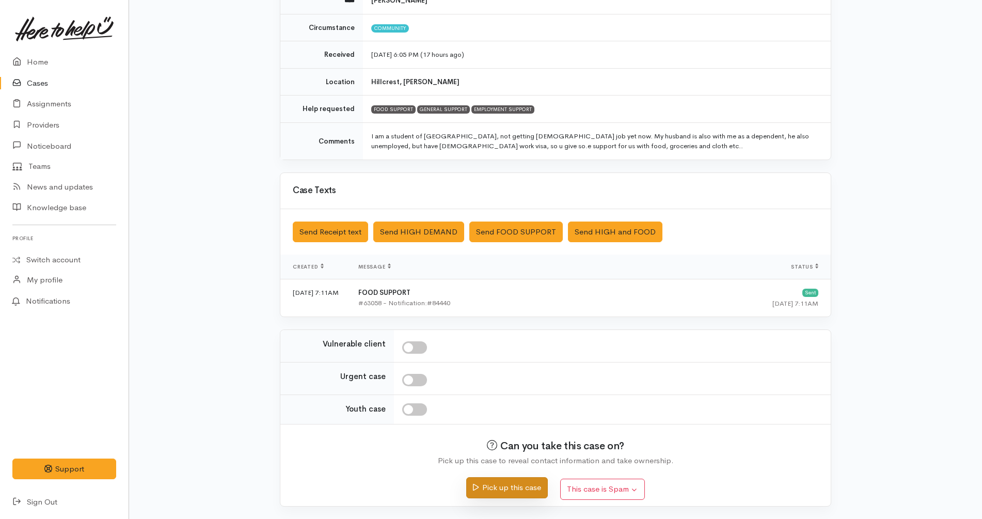
click at [529, 486] on button "Pick up this case" at bounding box center [506, 487] width 81 height 21
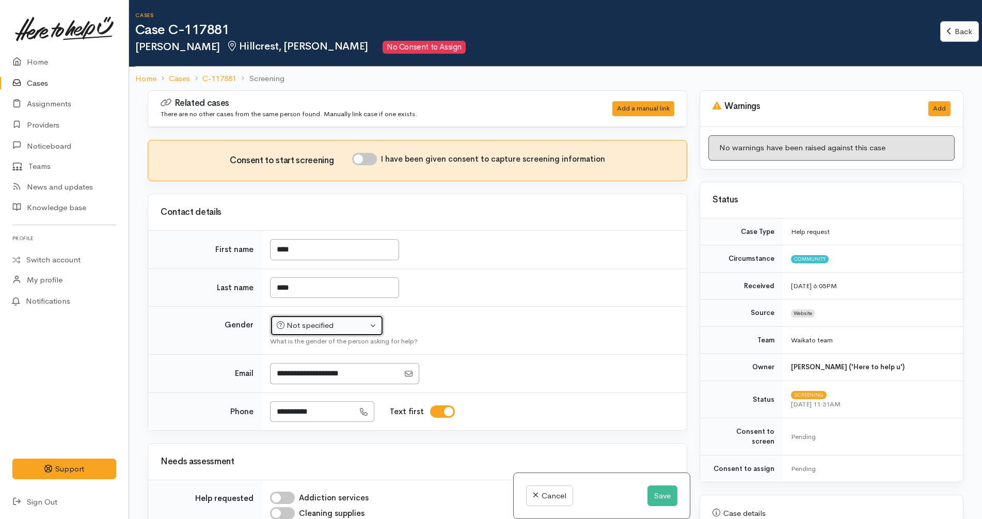
click at [352, 324] on div "Not specified" at bounding box center [322, 326] width 91 height 12
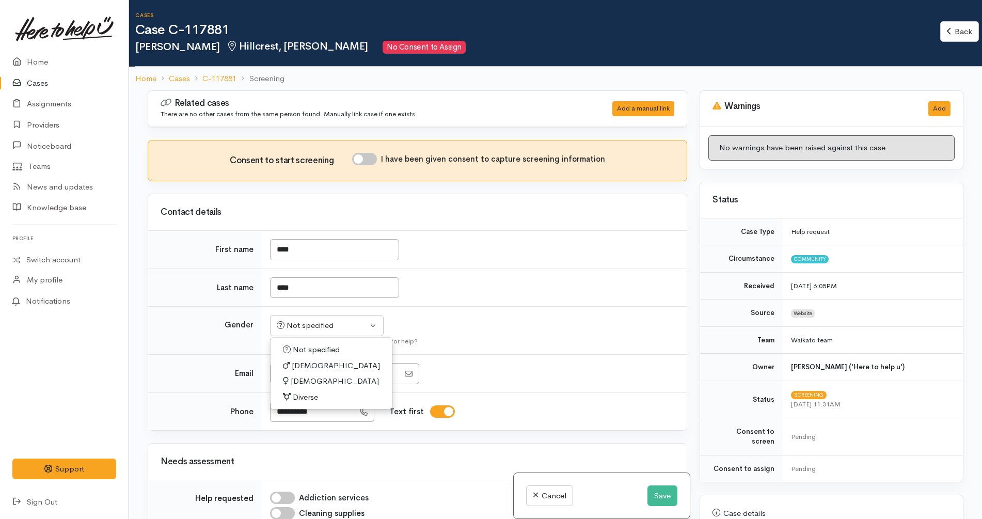
click at [332, 382] on link "[DEMOGRAPHIC_DATA]" at bounding box center [332, 381] width 122 height 16
select select "[DEMOGRAPHIC_DATA]"
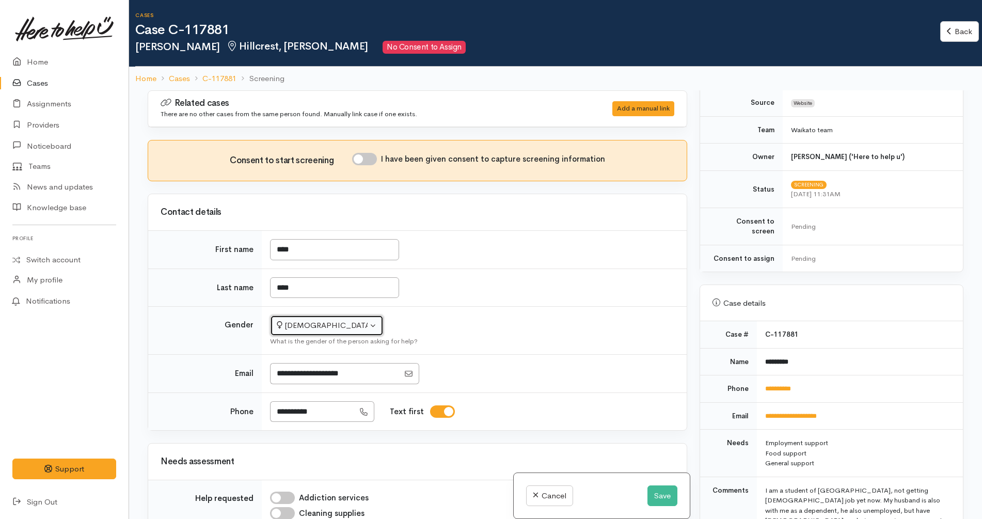
scroll to position [387, 0]
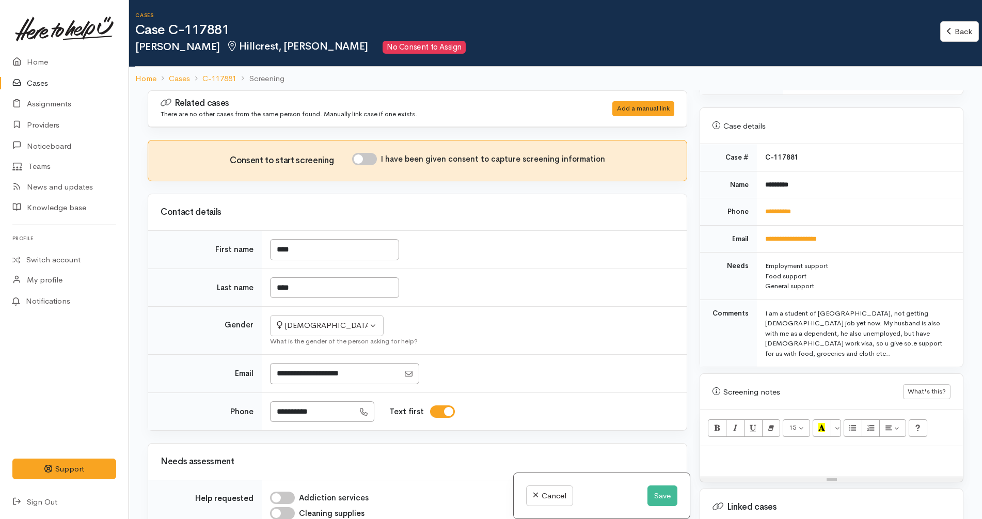
click at [888, 271] on div "Food support" at bounding box center [857, 276] width 185 height 10
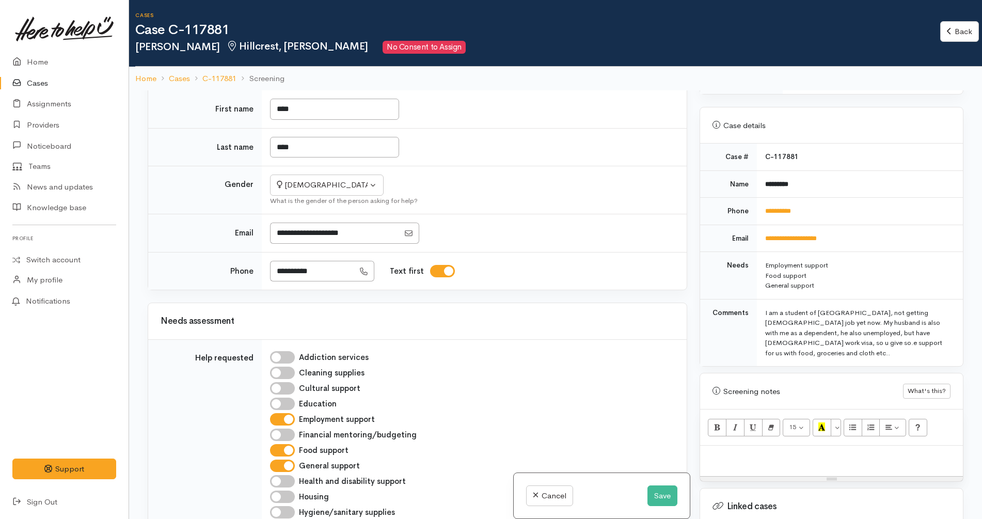
scroll to position [0, 0]
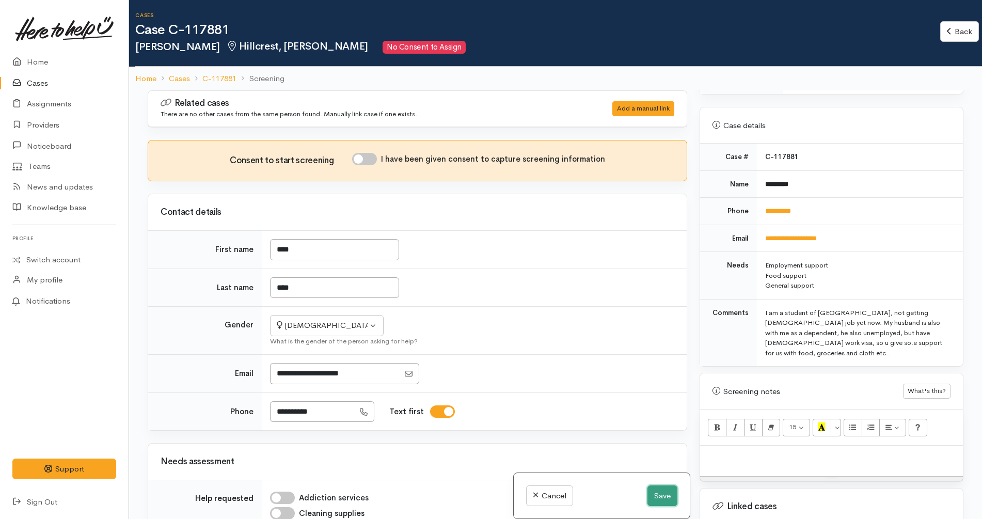
click at [661, 499] on button "Save" at bounding box center [663, 495] width 30 height 21
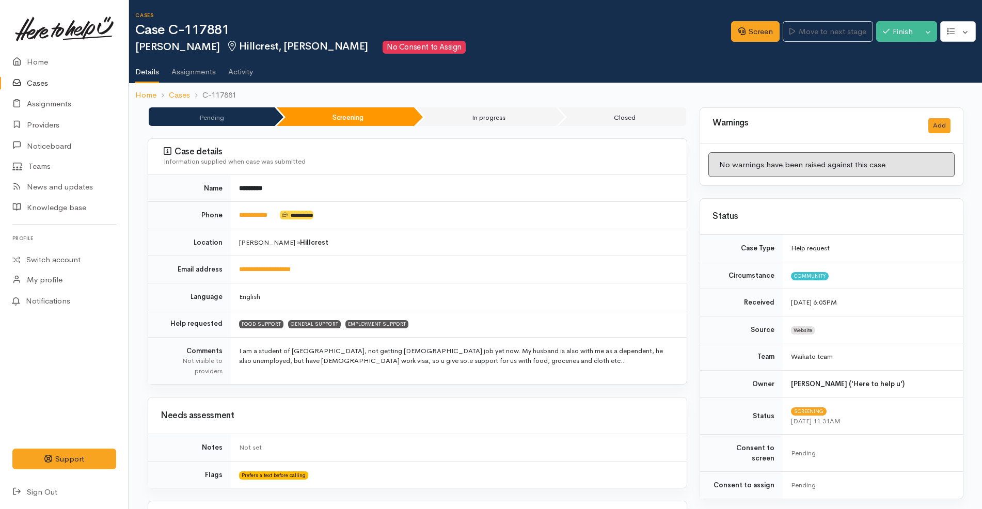
scroll to position [452, 0]
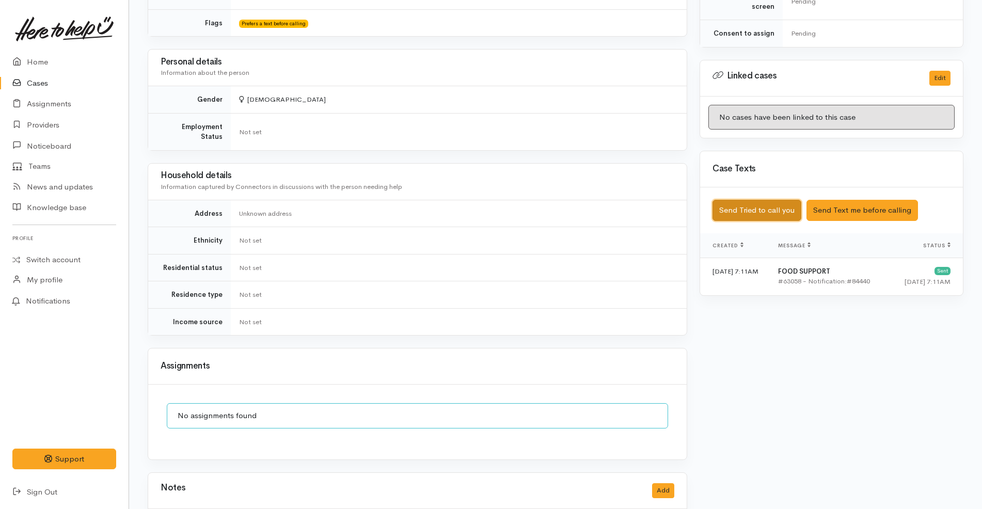
click at [772, 204] on button "Send Tried to call you" at bounding box center [757, 210] width 89 height 21
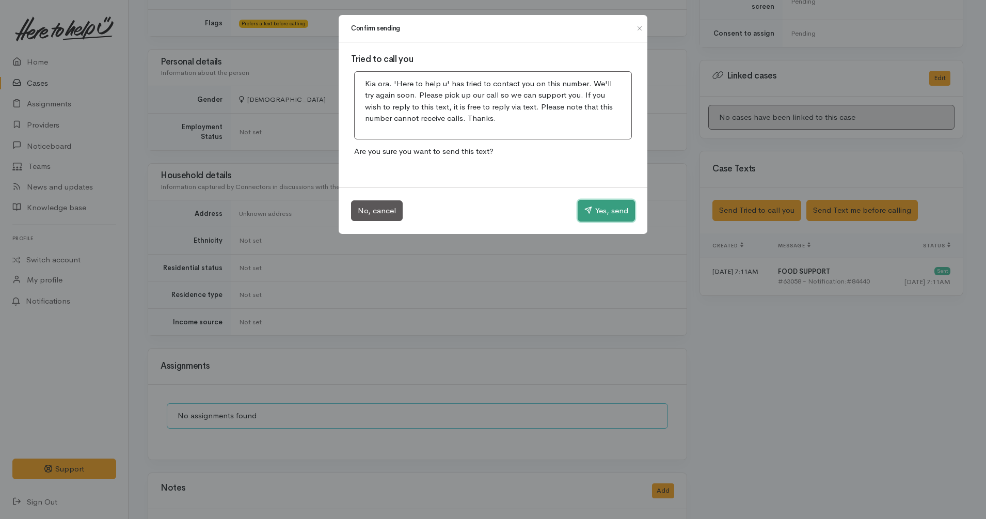
click at [605, 210] on button "Yes, send" at bounding box center [606, 211] width 57 height 22
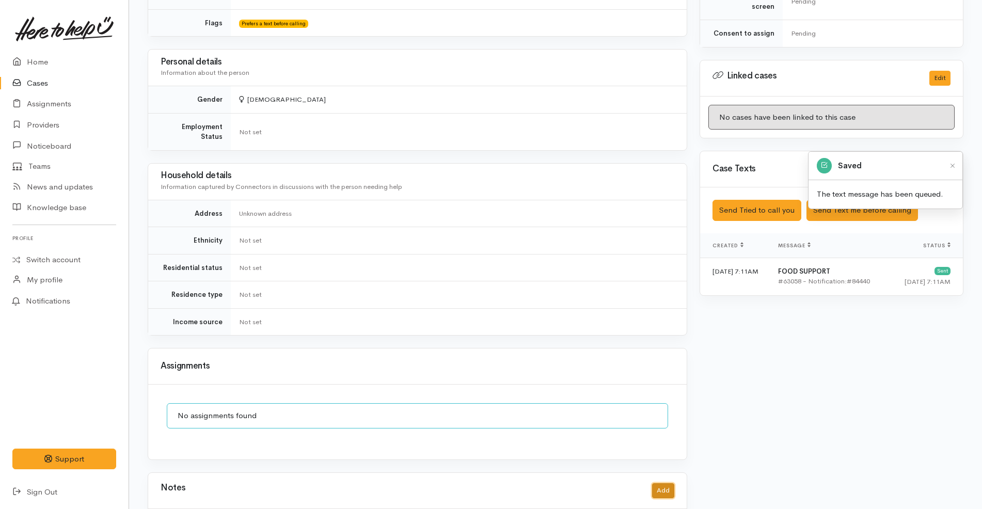
click at [661, 484] on button "Add" at bounding box center [663, 490] width 22 height 15
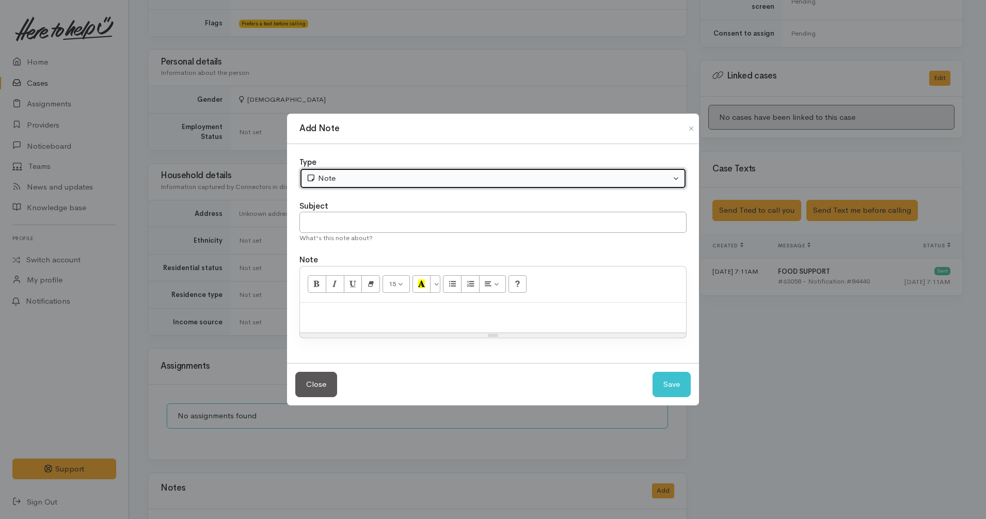
click at [361, 180] on div "Note" at bounding box center [488, 178] width 365 height 12
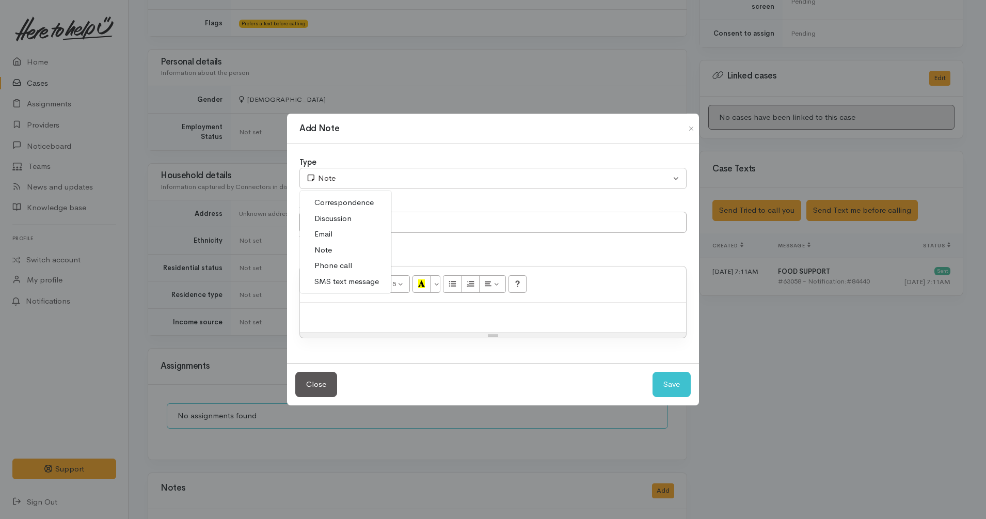
click at [330, 271] on span "Phone call" at bounding box center [334, 266] width 38 height 12
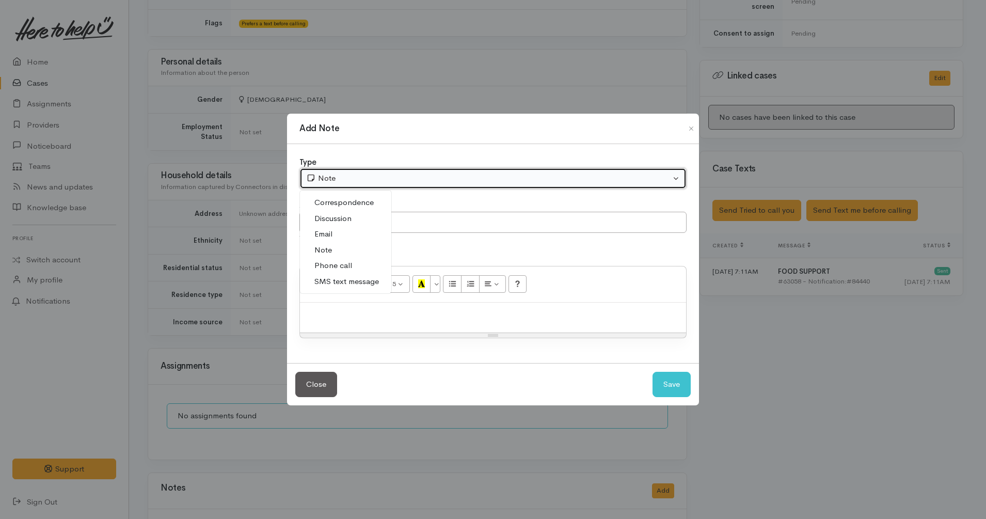
select select "3"
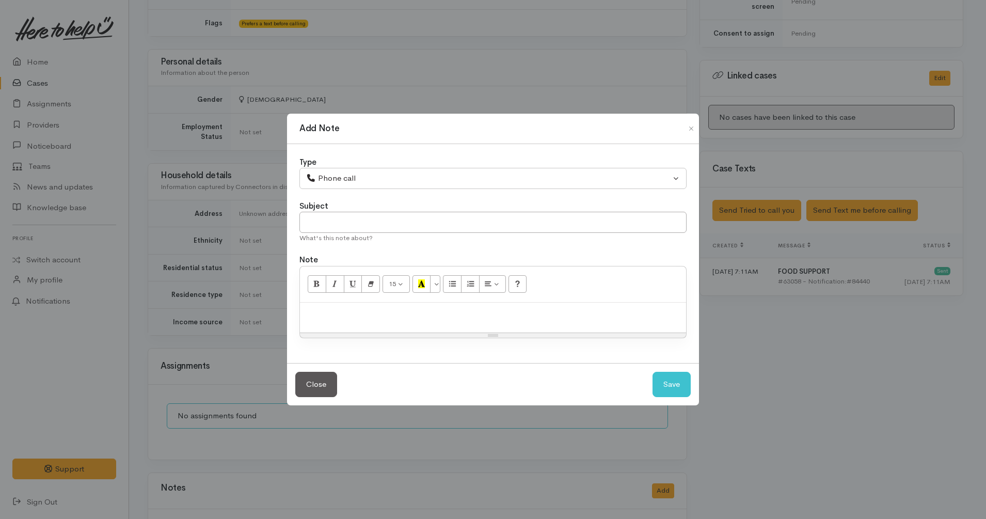
click at [379, 311] on p at bounding box center [493, 314] width 376 height 12
paste div
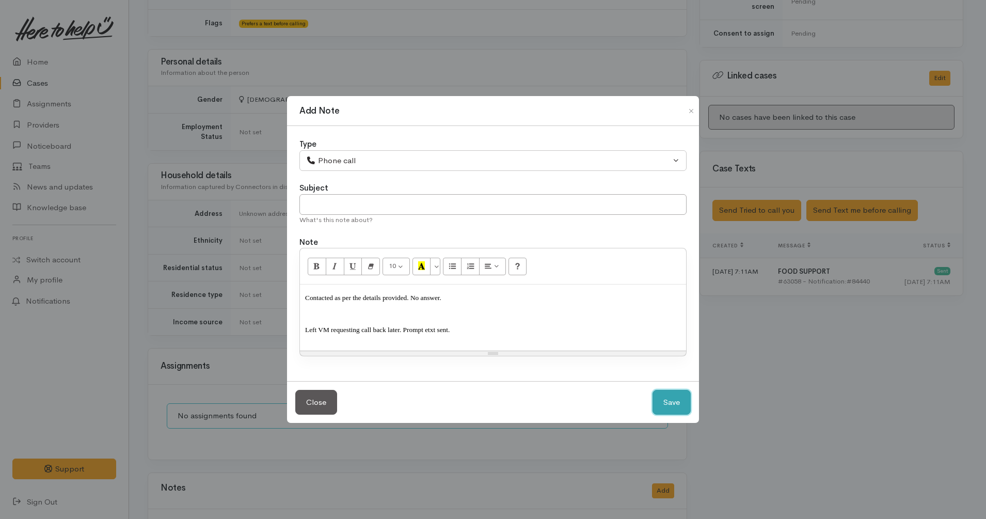
click at [672, 401] on button "Save" at bounding box center [672, 402] width 38 height 25
select select "1"
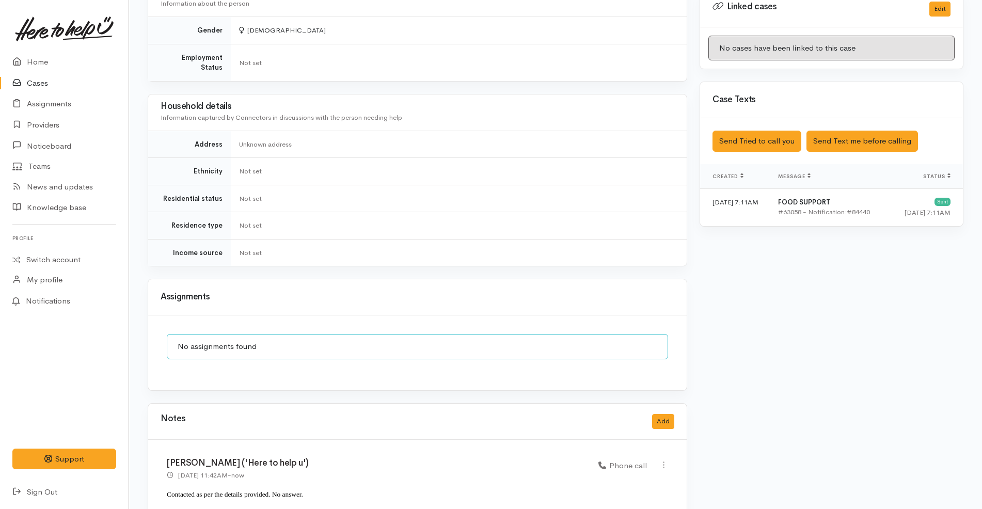
scroll to position [575, 0]
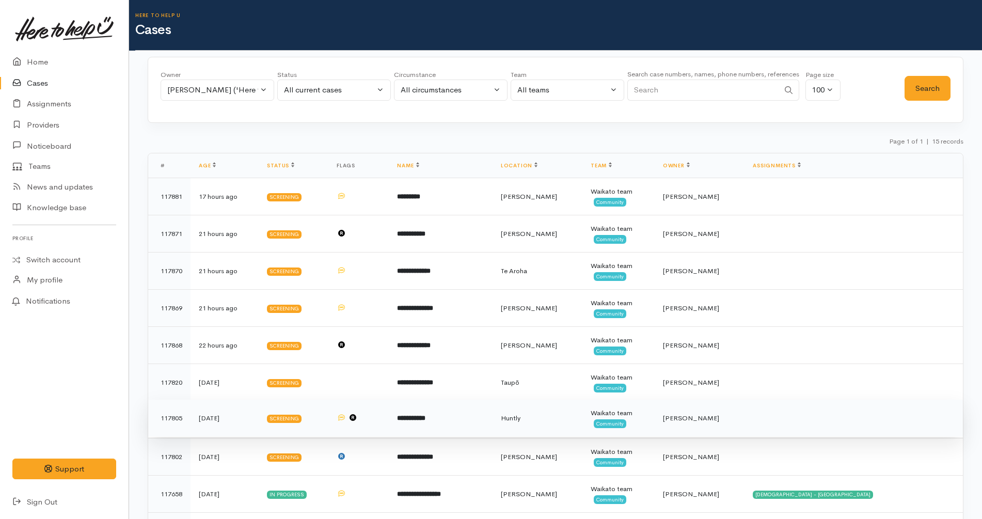
scroll to position [194, 0]
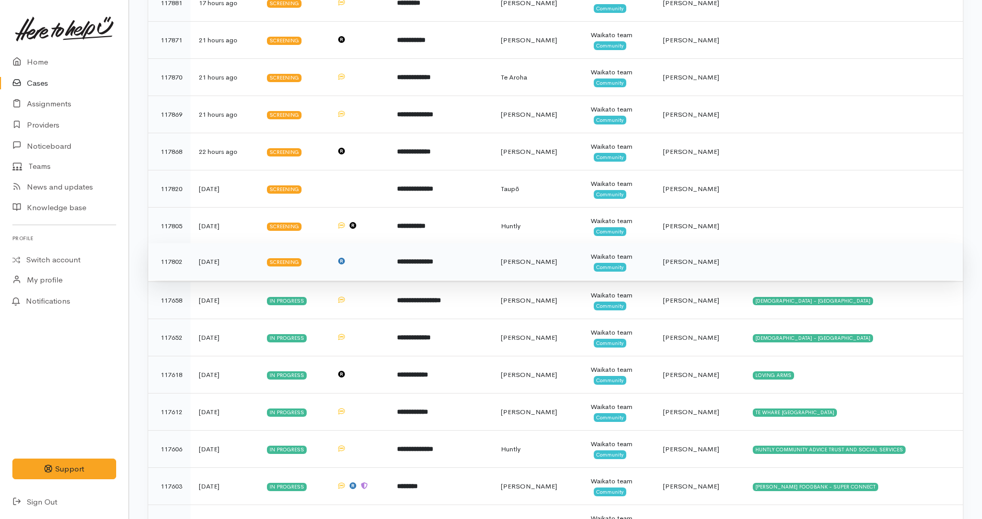
click at [433, 259] on b "**********" at bounding box center [415, 261] width 36 height 7
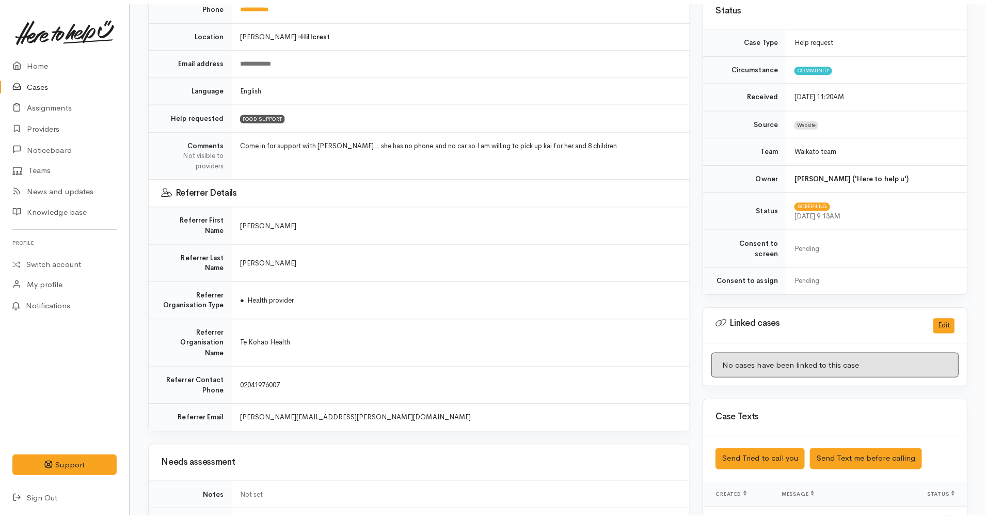
scroll to position [581, 0]
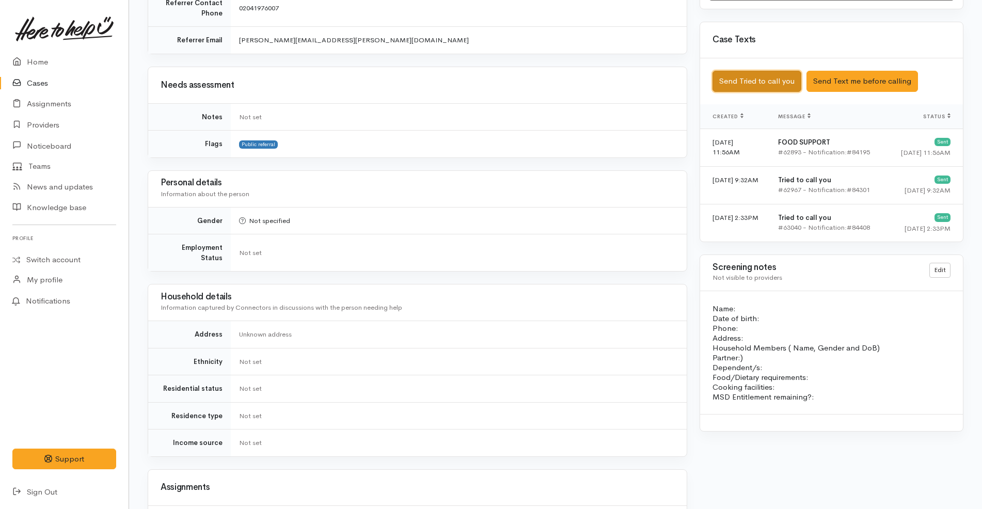
click at [768, 71] on button "Send Tried to call you" at bounding box center [757, 81] width 89 height 21
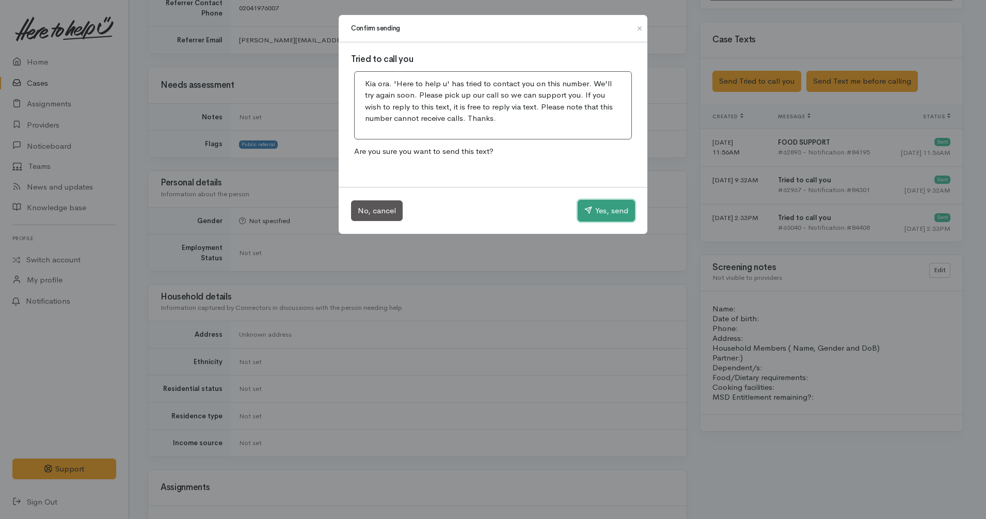
click at [609, 205] on button "Yes, send" at bounding box center [606, 211] width 57 height 22
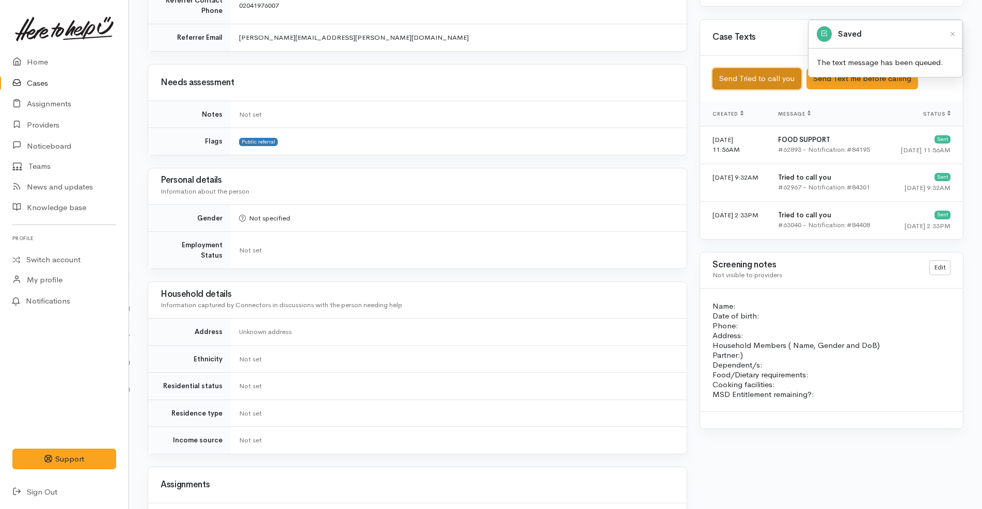
scroll to position [866, 0]
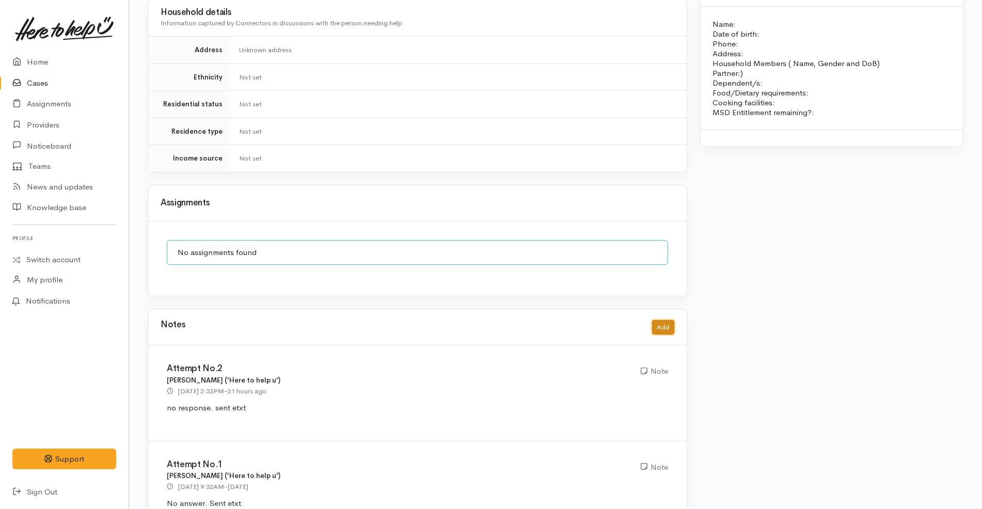
click at [668, 320] on button "Add" at bounding box center [663, 327] width 22 height 15
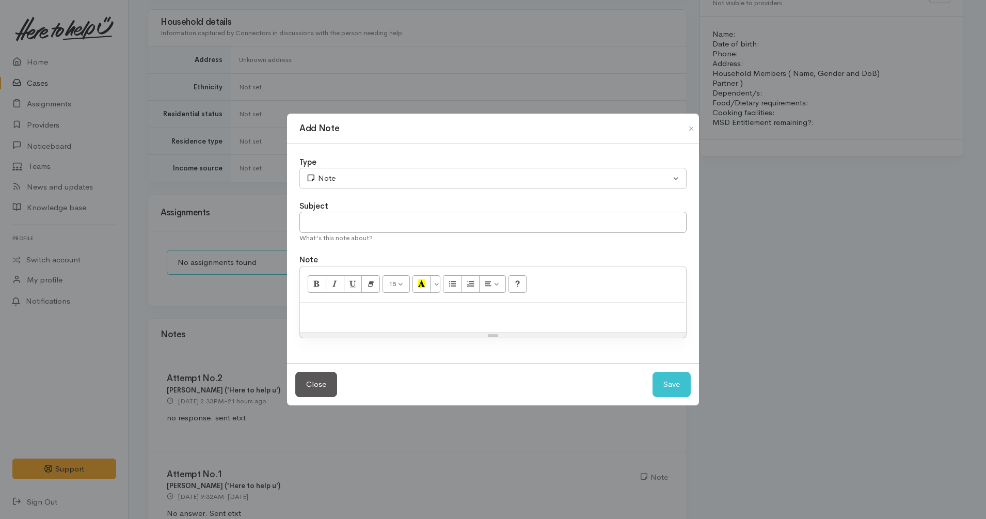
click at [425, 320] on div at bounding box center [493, 318] width 386 height 30
paste div
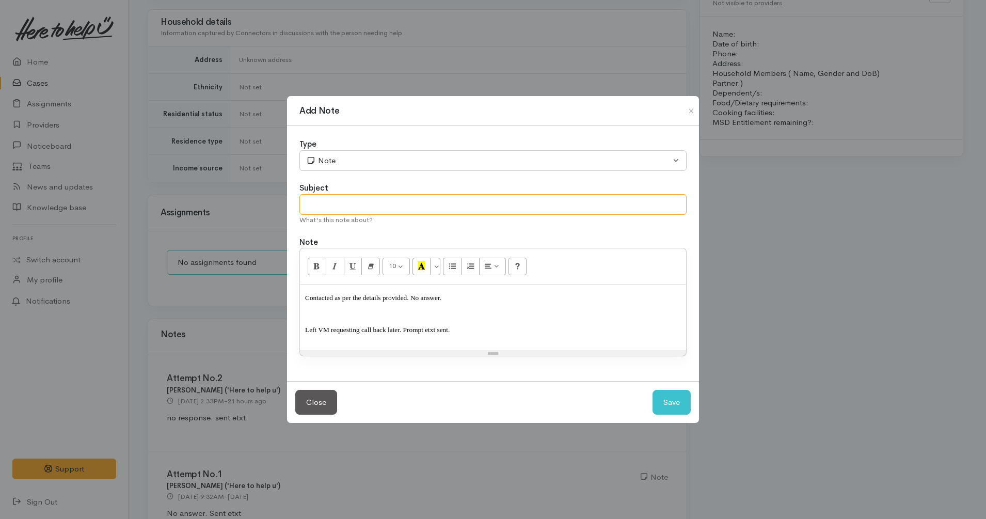
drag, startPoint x: 335, startPoint y: 212, endPoint x: 341, endPoint y: 205, distance: 10.3
click at [339, 207] on input "text" at bounding box center [493, 204] width 387 height 21
click at [366, 206] on input "Attempt 3" at bounding box center [493, 204] width 387 height 21
type input "Attempt 3"
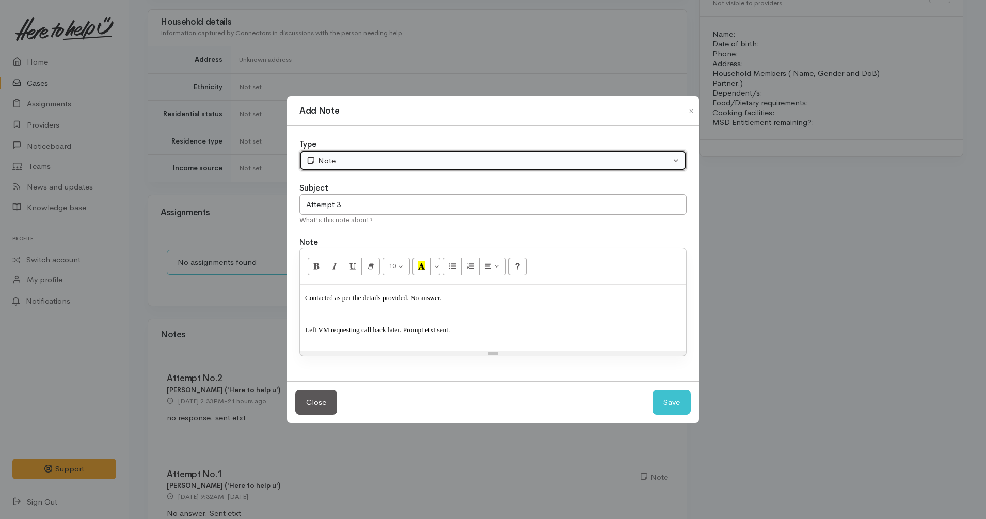
click at [390, 153] on button "Note" at bounding box center [493, 160] width 387 height 21
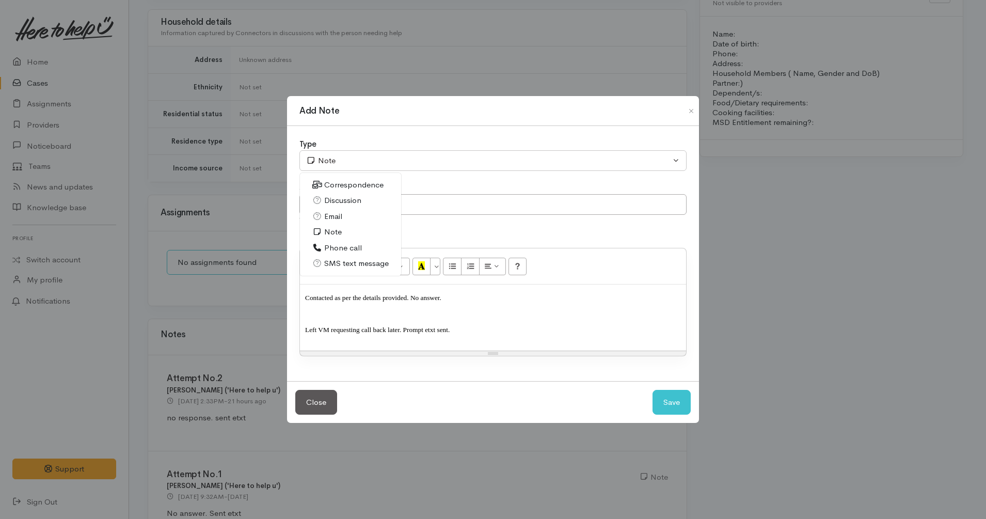
click at [376, 247] on link "Phone call" at bounding box center [350, 248] width 101 height 16
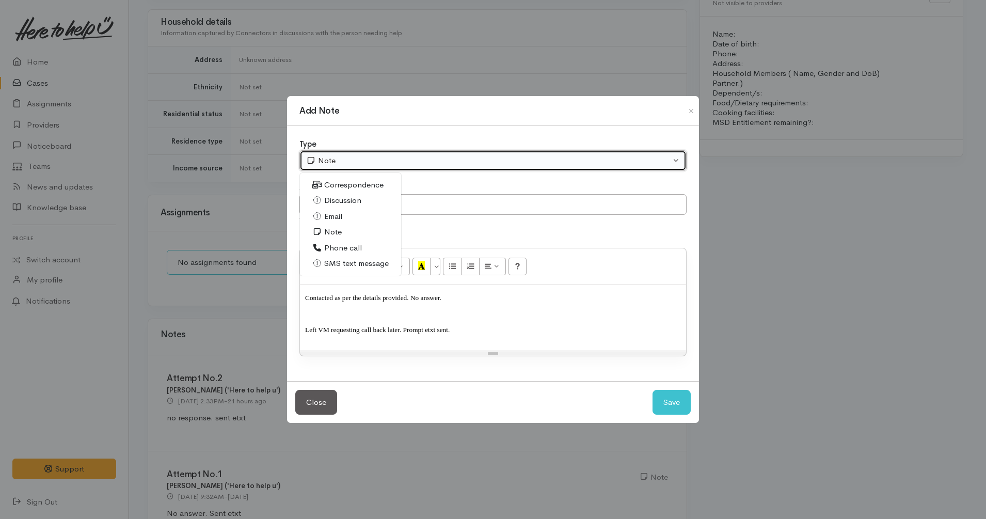
select select "3"
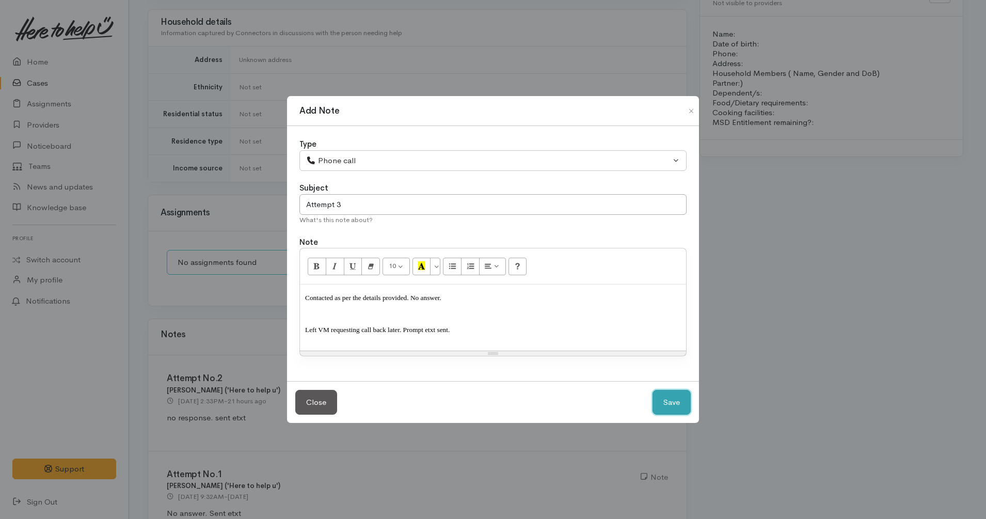
click at [677, 401] on button "Save" at bounding box center [672, 402] width 38 height 25
select select "1"
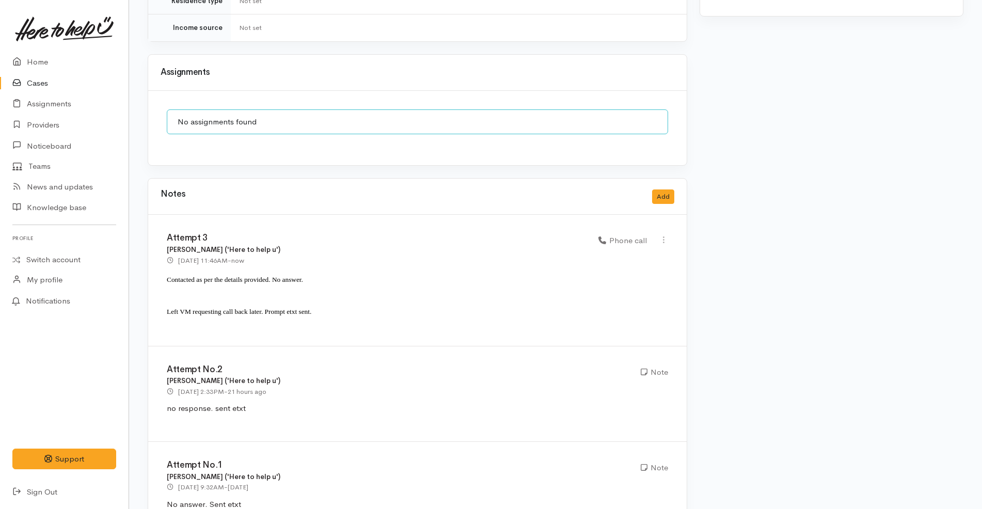
scroll to position [997, 0]
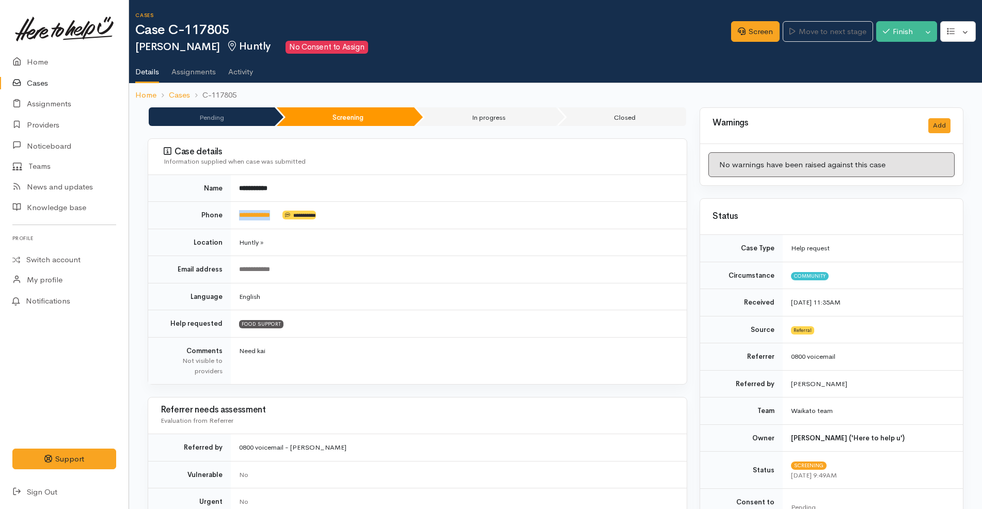
drag, startPoint x: 284, startPoint y: 213, endPoint x: 238, endPoint y: 216, distance: 45.6
click at [238, 216] on td "**********" at bounding box center [459, 215] width 456 height 27
click at [397, 246] on td "Huntly »" at bounding box center [459, 242] width 456 height 27
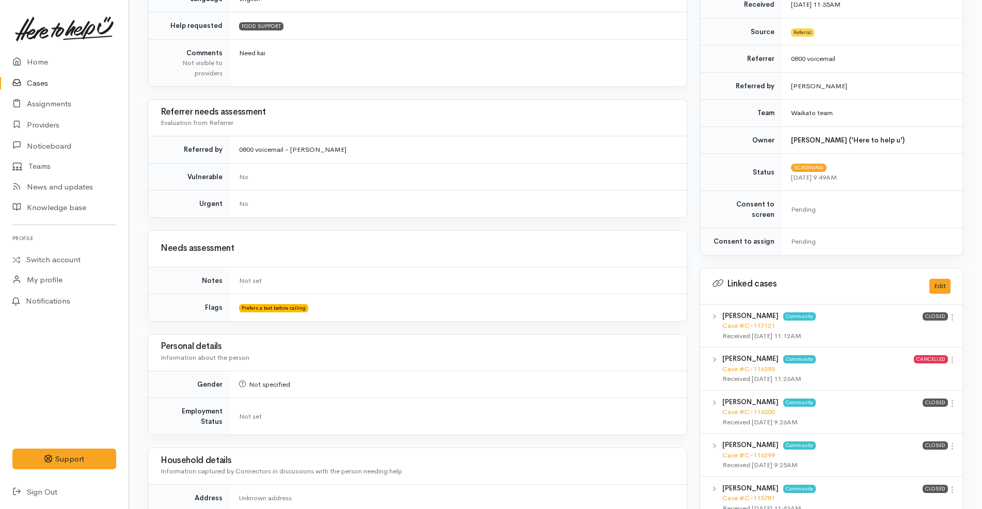
scroll to position [387, 0]
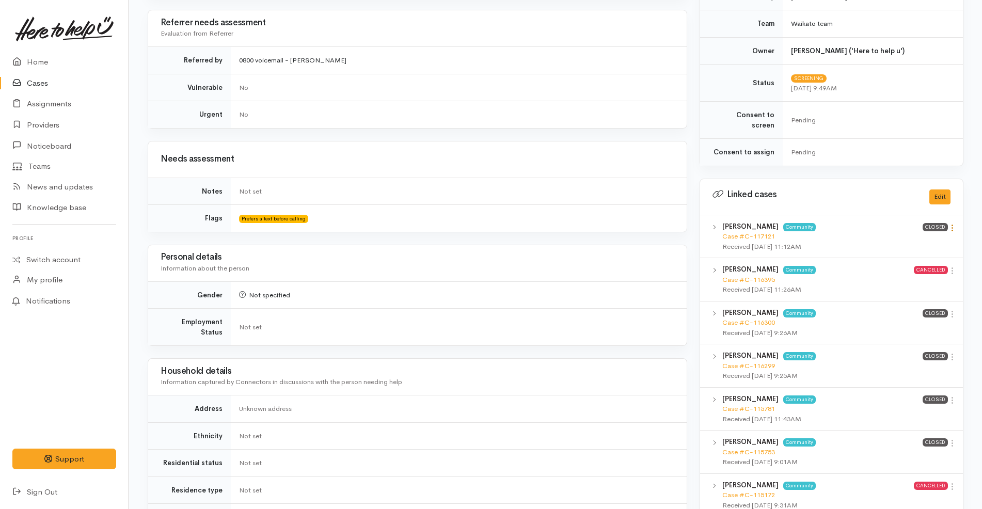
click at [951, 224] on icon at bounding box center [952, 228] width 9 height 9
click at [920, 240] on link "View case" at bounding box center [916, 248] width 82 height 16
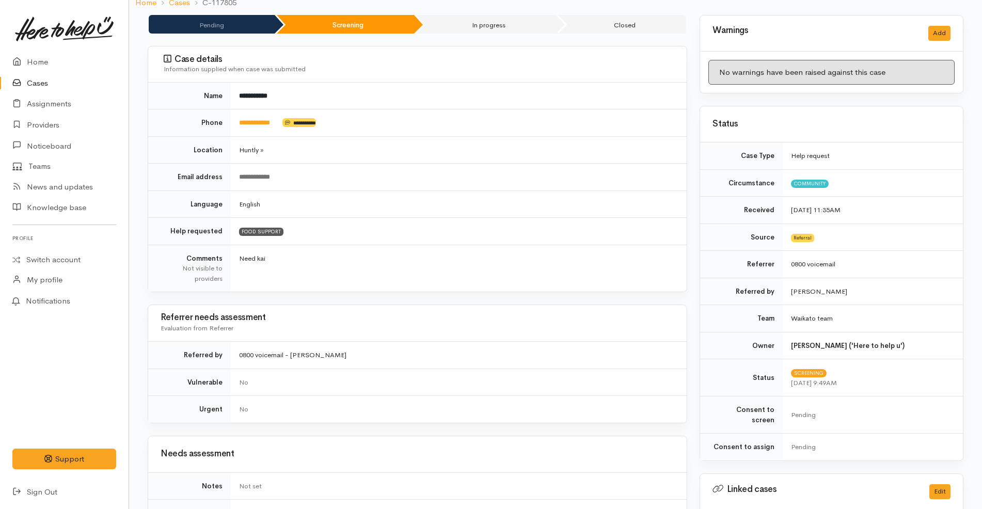
scroll to position [0, 0]
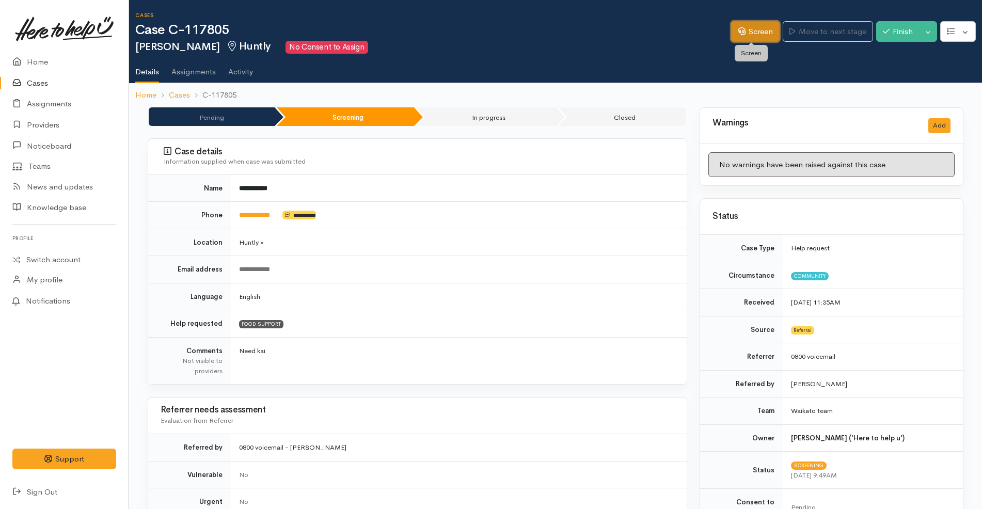
click at [743, 36] on link "Screen" at bounding box center [755, 31] width 49 height 21
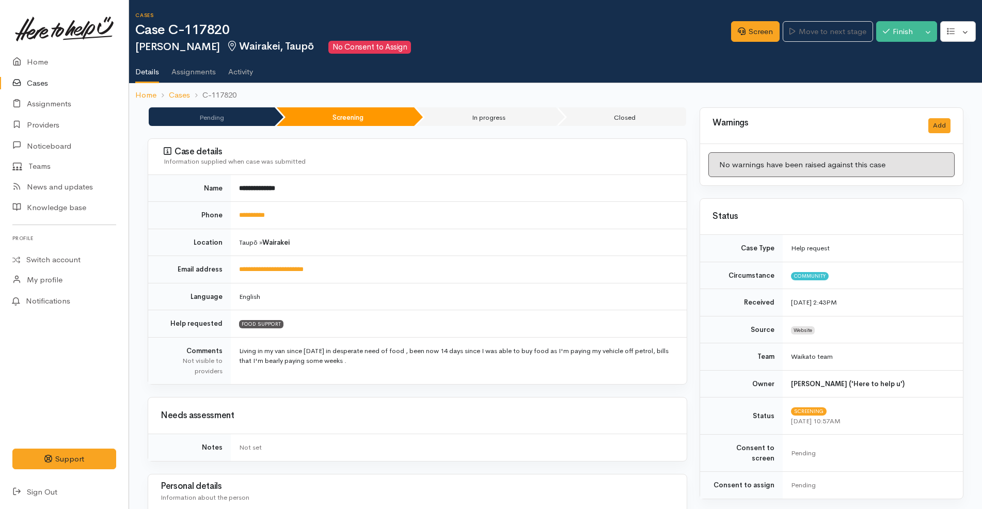
drag, startPoint x: 316, startPoint y: 221, endPoint x: 297, endPoint y: 220, distance: 18.1
click at [297, 220] on td "**********" at bounding box center [459, 215] width 456 height 27
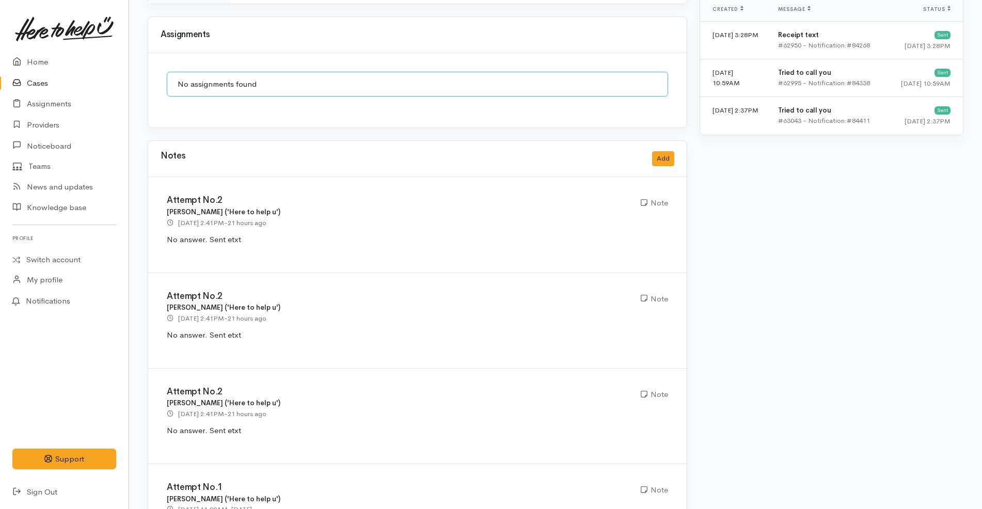
scroll to position [810, 0]
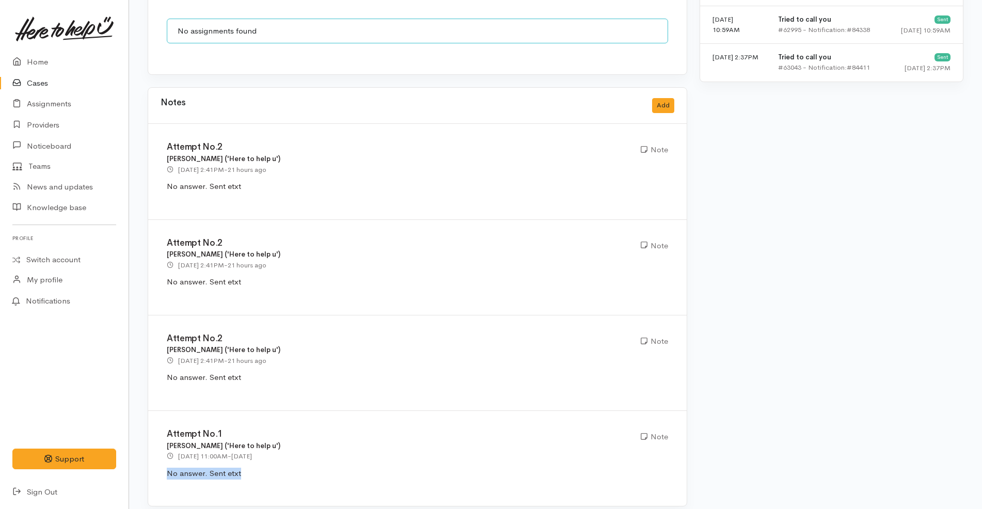
drag, startPoint x: 250, startPoint y: 464, endPoint x: 160, endPoint y: 468, distance: 90.5
click at [160, 468] on div "Attempt No.1 Priyanka Duggal ('Here to help u') 16 Sep 2025 11:00AM - yesterday…" at bounding box center [417, 458] width 539 height 95
copy p "No answer. Sent etxt"
click at [657, 100] on button "Add" at bounding box center [663, 105] width 22 height 15
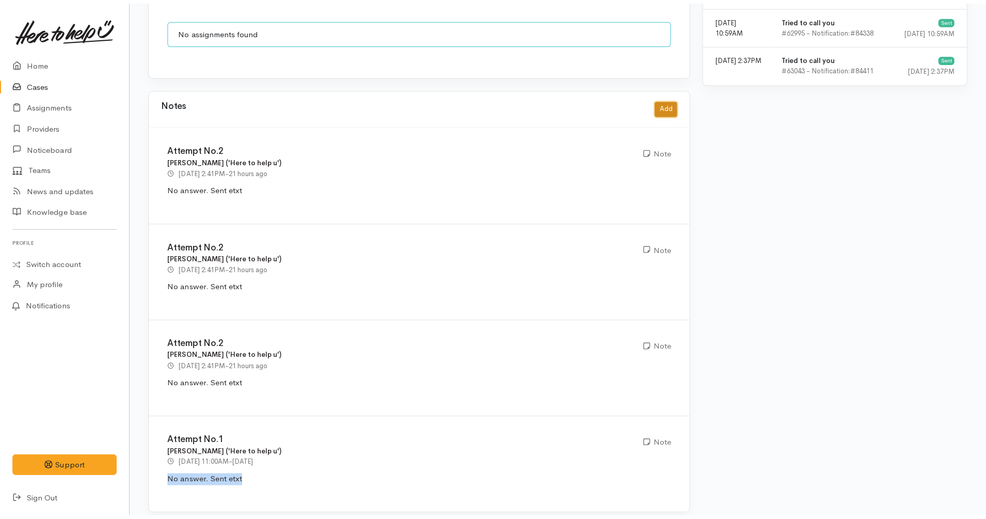
scroll to position [800, 0]
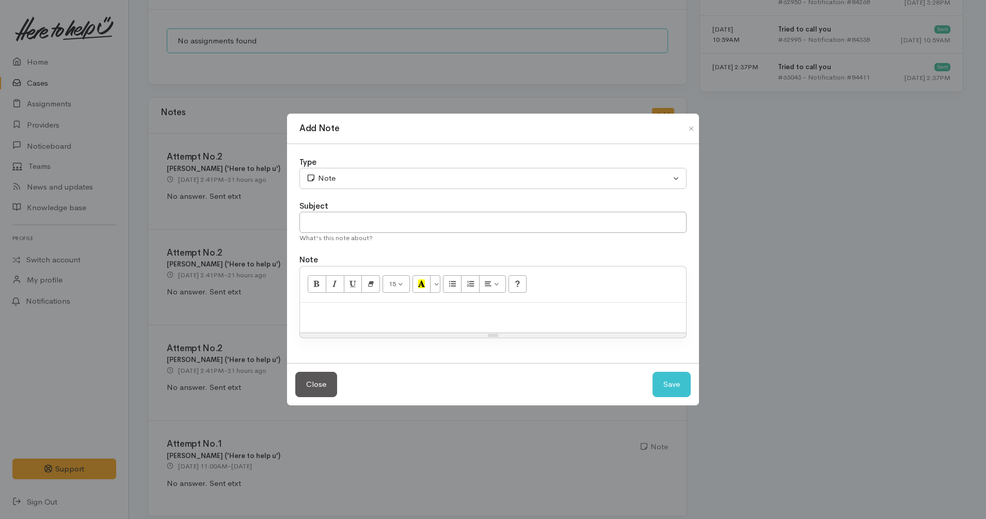
click at [369, 315] on p at bounding box center [493, 314] width 376 height 12
paste div
click at [344, 314] on span "No answer. Sent etxt" at bounding box center [342, 313] width 74 height 10
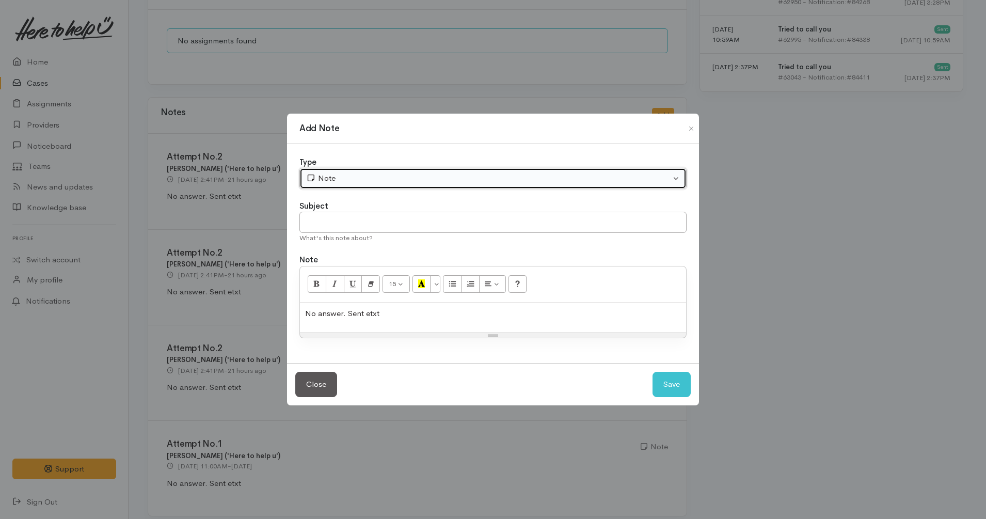
click at [360, 177] on div "Note" at bounding box center [488, 178] width 365 height 12
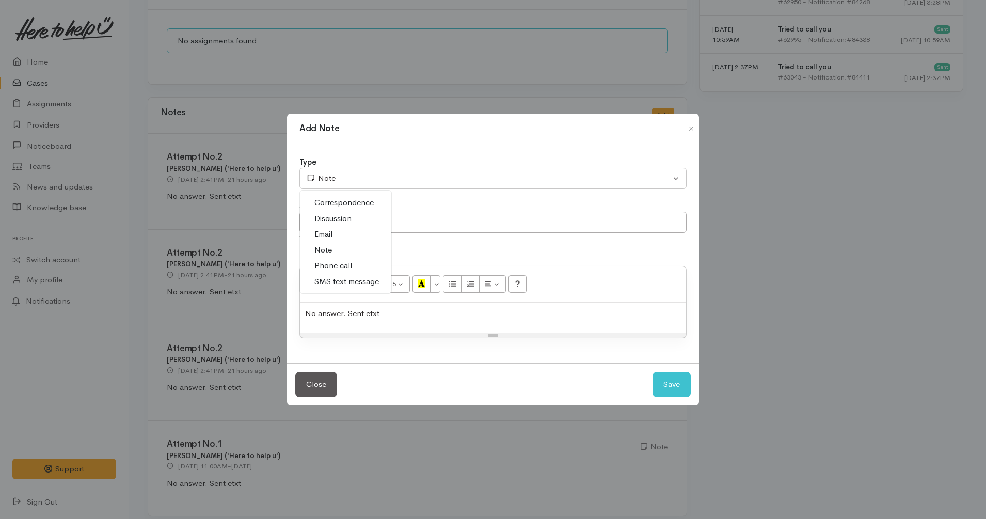
drag, startPoint x: 336, startPoint y: 262, endPoint x: 345, endPoint y: 258, distance: 10.6
click at [336, 263] on span "Phone call" at bounding box center [334, 266] width 38 height 12
click at [670, 383] on button "Save" at bounding box center [672, 384] width 38 height 25
select select "1"
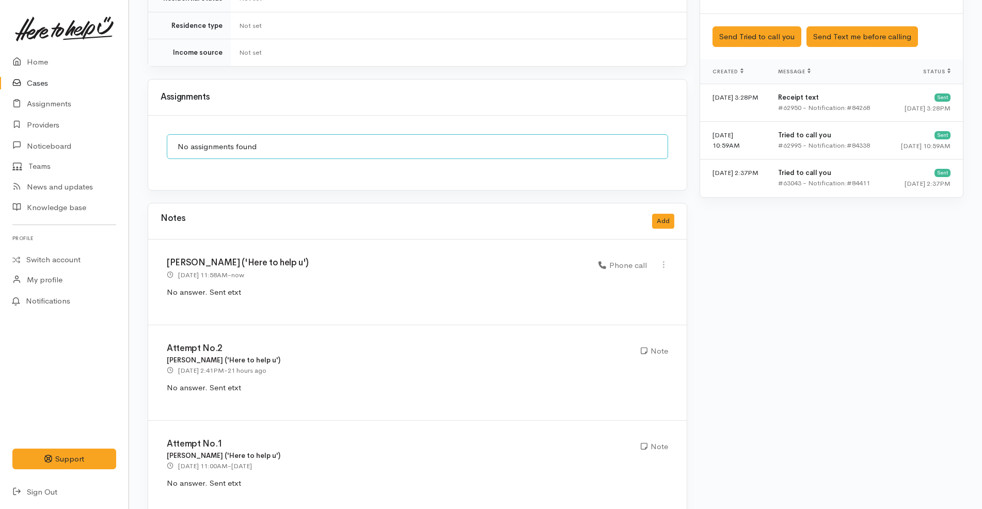
scroll to position [371, 0]
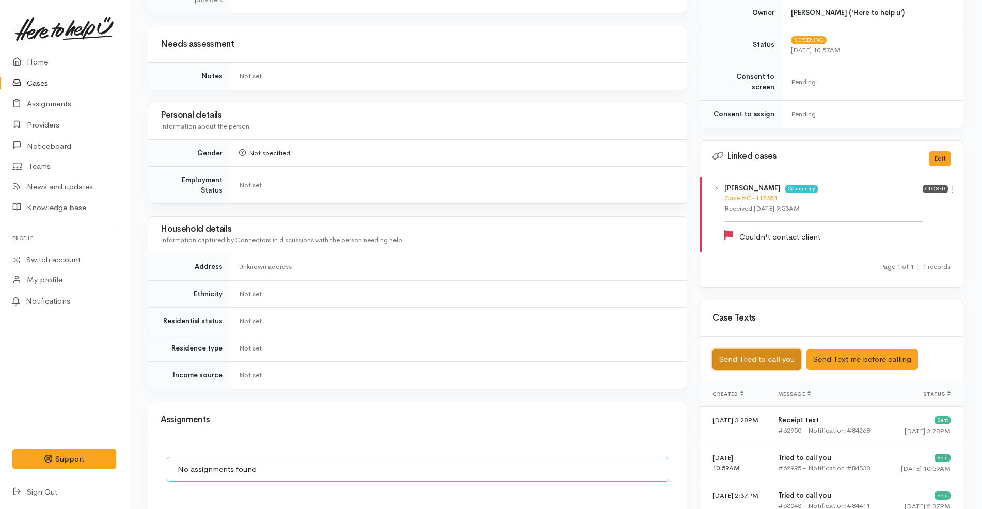
click at [778, 349] on button "Send Tried to call you" at bounding box center [757, 359] width 89 height 21
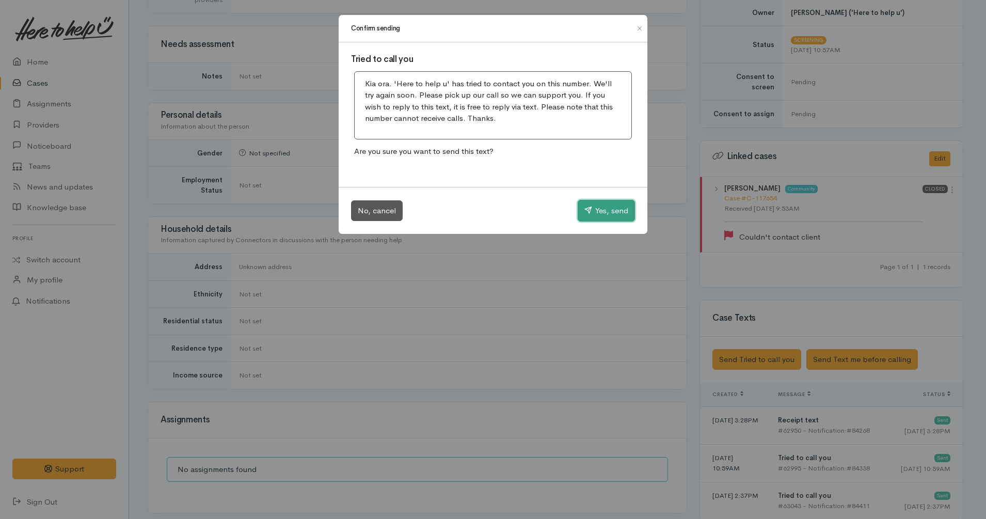
click at [599, 213] on button "Yes, send" at bounding box center [606, 211] width 57 height 22
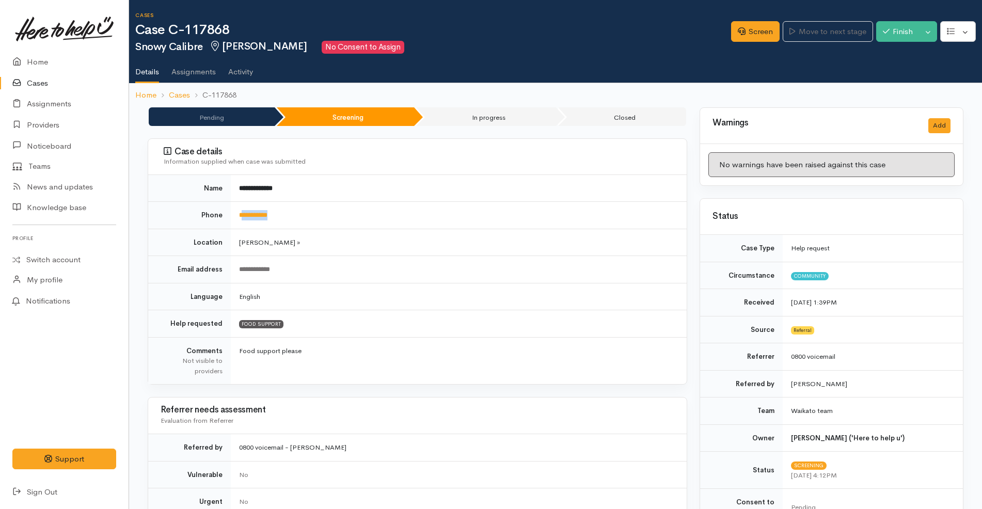
drag, startPoint x: 303, startPoint y: 223, endPoint x: 336, endPoint y: 217, distance: 33.5
click at [245, 218] on td "**********" at bounding box center [459, 215] width 456 height 27
click at [347, 217] on td "**********" at bounding box center [459, 215] width 456 height 27
click at [932, 33] on button "Toggle Dropdown" at bounding box center [928, 31] width 18 height 21
click at [906, 75] on link "Cancel" at bounding box center [896, 72] width 82 height 16
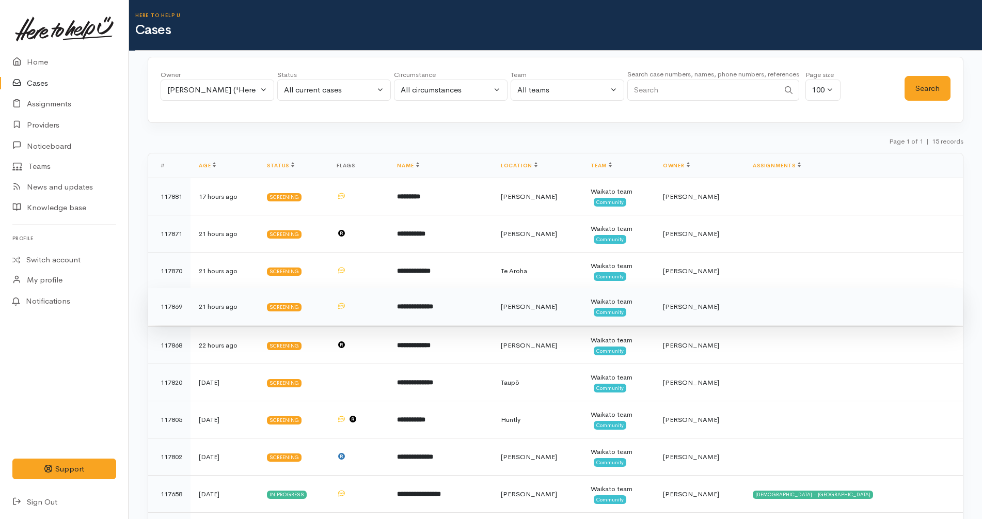
click at [480, 310] on td "**********" at bounding box center [440, 306] width 103 height 37
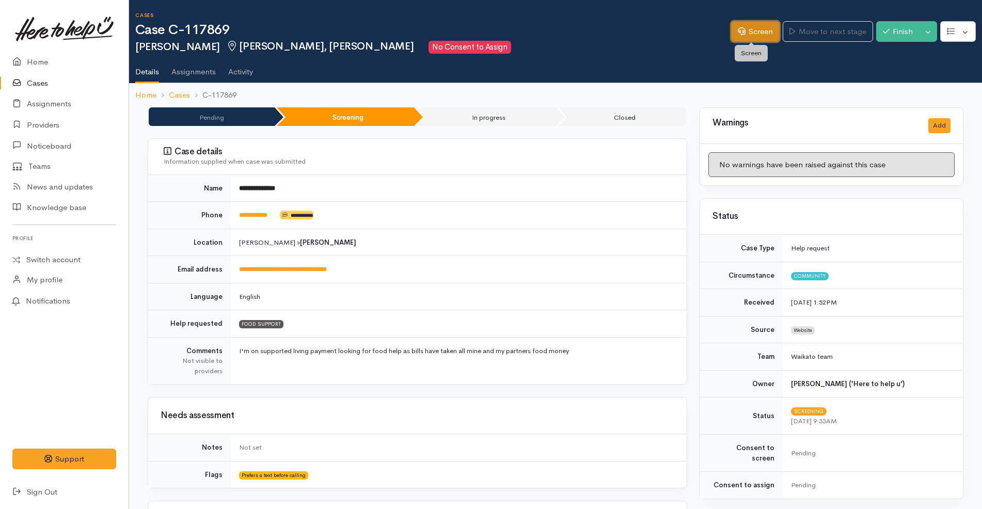
click at [748, 27] on link "Screen" at bounding box center [755, 31] width 49 height 21
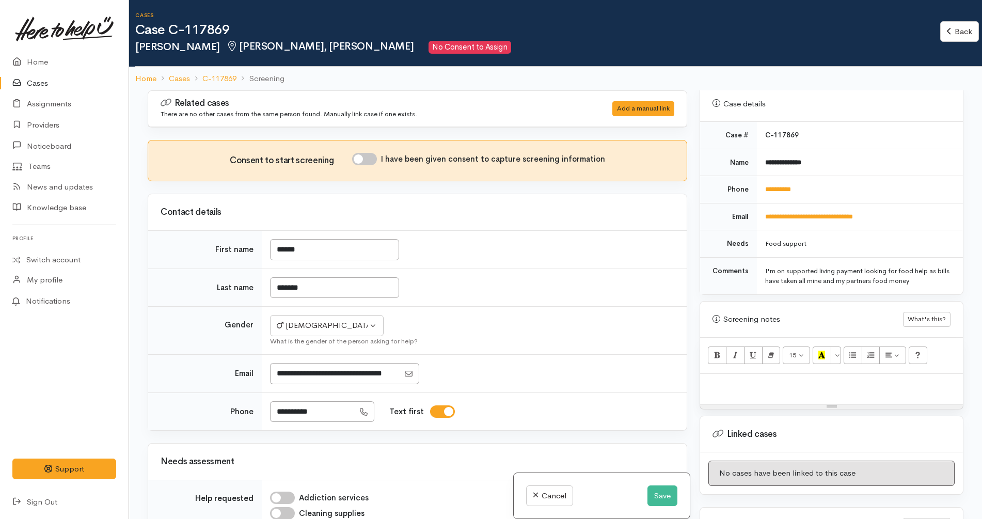
scroll to position [489, 0]
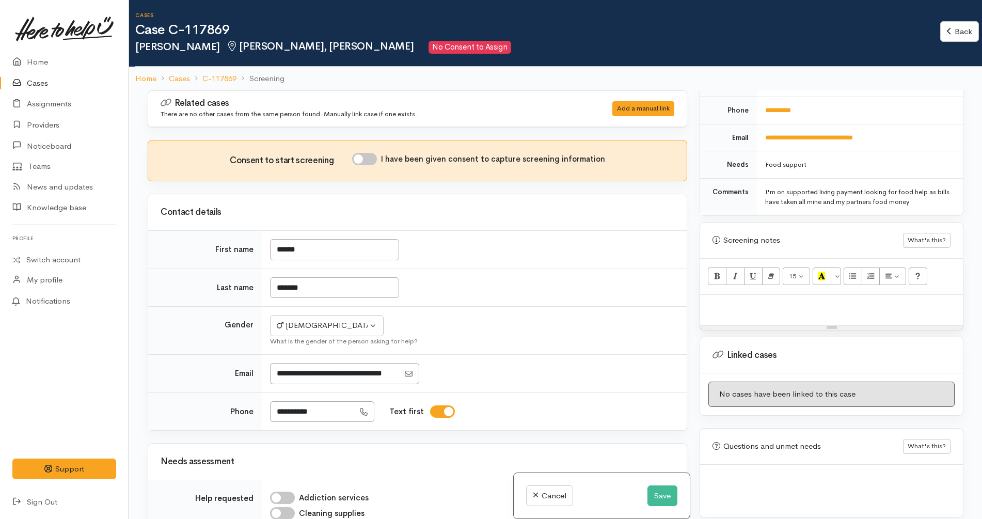
click at [798, 307] on div at bounding box center [831, 310] width 263 height 30
paste div
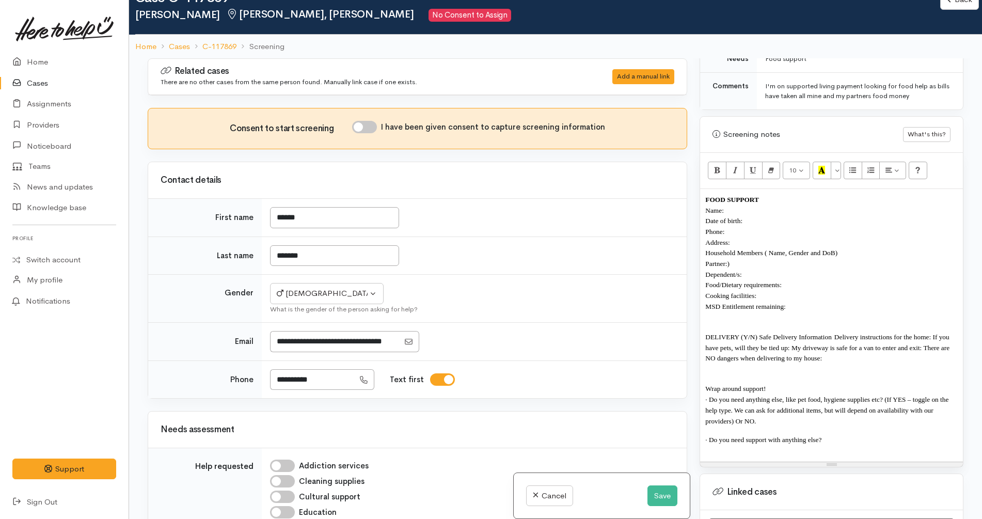
scroll to position [618, 0]
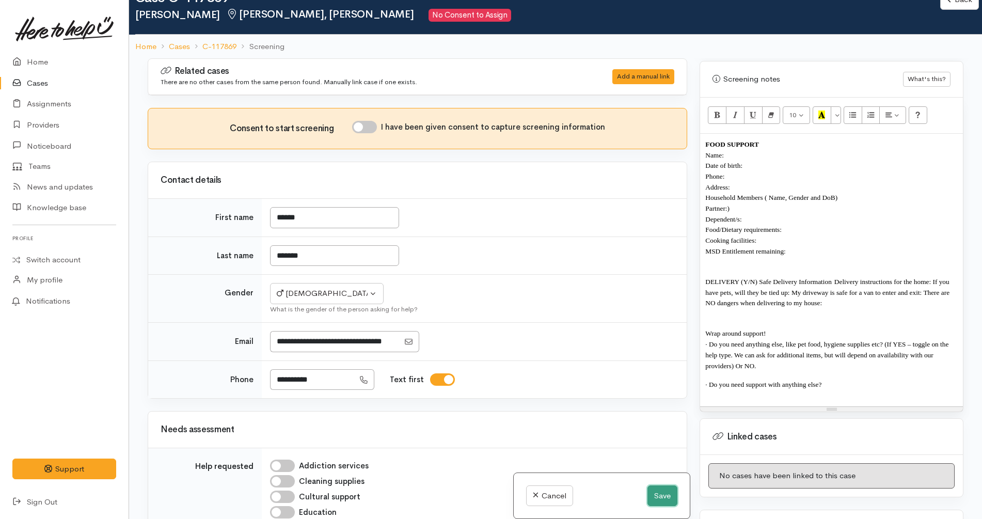
click at [665, 496] on button "Save" at bounding box center [663, 495] width 30 height 21
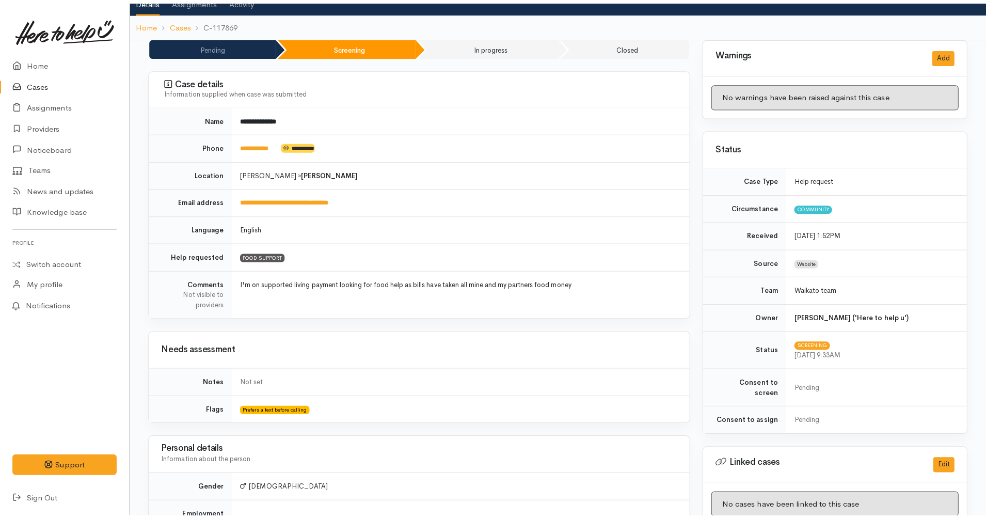
scroll to position [387, 0]
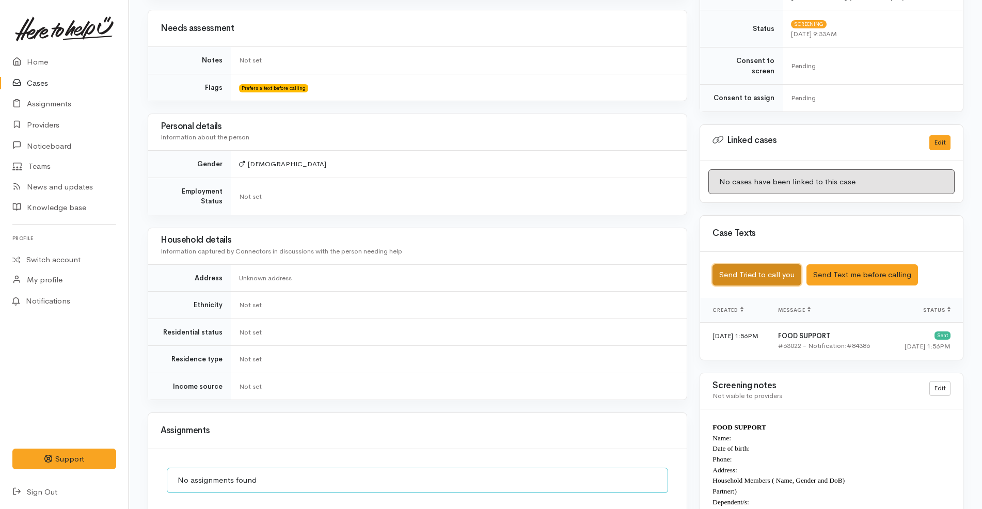
click at [776, 264] on button "Send Tried to call you" at bounding box center [757, 274] width 89 height 21
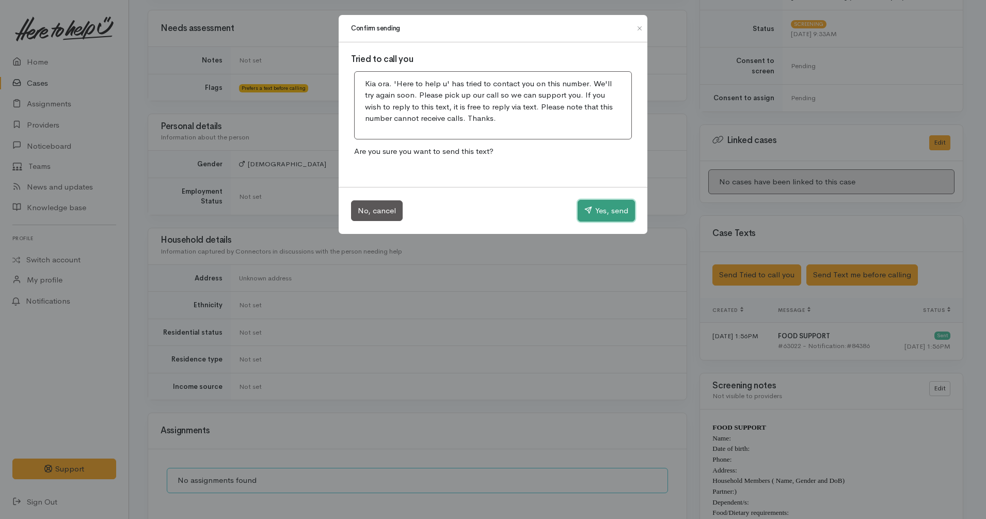
click at [619, 212] on button "Yes, send" at bounding box center [606, 211] width 57 height 22
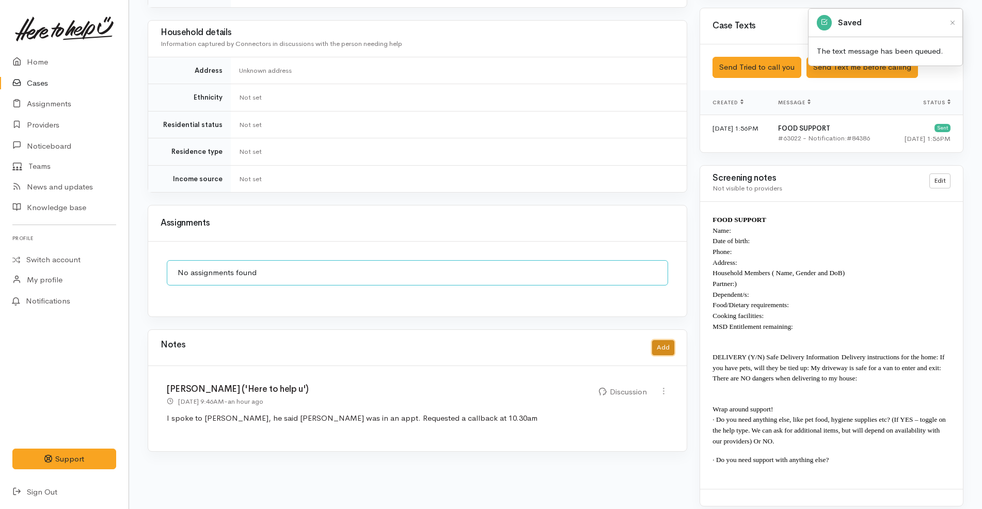
click at [664, 340] on button "Add" at bounding box center [663, 347] width 22 height 15
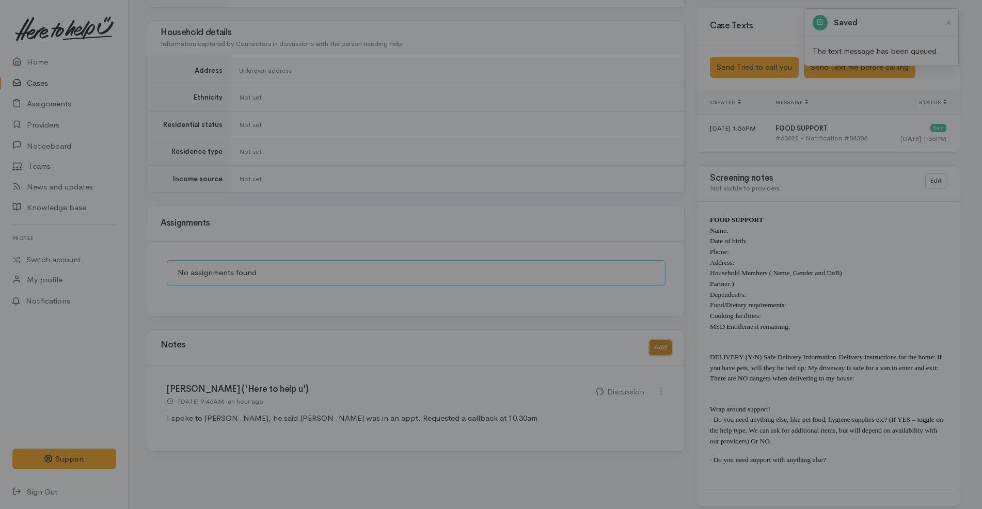
scroll to position [585, 0]
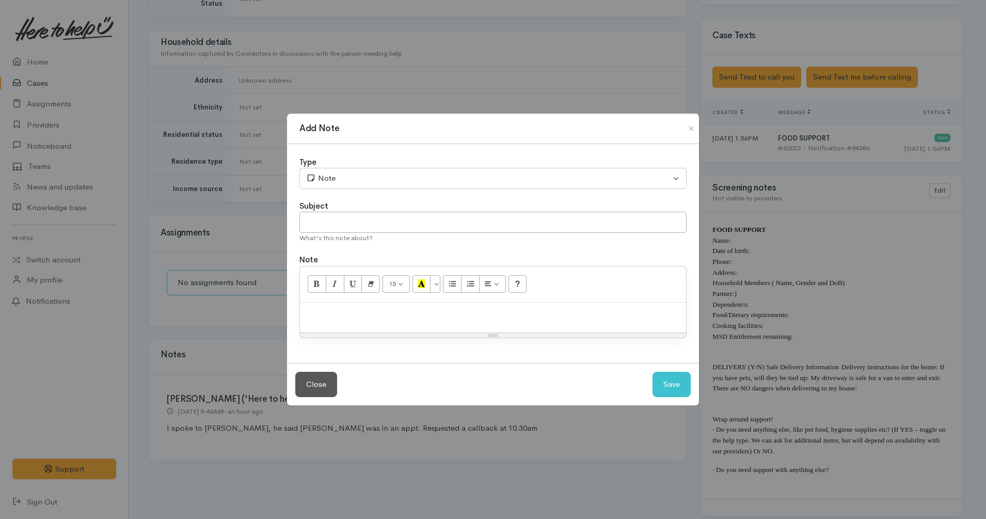
click at [383, 312] on p at bounding box center [493, 314] width 376 height 12
paste div
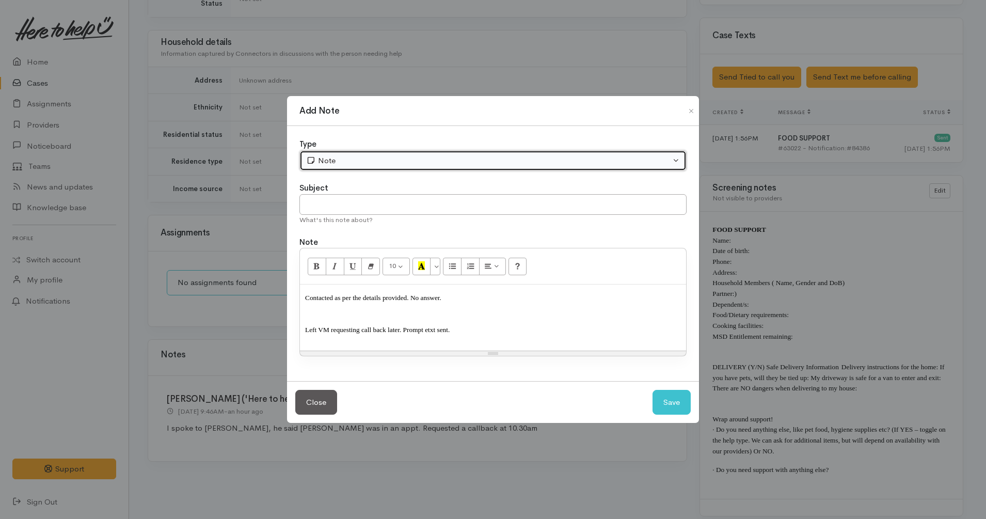
click at [383, 162] on div "Note" at bounding box center [488, 161] width 365 height 12
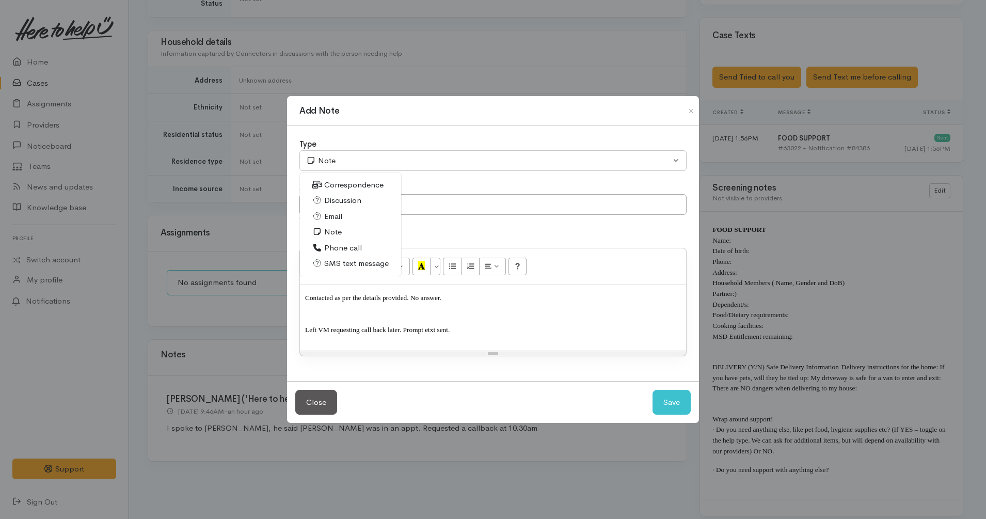
click at [351, 251] on span "Phone call" at bounding box center [343, 248] width 38 height 12
click at [680, 404] on button "Save" at bounding box center [672, 402] width 38 height 25
select select "1"
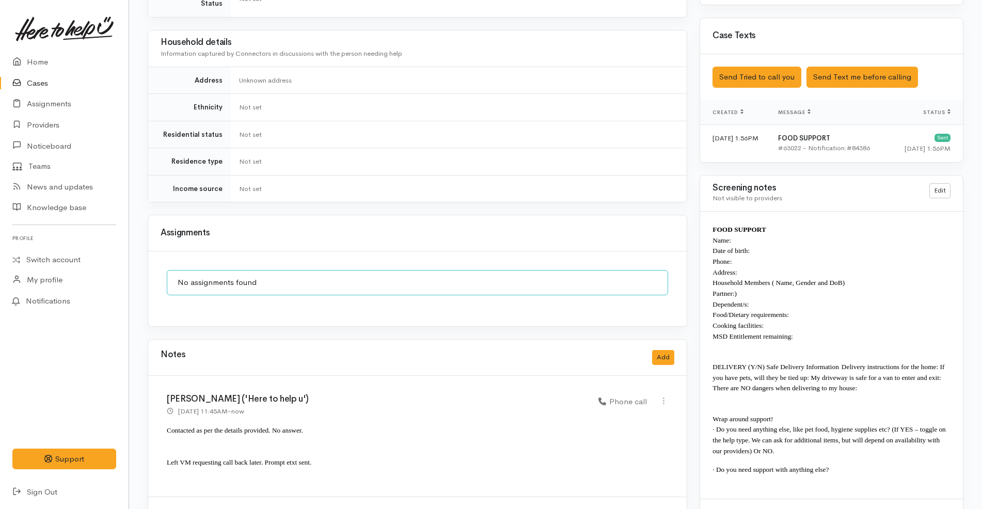
scroll to position [661, 0]
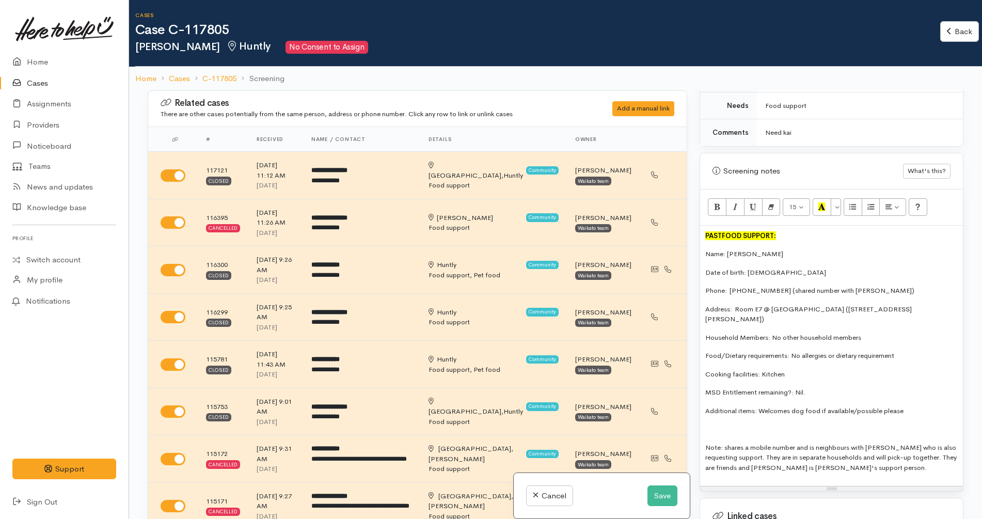
scroll to position [581, 0]
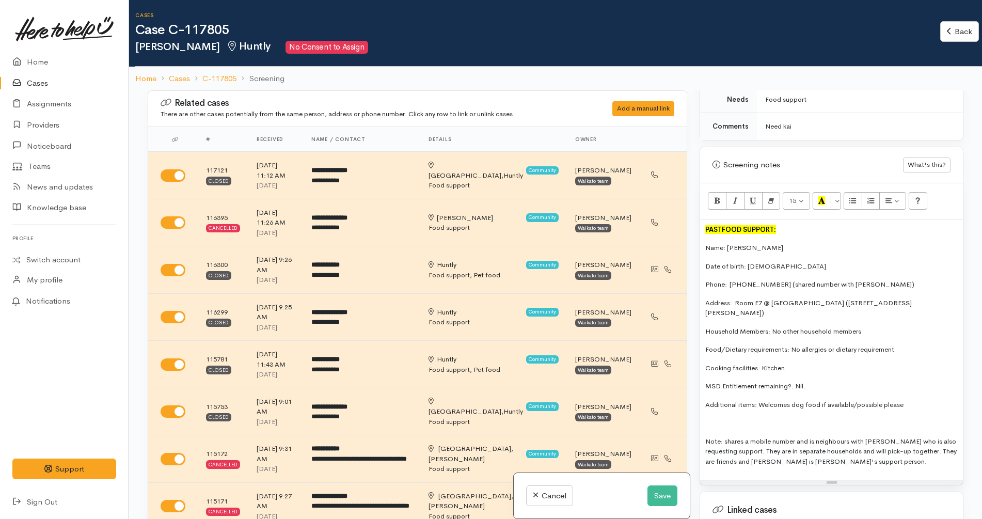
click at [805, 225] on p "PASTFOOD SUPPORT:" at bounding box center [831, 230] width 253 height 10
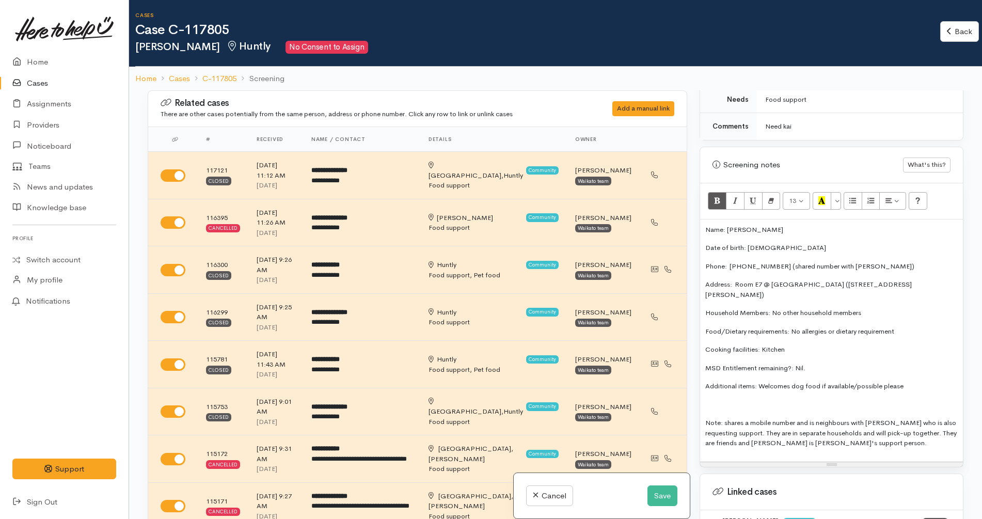
click at [932, 279] on p "Address:  Room E7 @ Rawhiti Lodge (24 Burke Place, Huntly, New Zealand)" at bounding box center [831, 289] width 253 height 20
click at [739, 400] on p at bounding box center [831, 405] width 253 height 10
click at [917, 371] on div "Name: Johnny Cook Date of birth: 14/08/1980 Phone:  02102448920 (shared number …" at bounding box center [831, 340] width 263 height 242
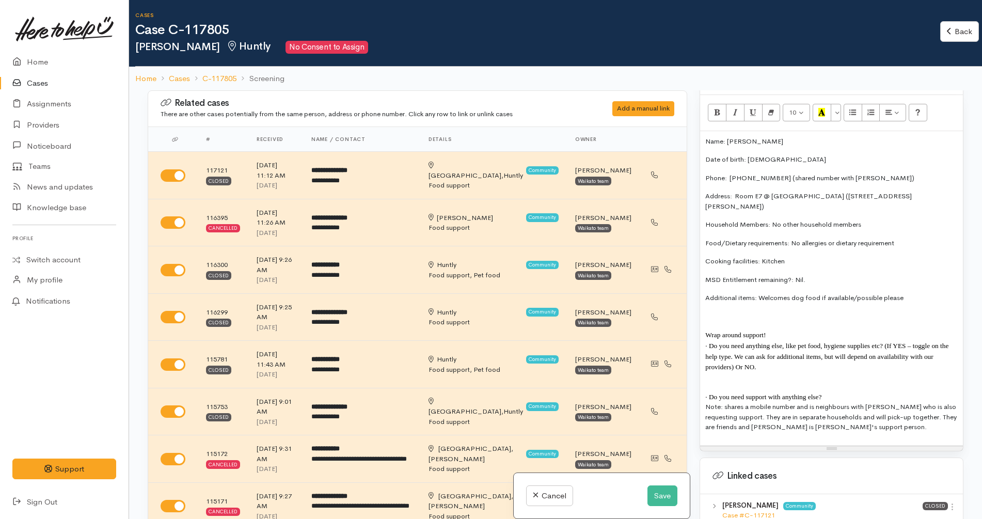
scroll to position [671, 0]
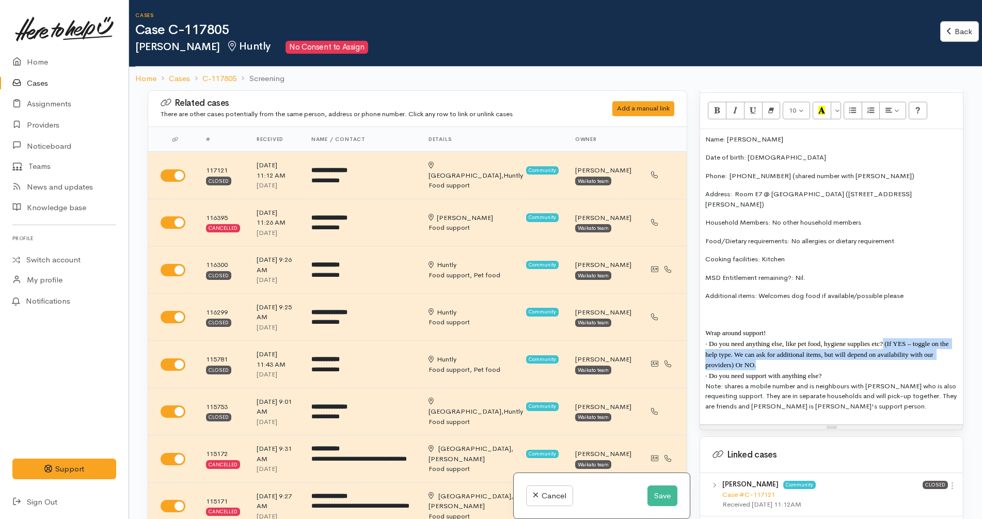
drag, startPoint x: 862, startPoint y: 344, endPoint x: 884, endPoint y: 324, distance: 29.6
click at [884, 338] on p "· Do you need anything else, like pet food, hygiene supplies etc? (If YES – tog…" at bounding box center [831, 354] width 253 height 32
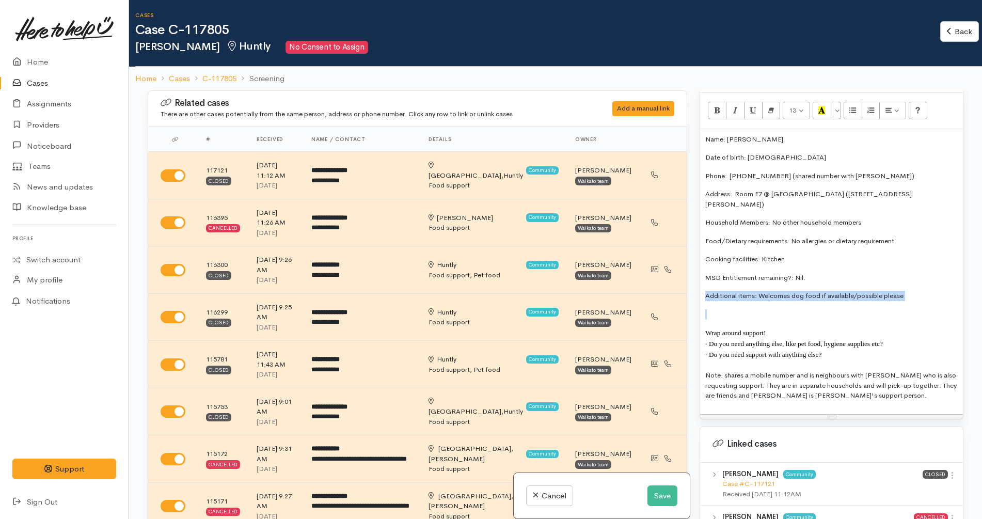
click at [749, 309] on p at bounding box center [831, 314] width 253 height 10
click at [920, 338] on p "· Do you need anything else, like pet food, hygiene supplies etc?" at bounding box center [831, 343] width 253 height 11
copy b "NO"
click at [762, 254] on p "Cooking facilities: Kitchen" at bounding box center [831, 259] width 253 height 10
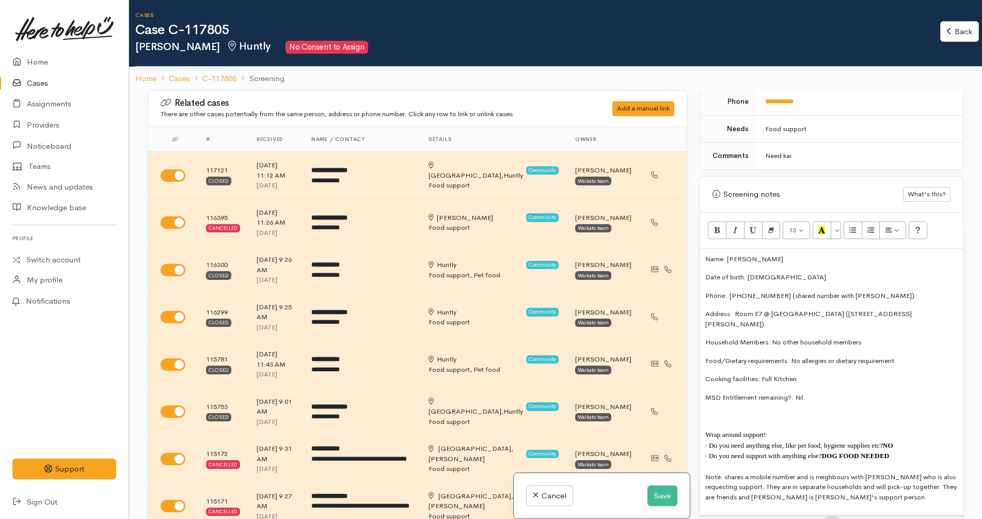
scroll to position [542, 0]
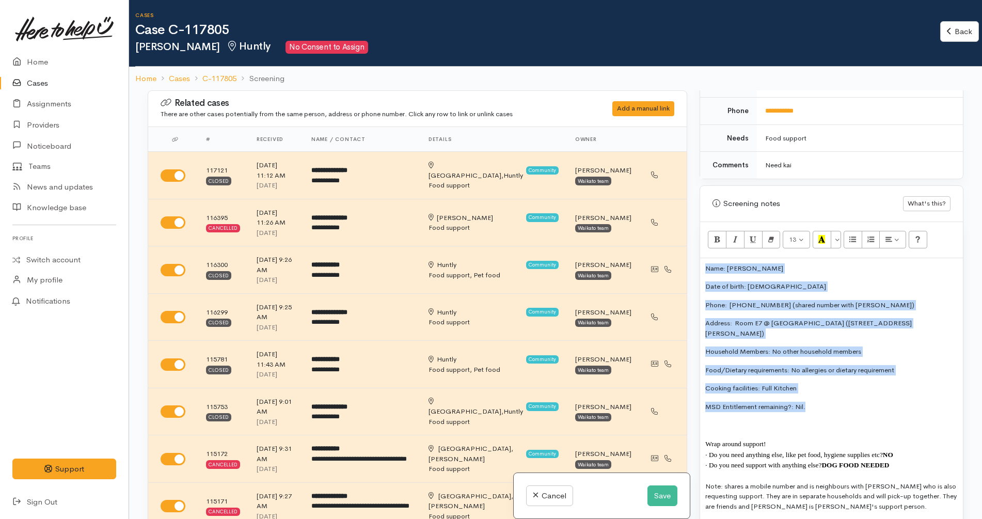
drag, startPoint x: 814, startPoint y: 390, endPoint x: 695, endPoint y: 243, distance: 189.4
click at [695, 243] on div "Warnings Add No warnings have been raised against this case Add Warning Title ●…" at bounding box center [832, 349] width 276 height 519
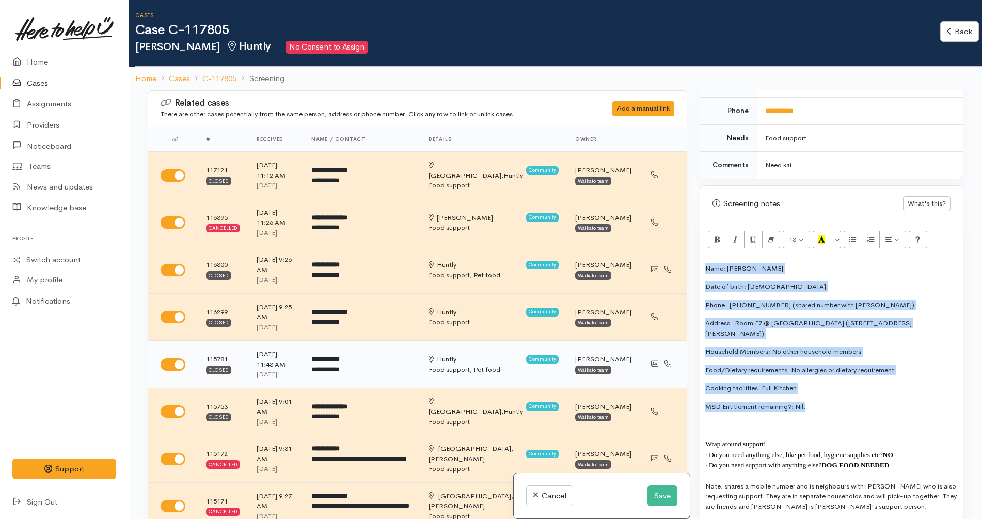
copy div "Name: Johnny Cook Date of birth: 14/08/1980 Phone:  02102448920 (shared number …"
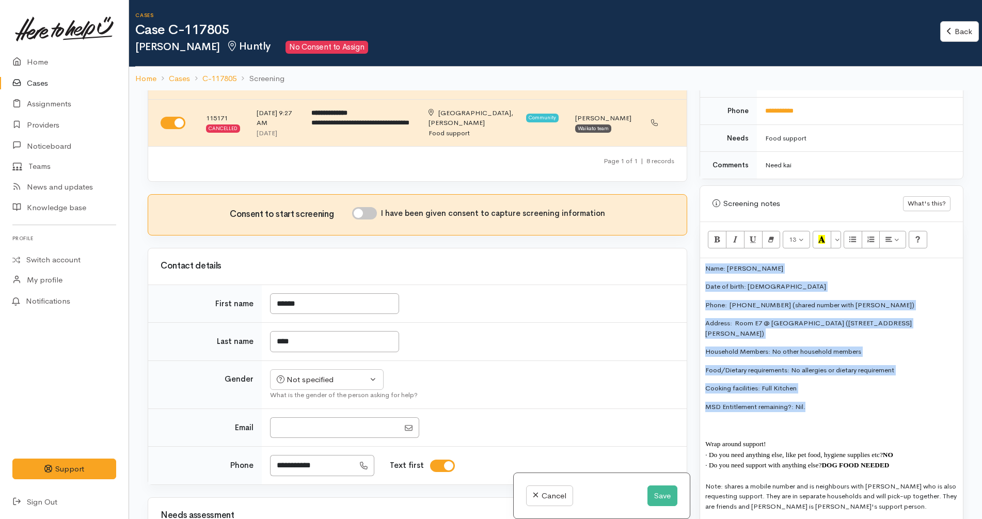
scroll to position [387, 0]
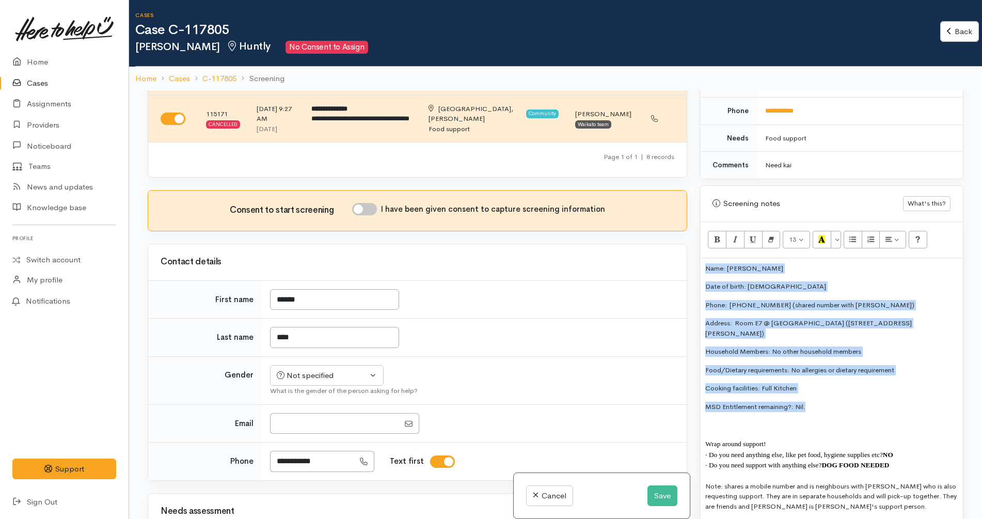
click at [374, 203] on input "I have been given consent to capture screening information" at bounding box center [364, 209] width 25 height 12
checkbox input "true"
click at [332, 370] on div "Not specified" at bounding box center [322, 376] width 91 height 12
click at [301, 410] on span "Male" at bounding box center [336, 416] width 88 height 12
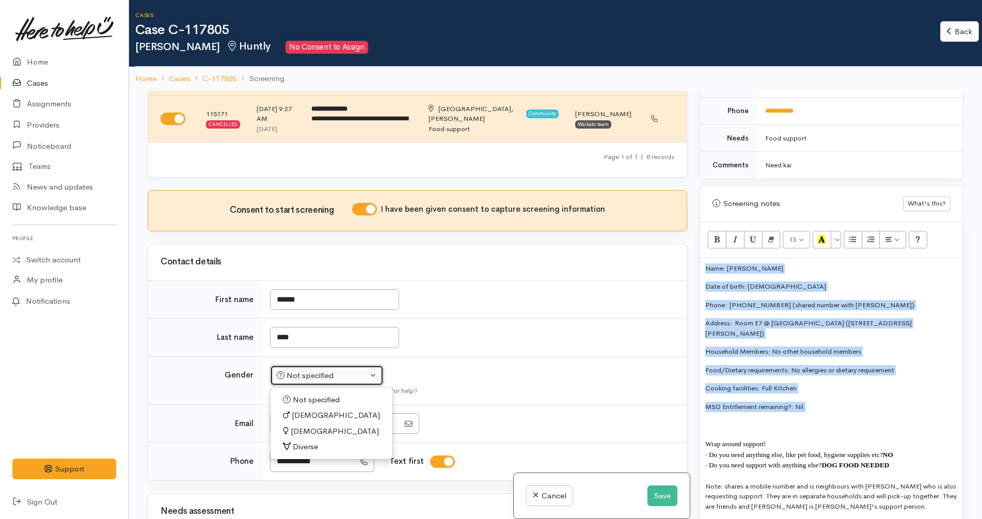
select select "Male"
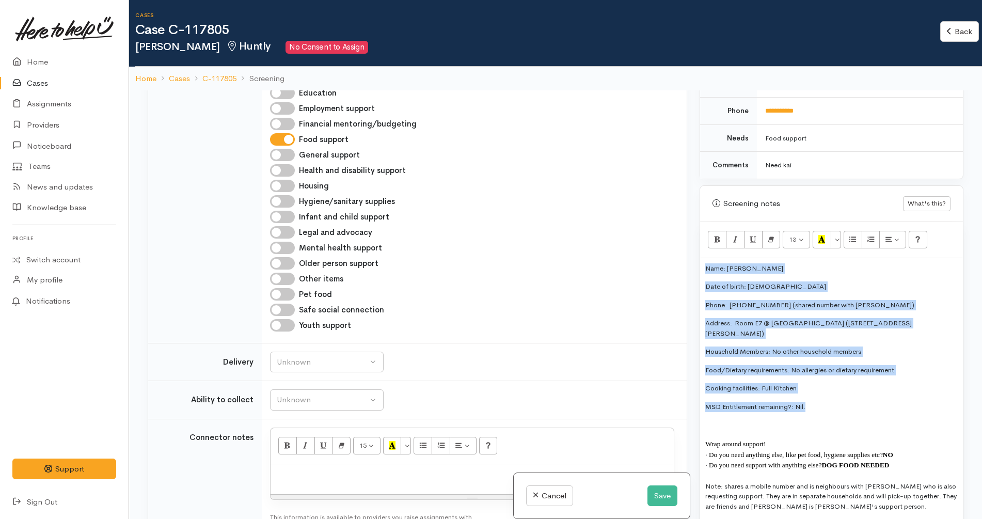
scroll to position [968, 0]
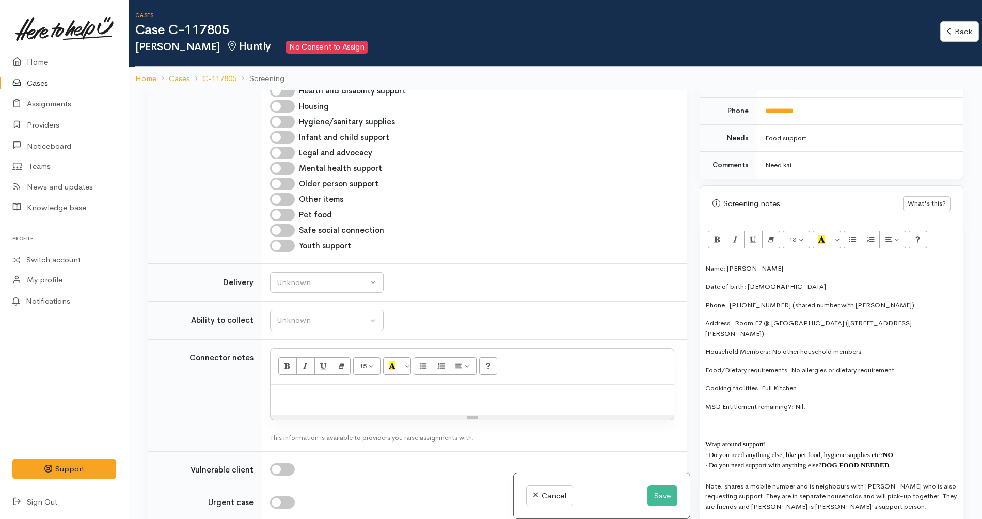
click at [356, 390] on p at bounding box center [472, 396] width 393 height 12
paste div
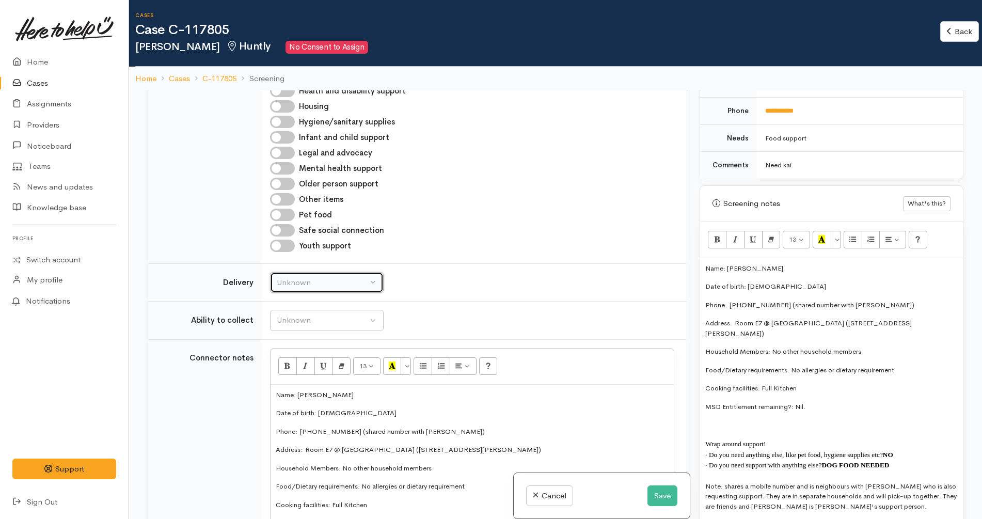
click at [335, 277] on div "Unknown" at bounding box center [322, 283] width 91 height 12
click at [316, 371] on link "No" at bounding box center [327, 379] width 113 height 16
select select "1"
click at [352, 315] on div "Unknown" at bounding box center [322, 321] width 91 height 12
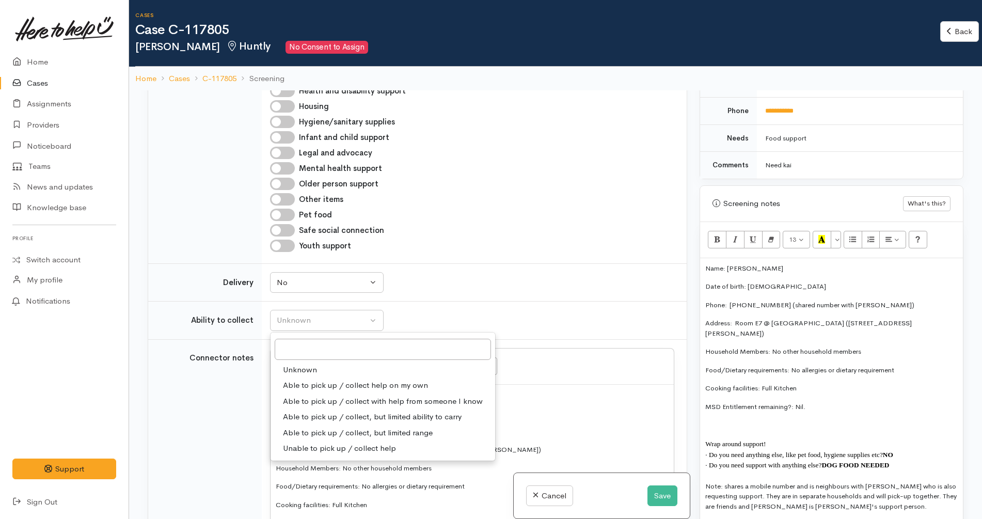
click at [328, 380] on span "Able to pick up / collect help on my own" at bounding box center [355, 386] width 145 height 12
select select "2"
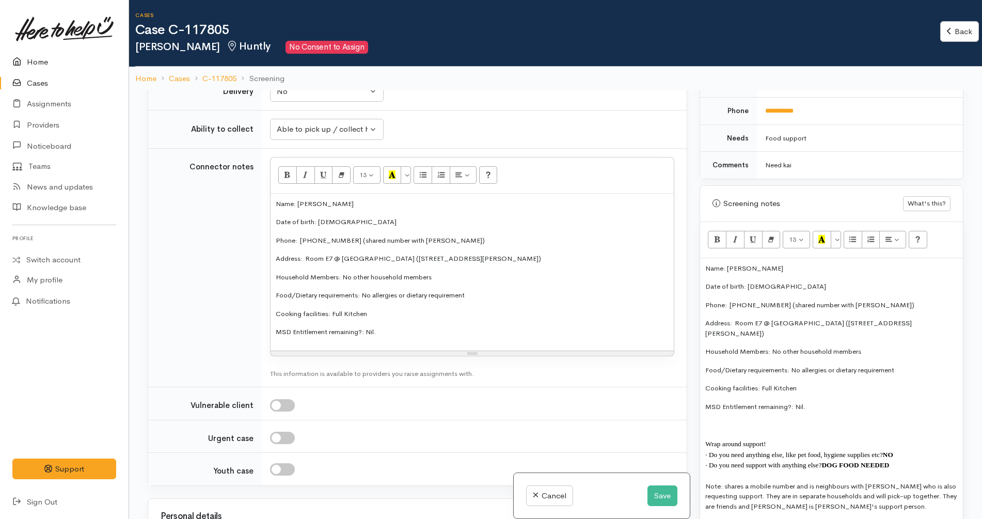
scroll to position [1162, 0]
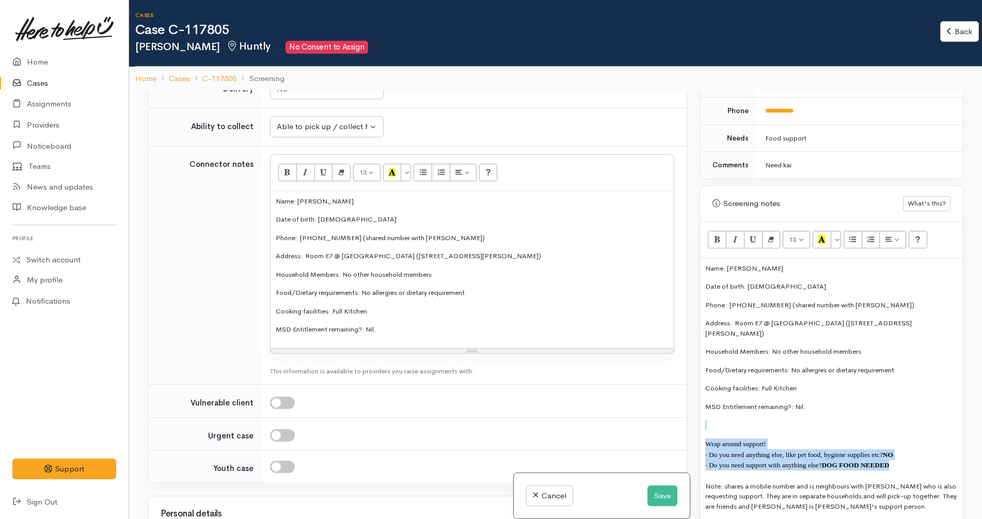
drag, startPoint x: 904, startPoint y: 450, endPoint x: 884, endPoint y: 403, distance: 51.8
click at [884, 403] on div "Name: Johnny Cook Date of birth: 14/08/1980 Phone:  02102448920 (shared number …" at bounding box center [831, 391] width 263 height 266
click at [893, 483] on p "Note: shares a mobile number and is neighbours with Caroline Waahi who is also …" at bounding box center [831, 496] width 253 height 30
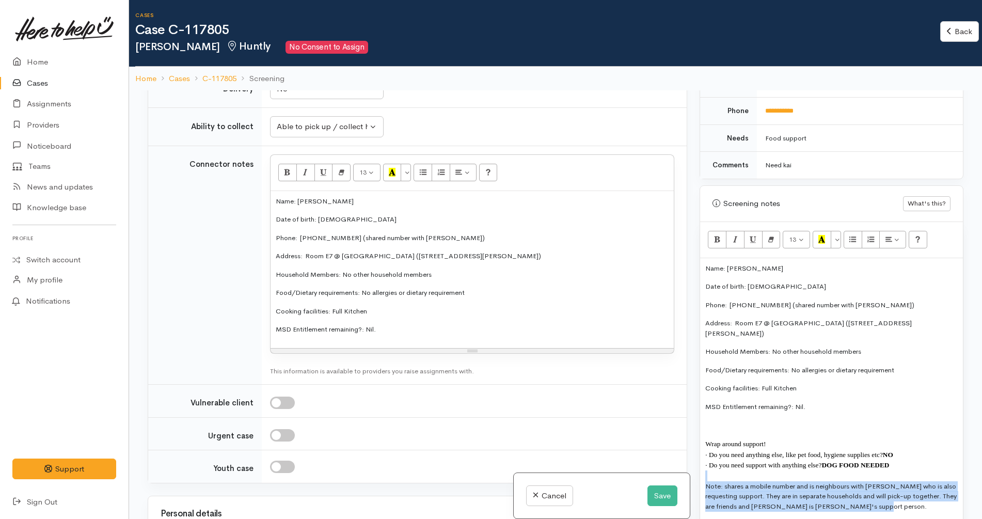
drag, startPoint x: 885, startPoint y: 496, endPoint x: 921, endPoint y: 446, distance: 61.9
click at [921, 446] on div "Name: Johnny Cook Date of birth: 14/08/1980 Phone:  02102448920 (shared number …" at bounding box center [831, 391] width 263 height 266
click at [921, 460] on p "· Do you need support with anything else? DOG FOOD NEEDED" at bounding box center [831, 465] width 253 height 11
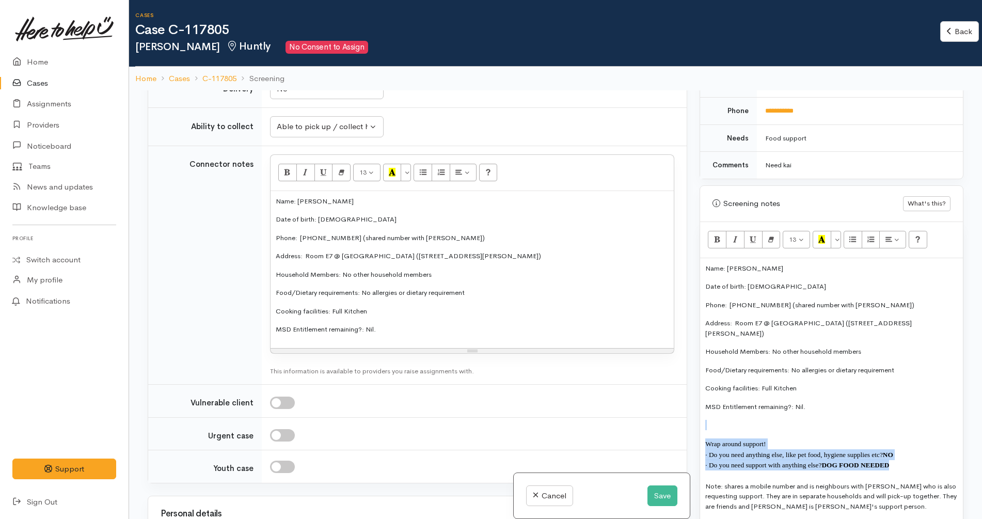
drag, startPoint x: 920, startPoint y: 442, endPoint x: 903, endPoint y: 406, distance: 40.0
click at [903, 406] on div "Name: Johnny Cook Date of birth: 14/08/1980 Phone:  02102448920 (shared number …" at bounding box center [831, 391] width 263 height 266
copy div "Wrap around support! · Do you need anything else, like pet food, hygiene suppli…"
click at [448, 289] on div "Name: Johnny Cook Date of birth: 14/08/1980 Phone:  02102448920 (shared number …" at bounding box center [472, 269] width 403 height 157
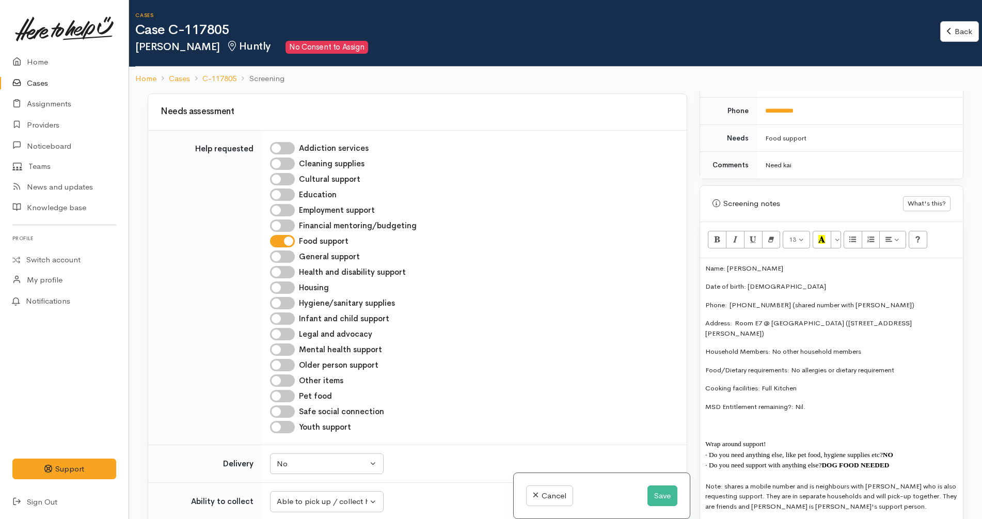
scroll to position [775, 0]
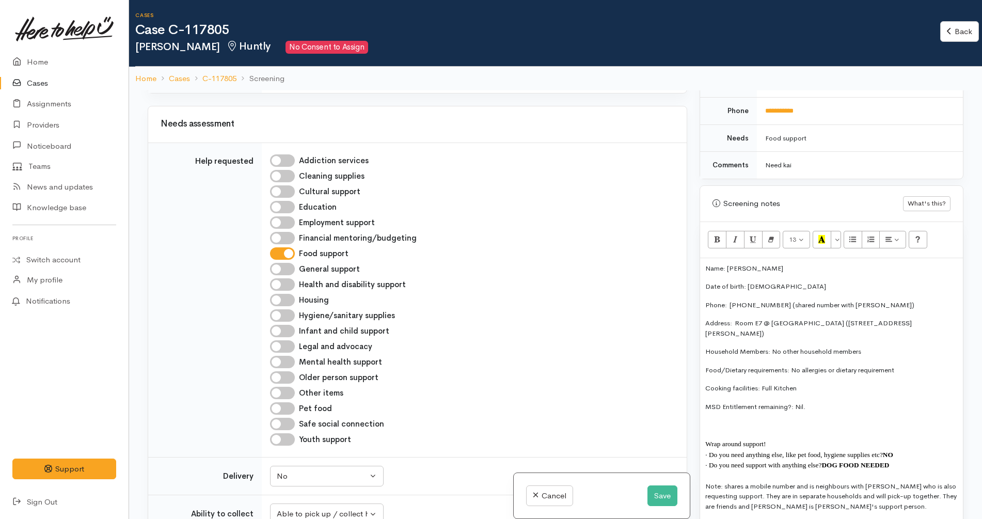
click at [291, 402] on div "Pet food" at bounding box center [472, 408] width 404 height 12
click at [284, 402] on input "Pet food" at bounding box center [282, 408] width 25 height 12
checkbox input "true"
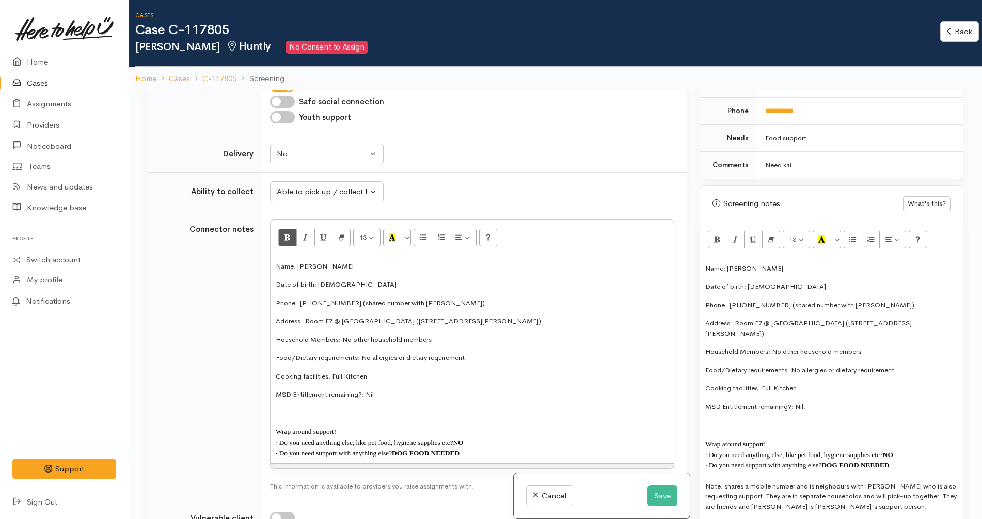
scroll to position [1097, 0]
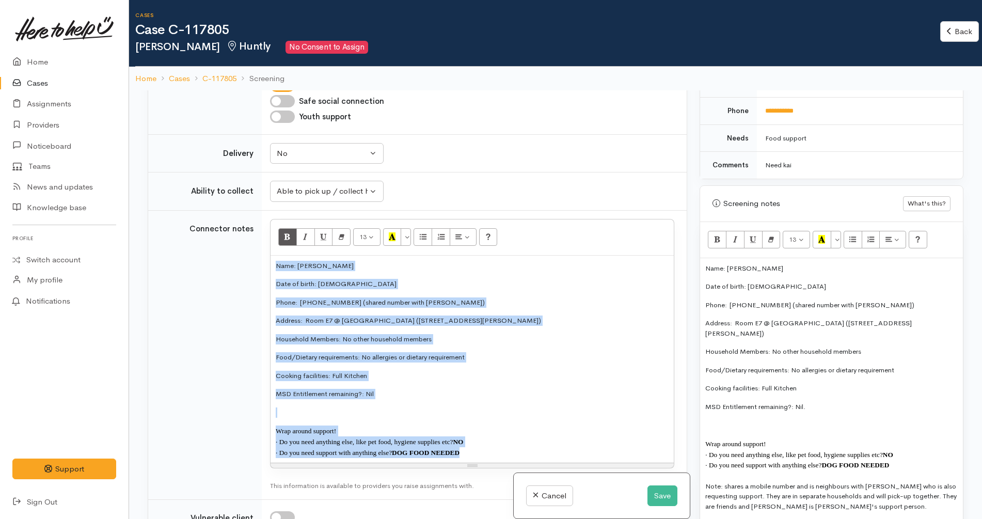
drag, startPoint x: 469, startPoint y: 399, endPoint x: 269, endPoint y: 200, distance: 282.6
click at [258, 210] on tr "Connector notes 13 8 9 10 11 12 14 18 24 36 Background Color Transparent Select…" at bounding box center [417, 354] width 539 height 289
click at [356, 228] on button "13" at bounding box center [366, 237] width 27 height 18
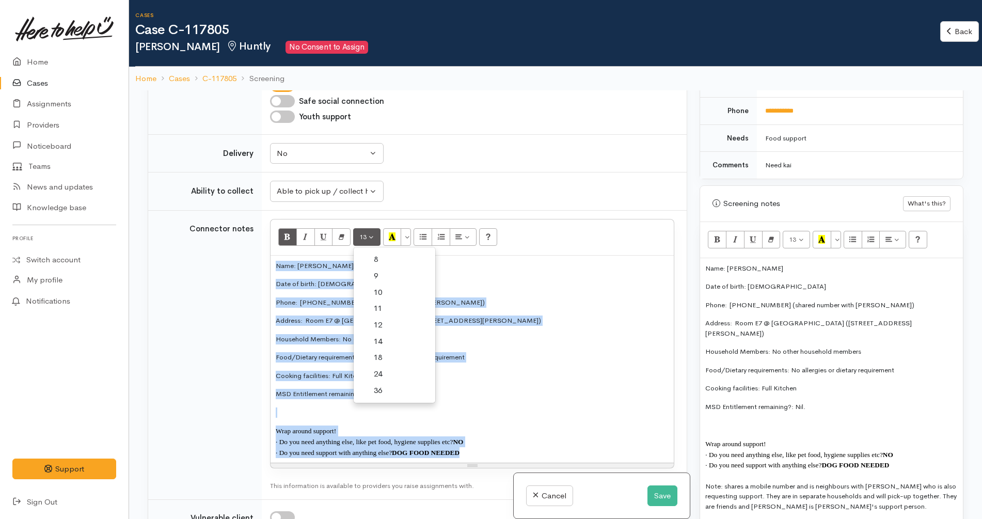
click at [382, 334] on link "14" at bounding box center [395, 342] width 82 height 17
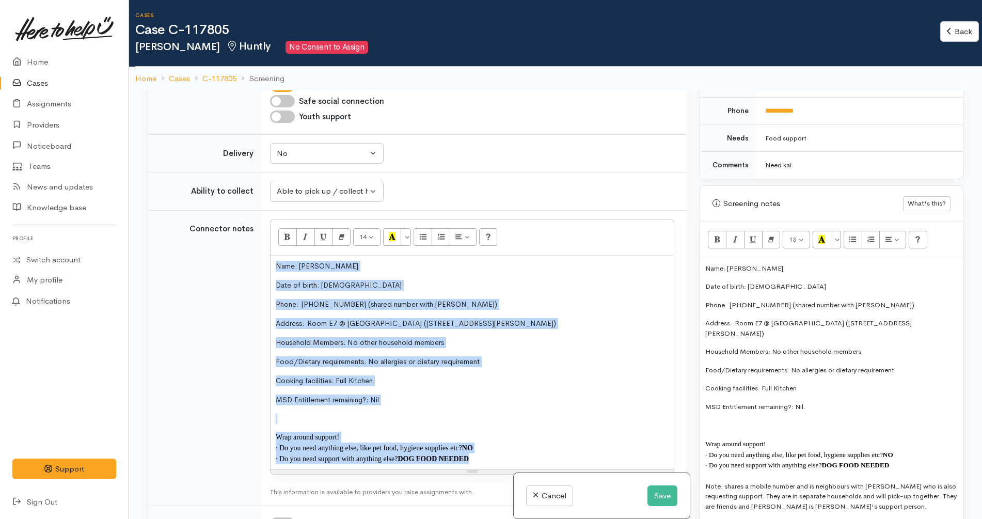
click at [340, 378] on div "Name: Johnny Cook Date of birth: 14/08/1980 Phone:  02102448920 (shared number …" at bounding box center [472, 363] width 403 height 214
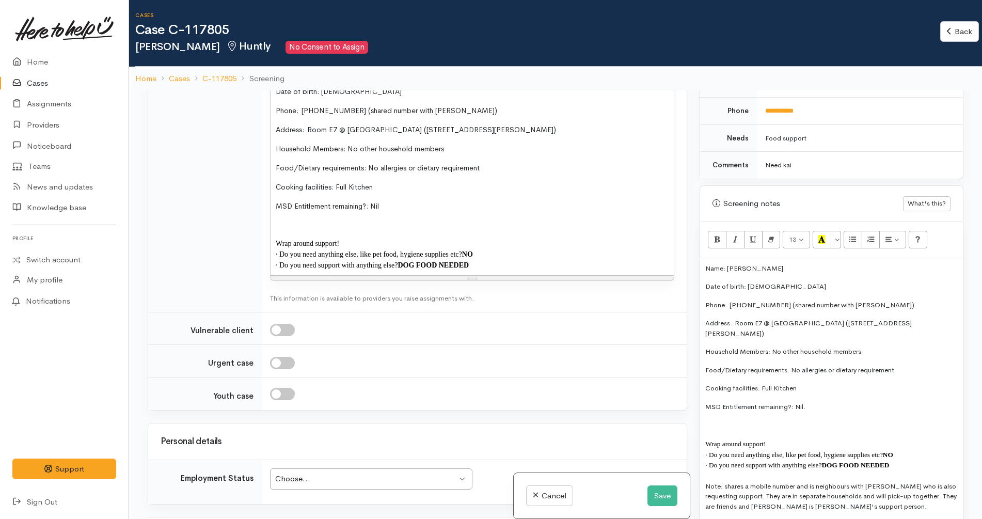
scroll to position [1356, 0]
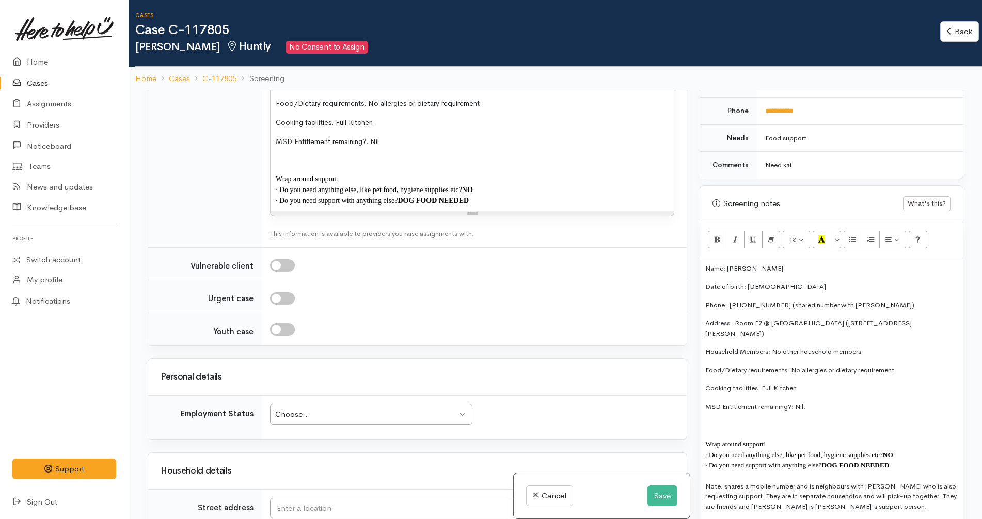
click at [410, 247] on td "Why? Help others understand why you think this is an appropriate assessment for…" at bounding box center [474, 263] width 425 height 33
click at [776, 438] on p "Wrap around support!" at bounding box center [831, 443] width 253 height 11
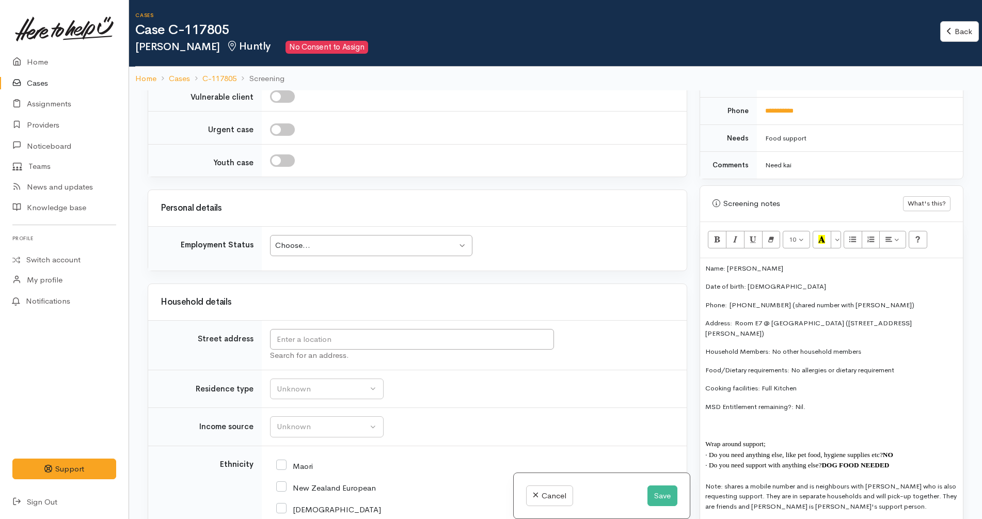
scroll to position [1549, 0]
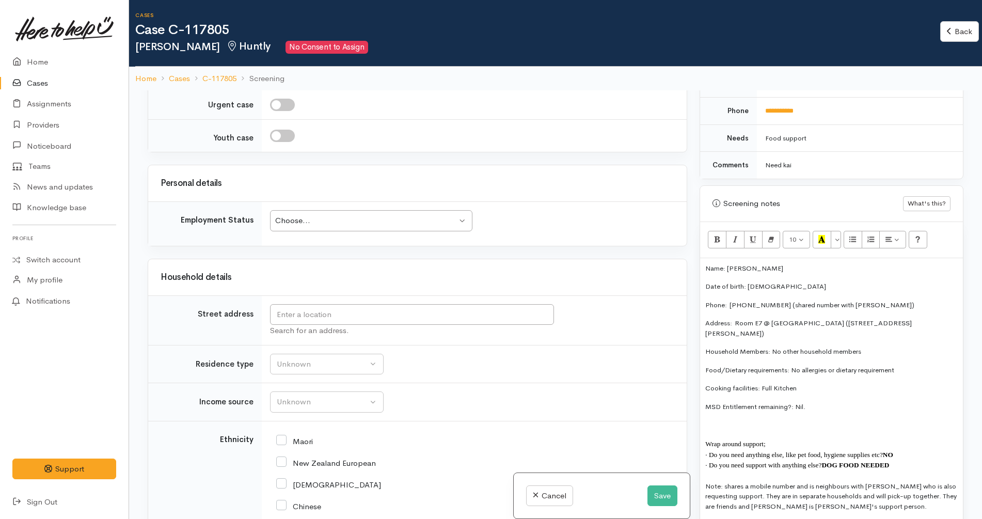
click at [339, 215] on div "Choose..." at bounding box center [366, 221] width 182 height 12
click at [335, 304] on input "text" at bounding box center [412, 314] width 284 height 21
drag, startPoint x: 928, startPoint y: 315, endPoint x: 817, endPoint y: 313, distance: 111.0
click at [817, 318] on p "Address:  Room E7 @ Rawhiti Lodge (24 Burke Place, Huntly, New Zealand)" at bounding box center [831, 328] width 253 height 20
copy p "24 Burke Place, Huntly, New Zealand"
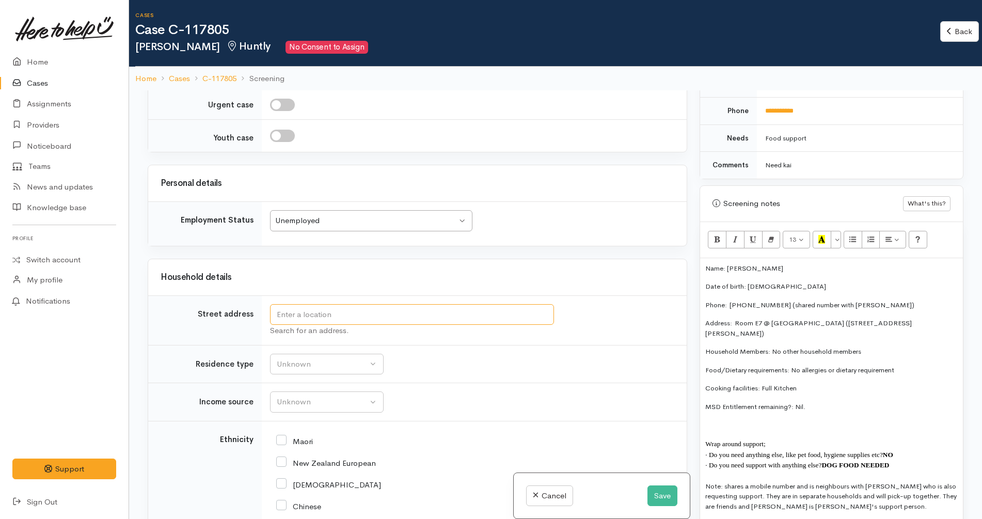
click at [351, 304] on input "text" at bounding box center [412, 314] width 284 height 21
paste input "24 Burke Place, Huntly, New Zealand"
type input "24 Burke Place, Huntly, New Zealand"
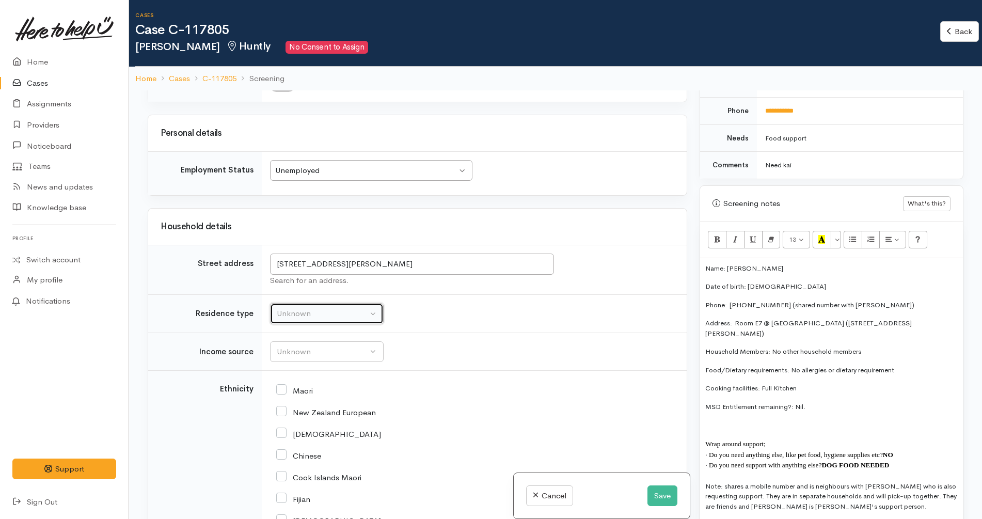
click at [311, 318] on div "Unknown" at bounding box center [322, 314] width 91 height 12
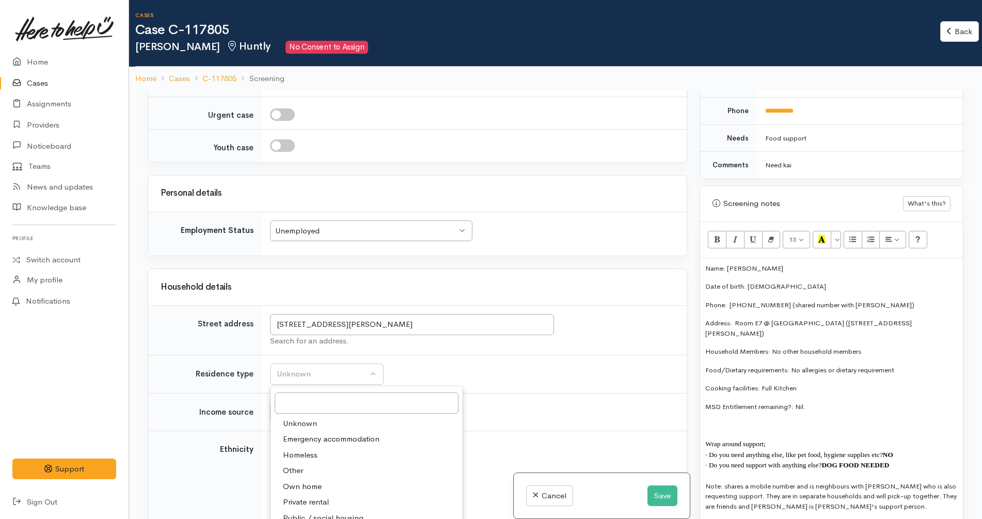
click at [333, 494] on link "Private rental" at bounding box center [367, 502] width 192 height 16
select select "2"
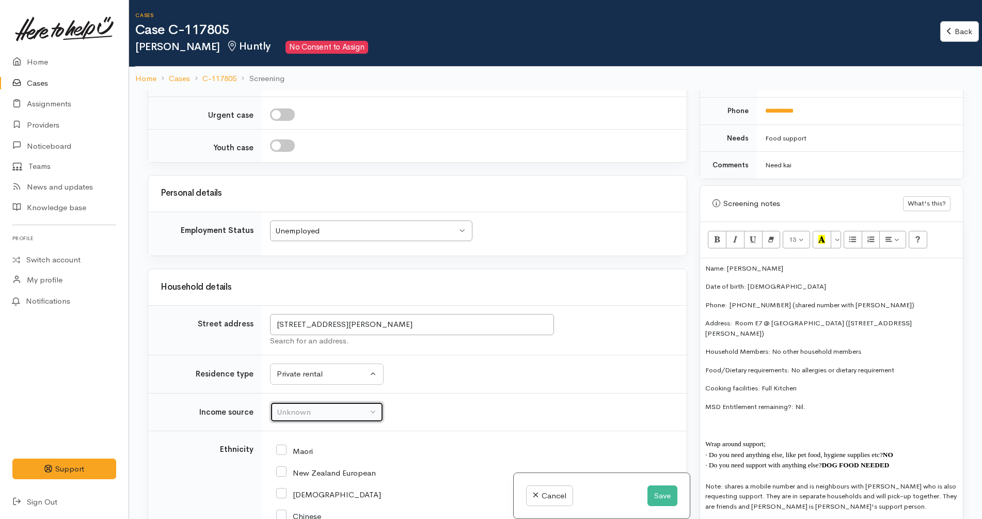
click at [342, 406] on div "Unknown" at bounding box center [322, 412] width 91 height 12
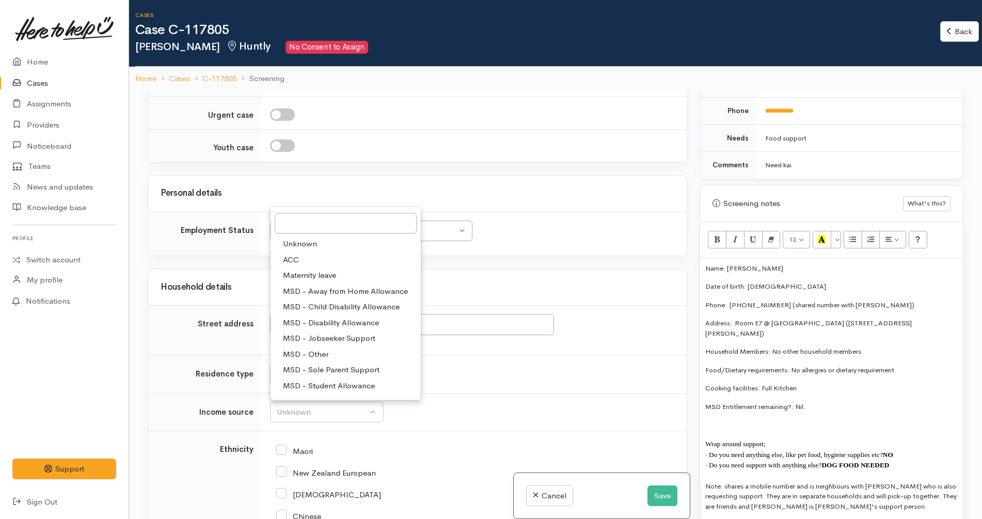
click at [366, 333] on span "MSD - Jobseeker Support" at bounding box center [329, 339] width 92 height 12
select select "4"
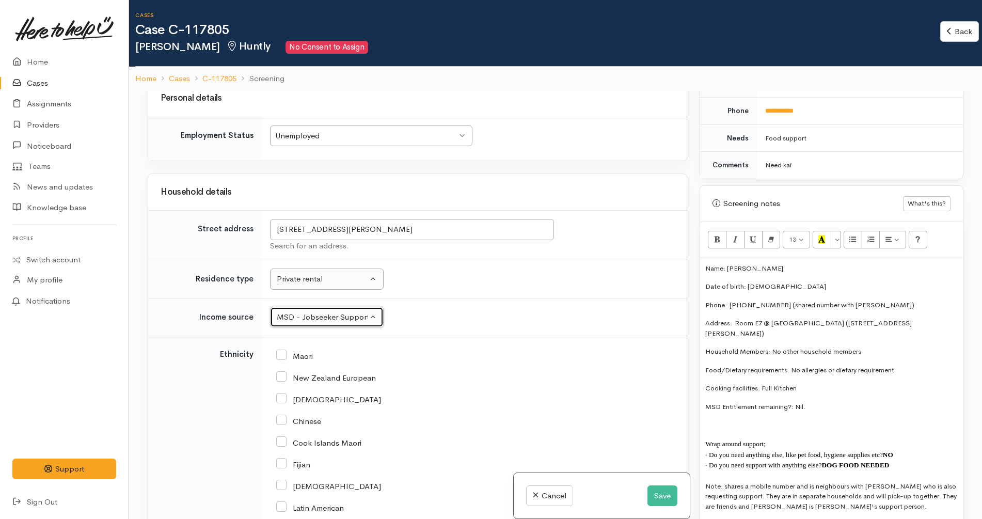
scroll to position [1837, 0]
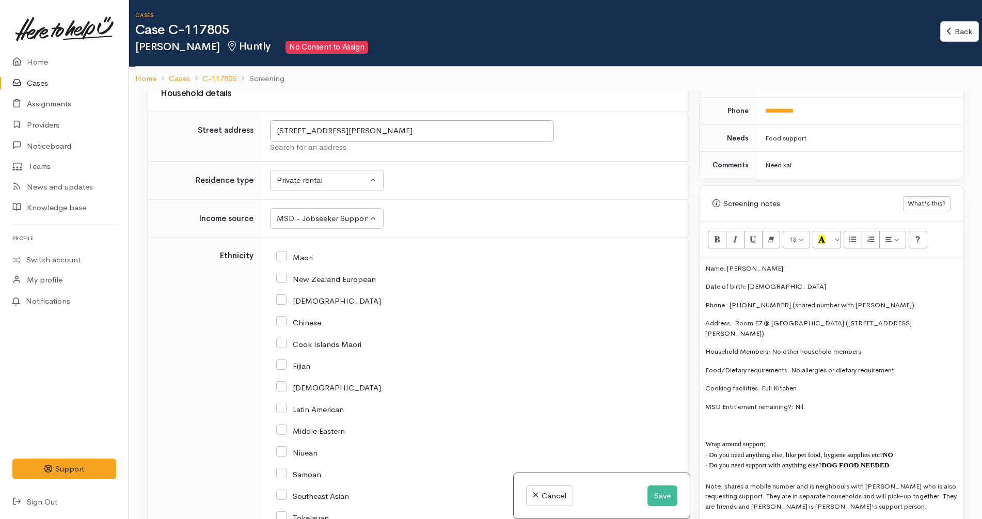
click at [303, 252] on input "Maori" at bounding box center [294, 256] width 37 height 9
checkbox input "true"
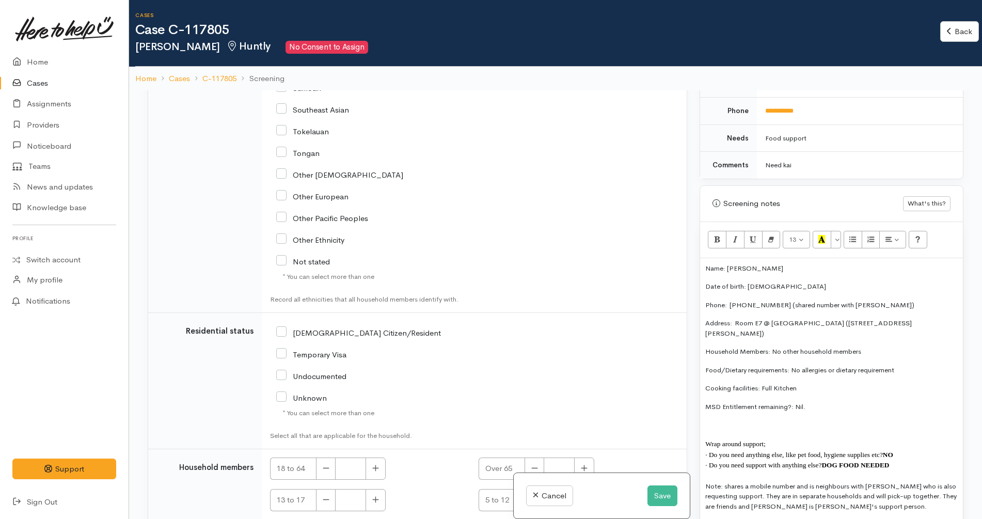
scroll to position [2231, 0]
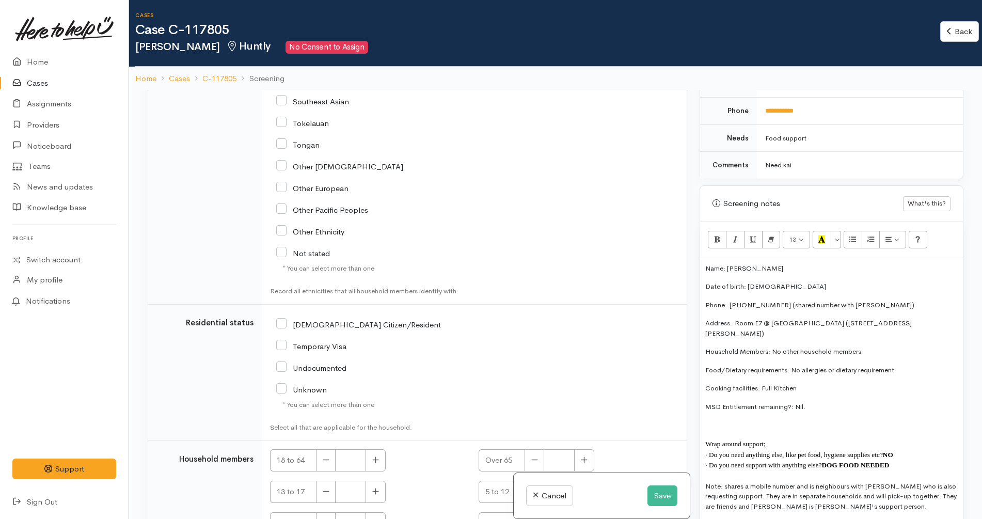
click at [323, 319] on input "NZ Citizen/Resident" at bounding box center [358, 323] width 165 height 9
checkbox input "true"
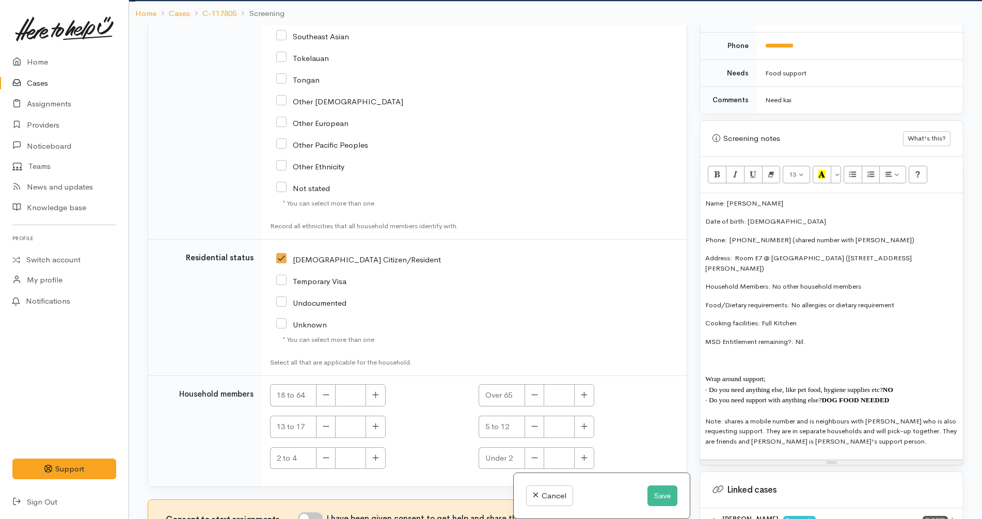
scroll to position [90, 0]
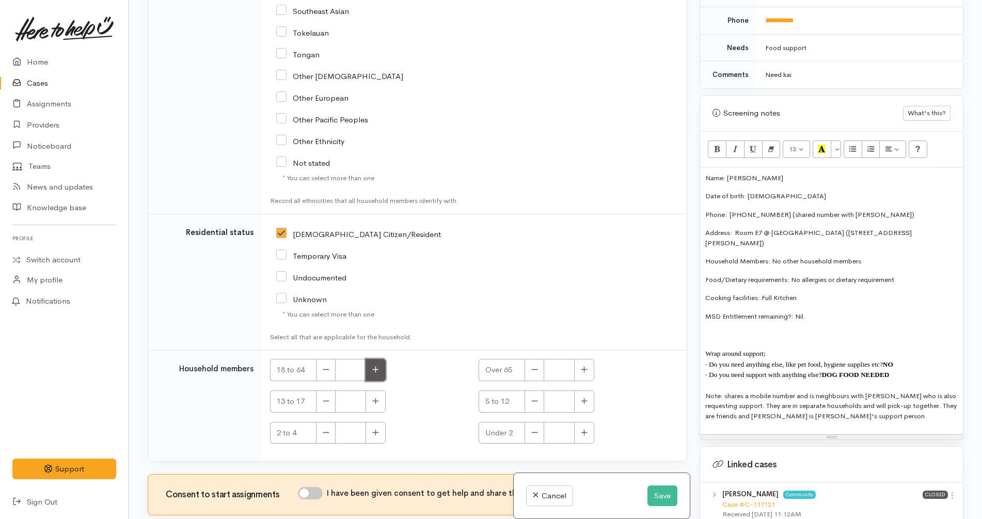
click at [371, 359] on button "button" at bounding box center [376, 370] width 20 height 22
type input "1"
click at [305, 475] on div "Consent to start assignments I have been given consent to get help and share th…" at bounding box center [417, 495] width 539 height 40
click at [310, 487] on input "I have been given consent to get help and share this information with appropria…" at bounding box center [310, 493] width 25 height 12
checkbox input "true"
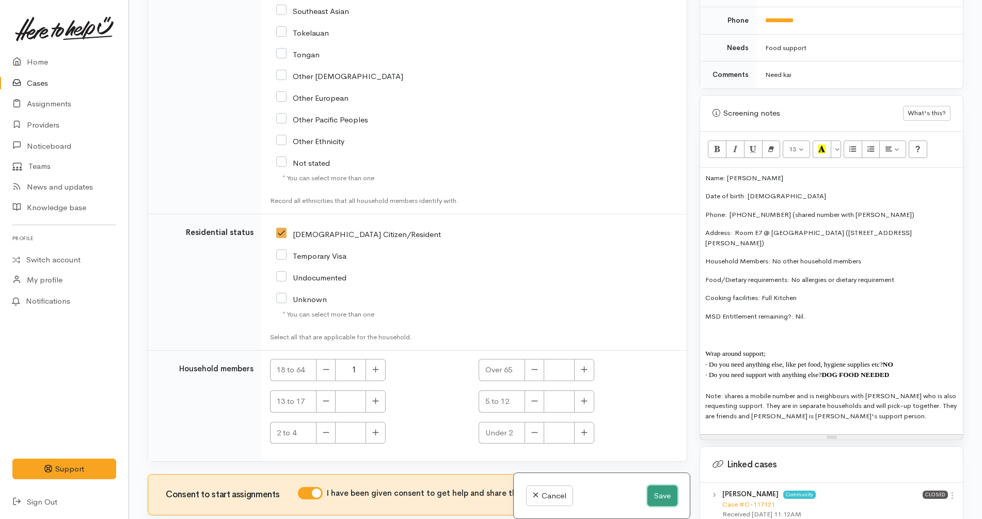
click at [673, 500] on button "Save" at bounding box center [663, 495] width 30 height 21
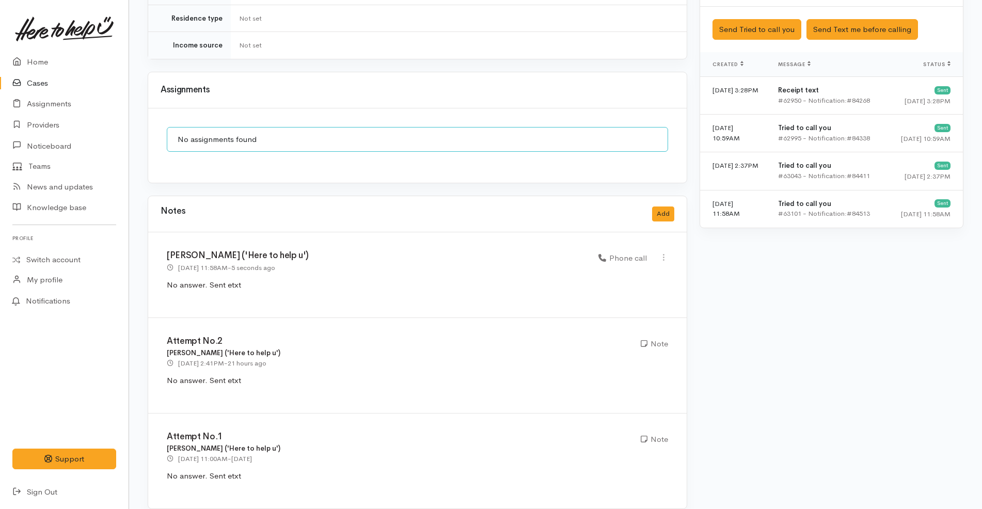
scroll to position [704, 0]
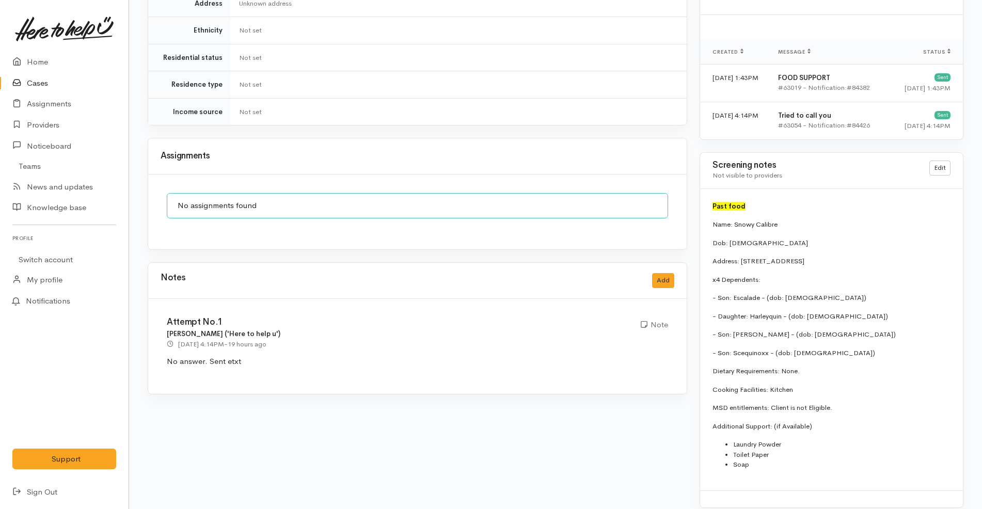
scroll to position [736, 0]
click at [676, 274] on div "Notes Add" at bounding box center [417, 280] width 539 height 36
click at [665, 274] on button "Add" at bounding box center [663, 279] width 22 height 15
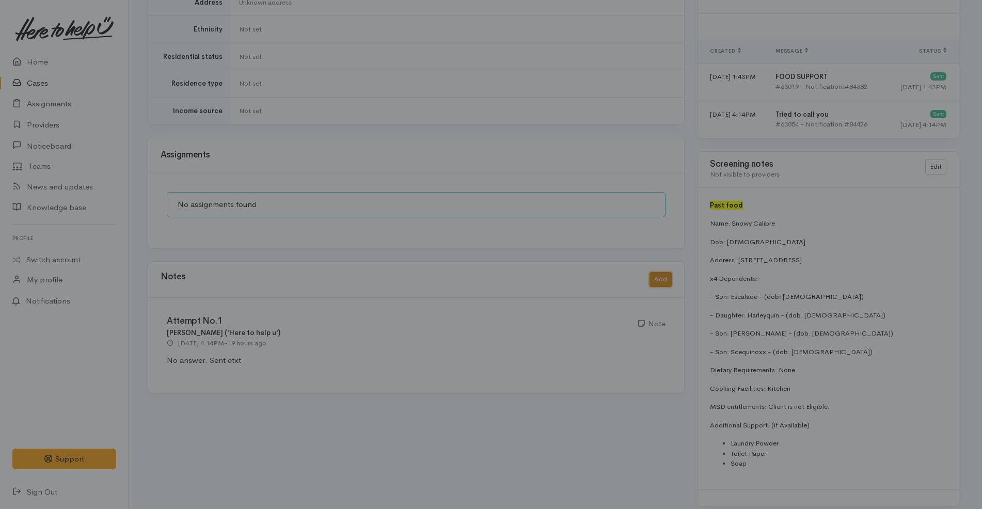
scroll to position [726, 0]
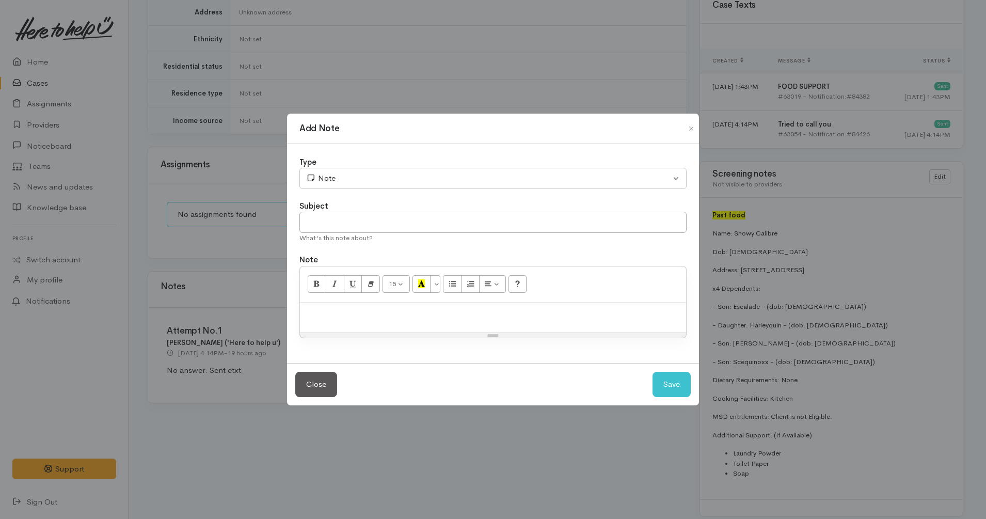
click at [447, 312] on p at bounding box center [493, 314] width 376 height 12
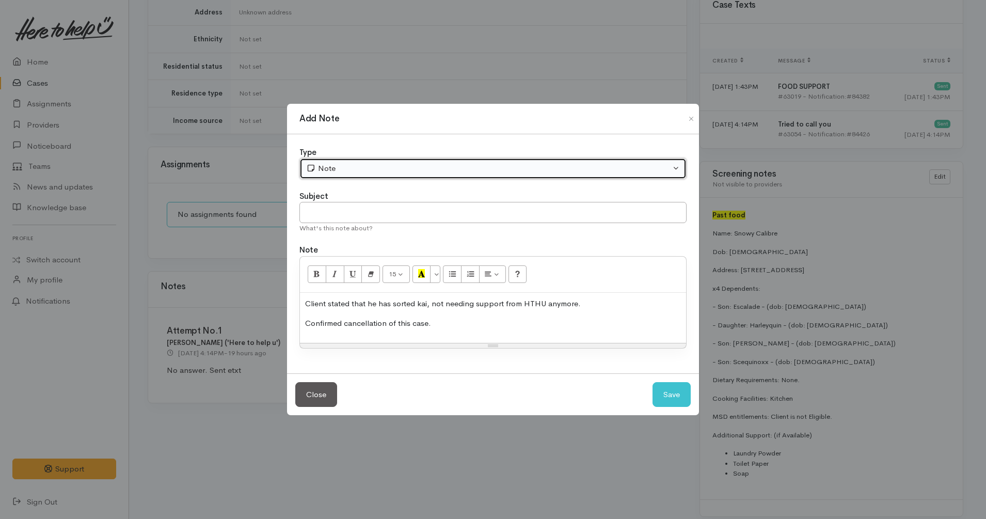
click at [395, 164] on div "Note" at bounding box center [488, 169] width 365 height 12
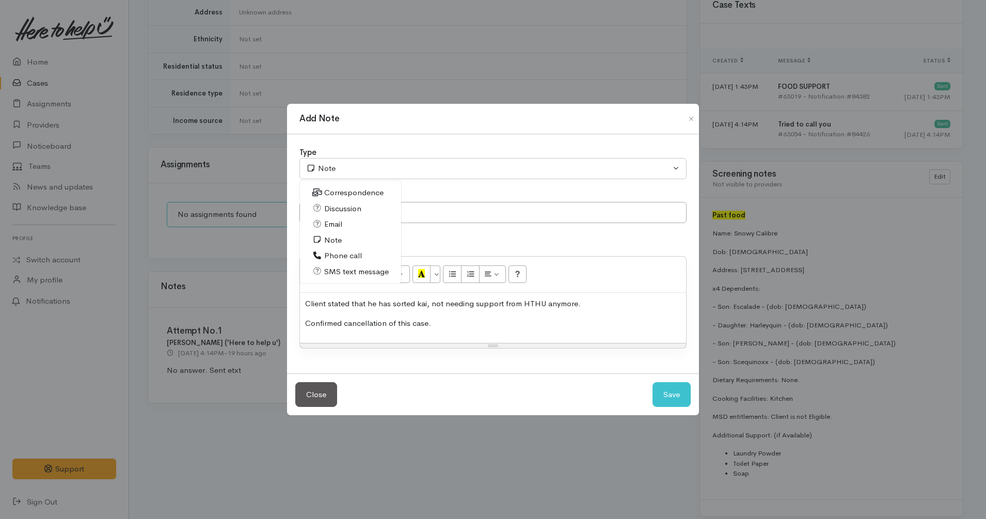
click at [338, 257] on span "Phone call" at bounding box center [343, 256] width 38 height 12
click at [435, 323] on p "Confirmed cancellation of this case." at bounding box center [493, 324] width 376 height 12
click at [668, 391] on button "Save" at bounding box center [672, 394] width 38 height 25
select select "1"
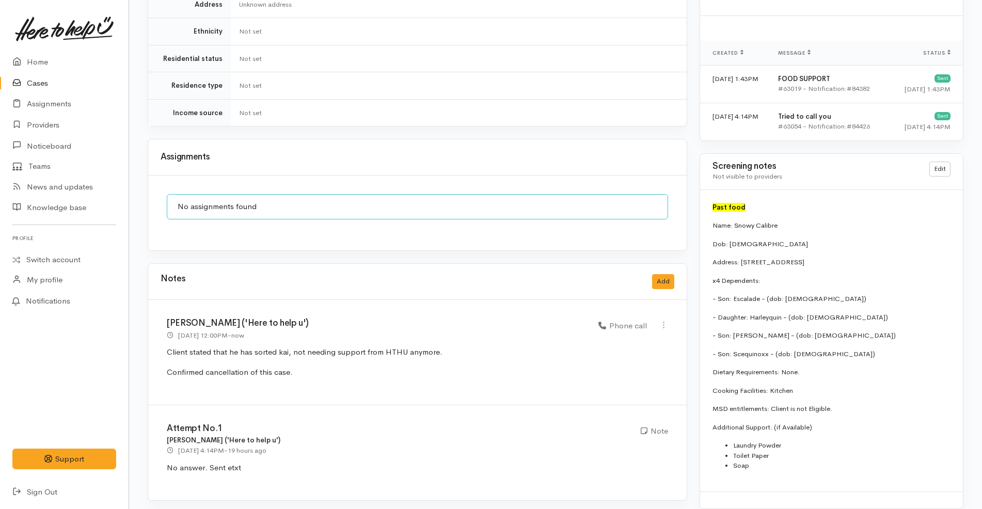
scroll to position [736, 0]
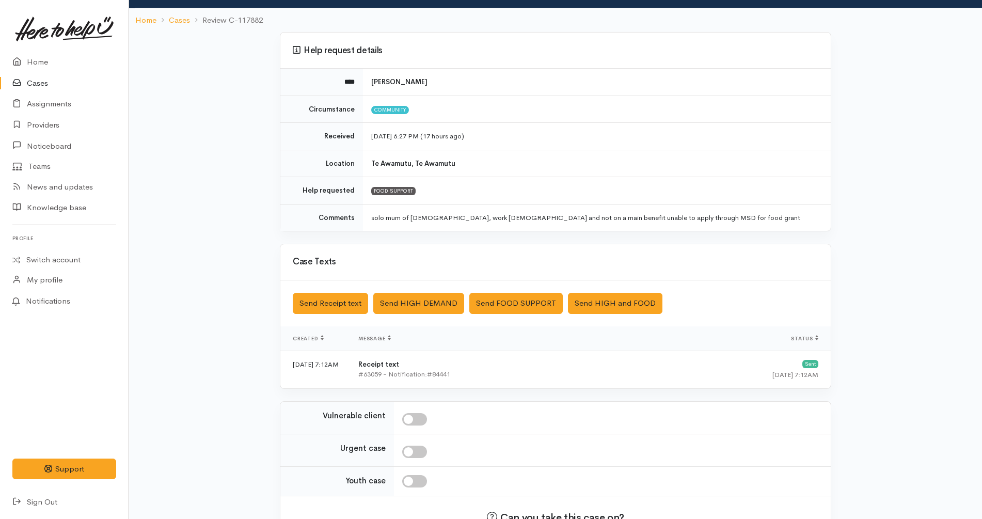
scroll to position [130, 0]
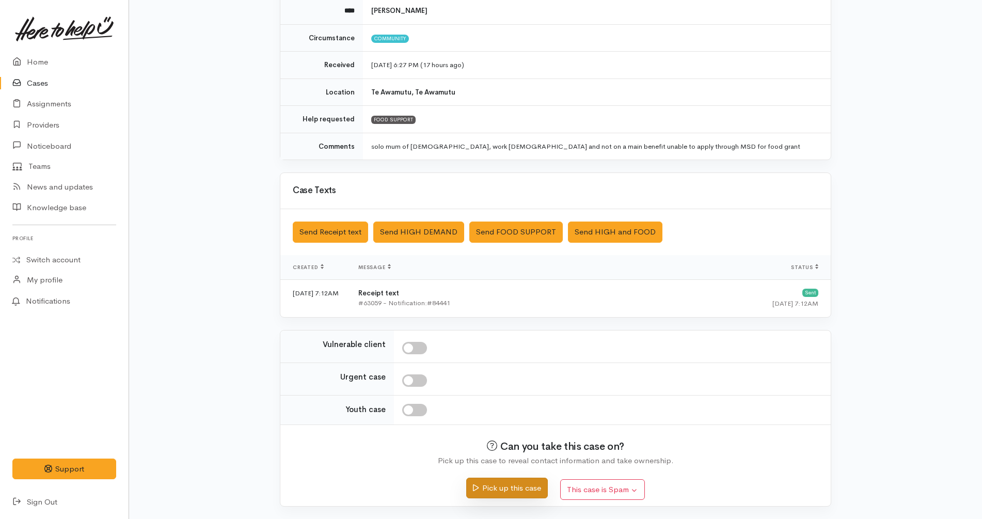
click at [495, 488] on button "Pick up this case" at bounding box center [506, 488] width 81 height 21
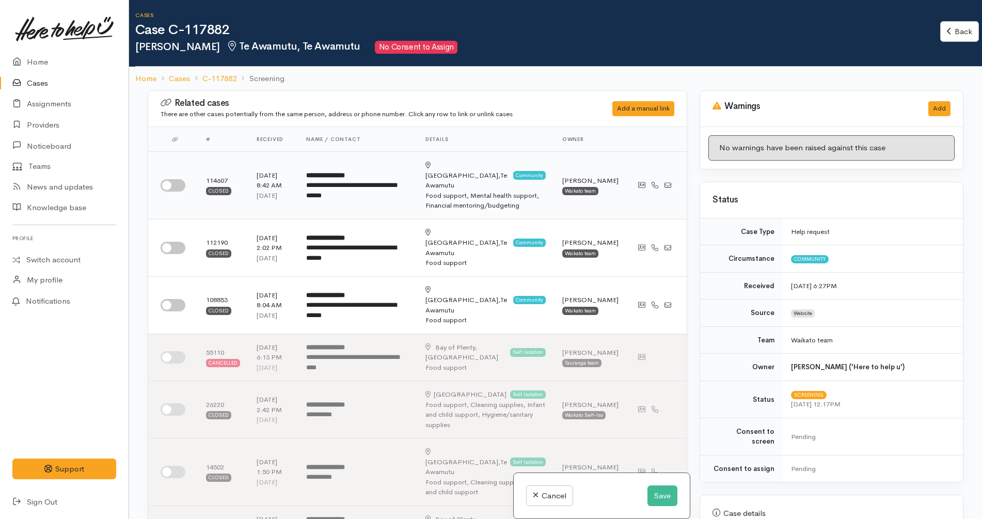
click at [186, 182] on td at bounding box center [173, 186] width 50 height 68
click at [181, 179] on input "checkbox" at bounding box center [173, 185] width 25 height 12
checkbox input "true"
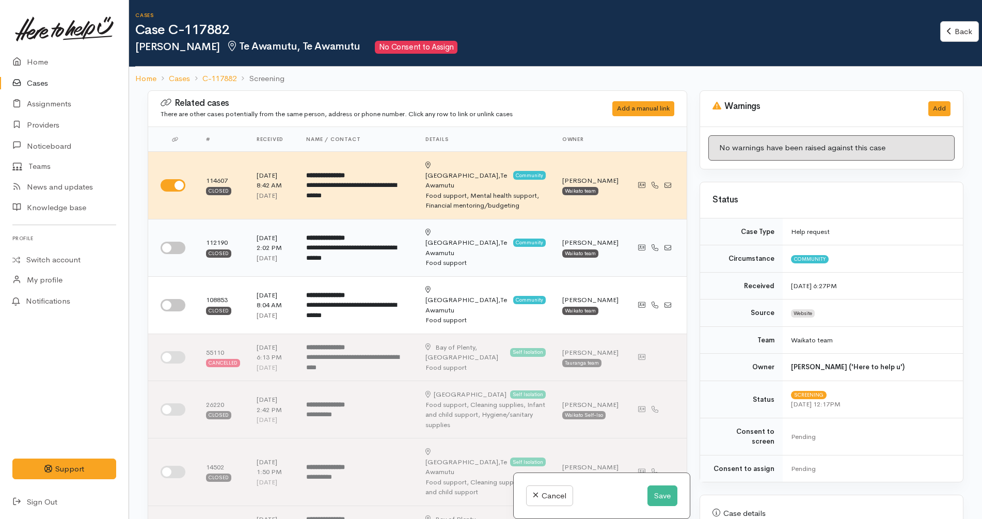
click at [171, 242] on input "checkbox" at bounding box center [173, 248] width 25 height 12
checkbox input "true"
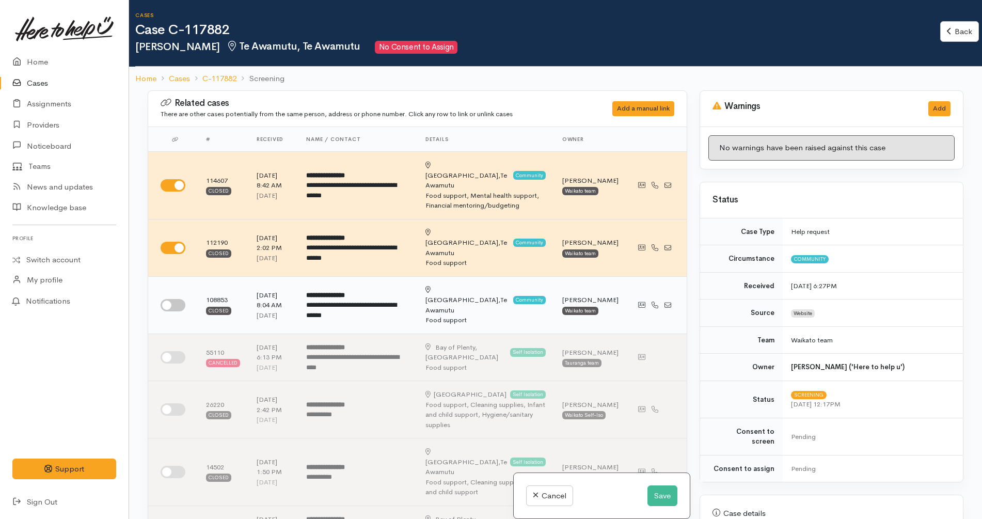
click at [168, 299] on input "checkbox" at bounding box center [173, 305] width 25 height 12
checkbox input "true"
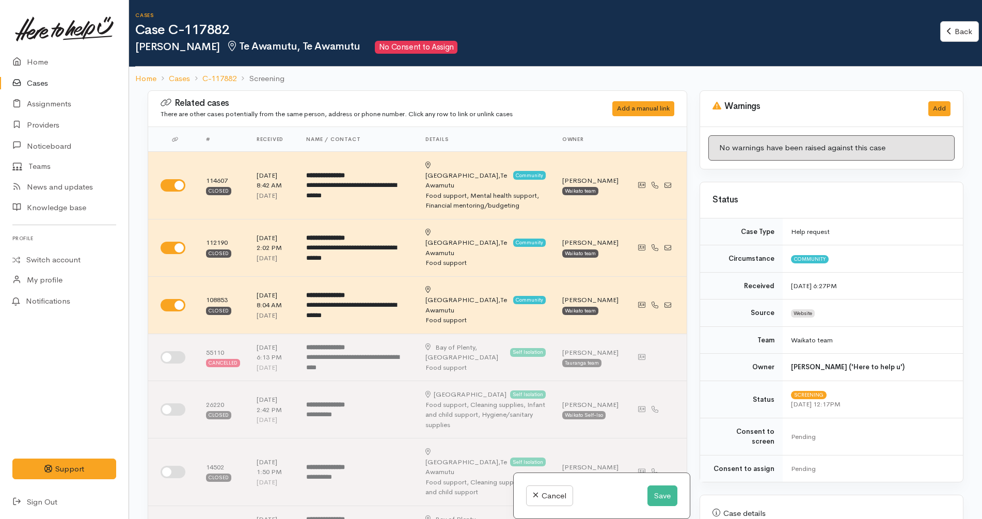
scroll to position [323, 0]
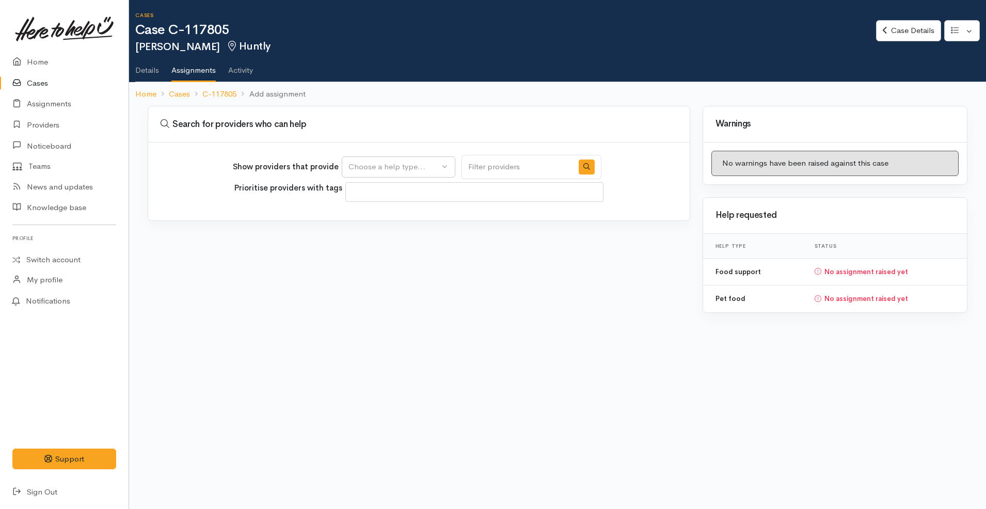
select select
click at [376, 168] on div "Choose a help type..." at bounding box center [394, 167] width 91 height 12
click at [384, 232] on span "Pet food" at bounding box center [370, 232] width 30 height 12
select select "19"
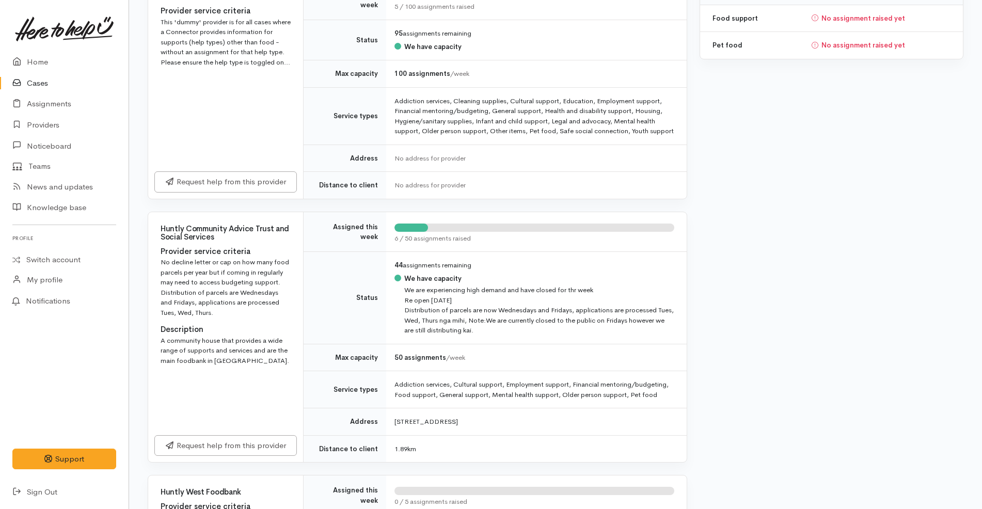
scroll to position [323, 0]
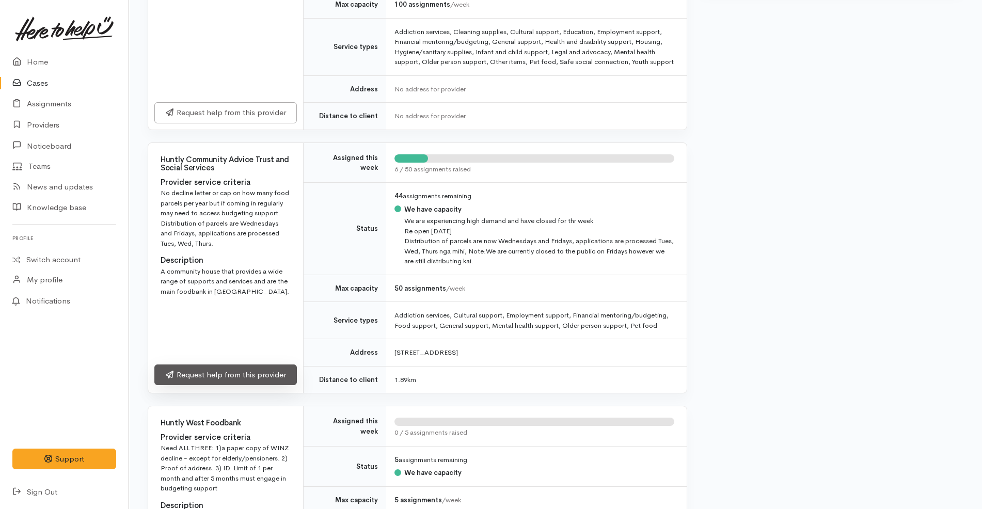
click at [253, 371] on link "Request help from this provider" at bounding box center [225, 375] width 143 height 21
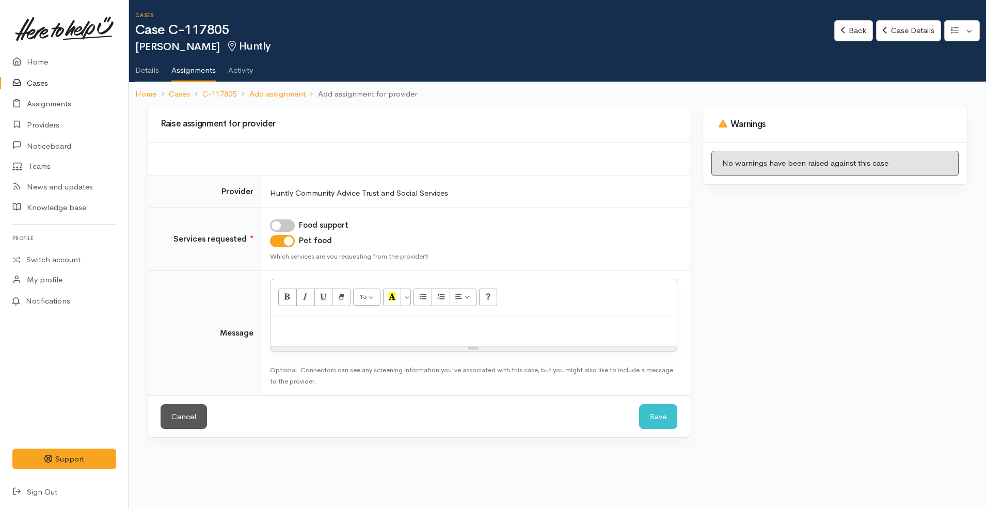
click at [290, 222] on input "Food support" at bounding box center [282, 225] width 25 height 12
checkbox input "true"
click at [329, 337] on div at bounding box center [474, 331] width 406 height 30
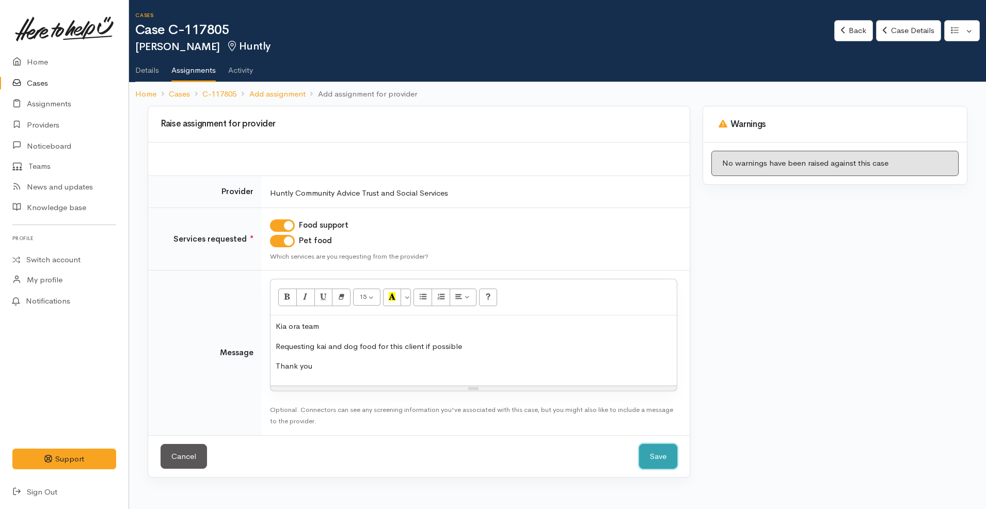
click at [656, 461] on button "Save" at bounding box center [658, 456] width 38 height 25
